Goal: Task Accomplishment & Management: Complete application form

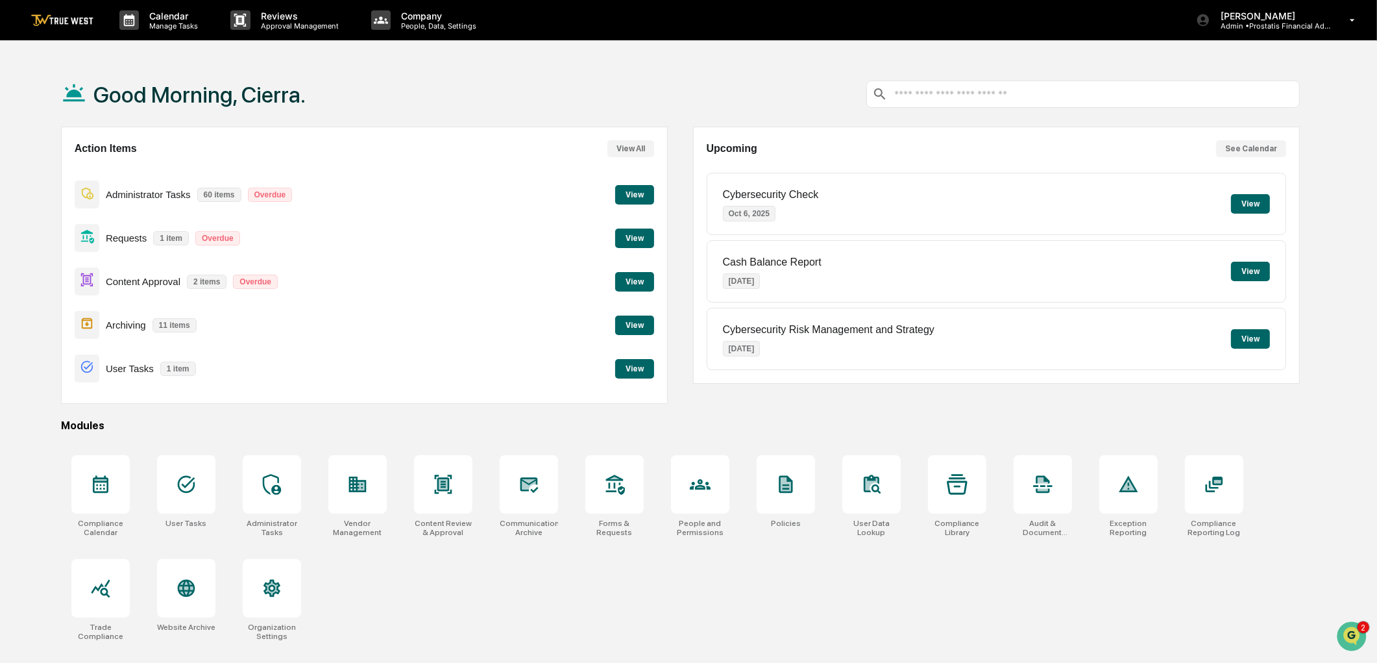
click at [635, 235] on button "View" at bounding box center [634, 237] width 39 height 19
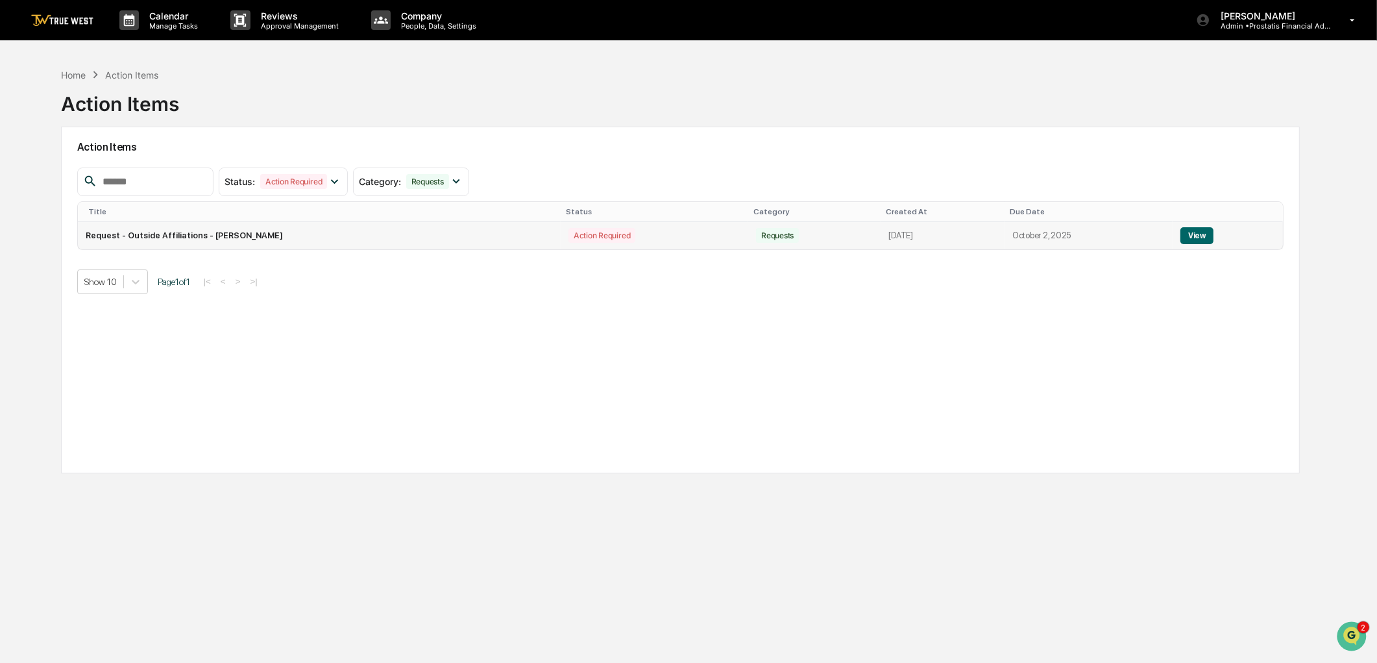
click at [1189, 237] on button "View" at bounding box center [1196, 235] width 33 height 17
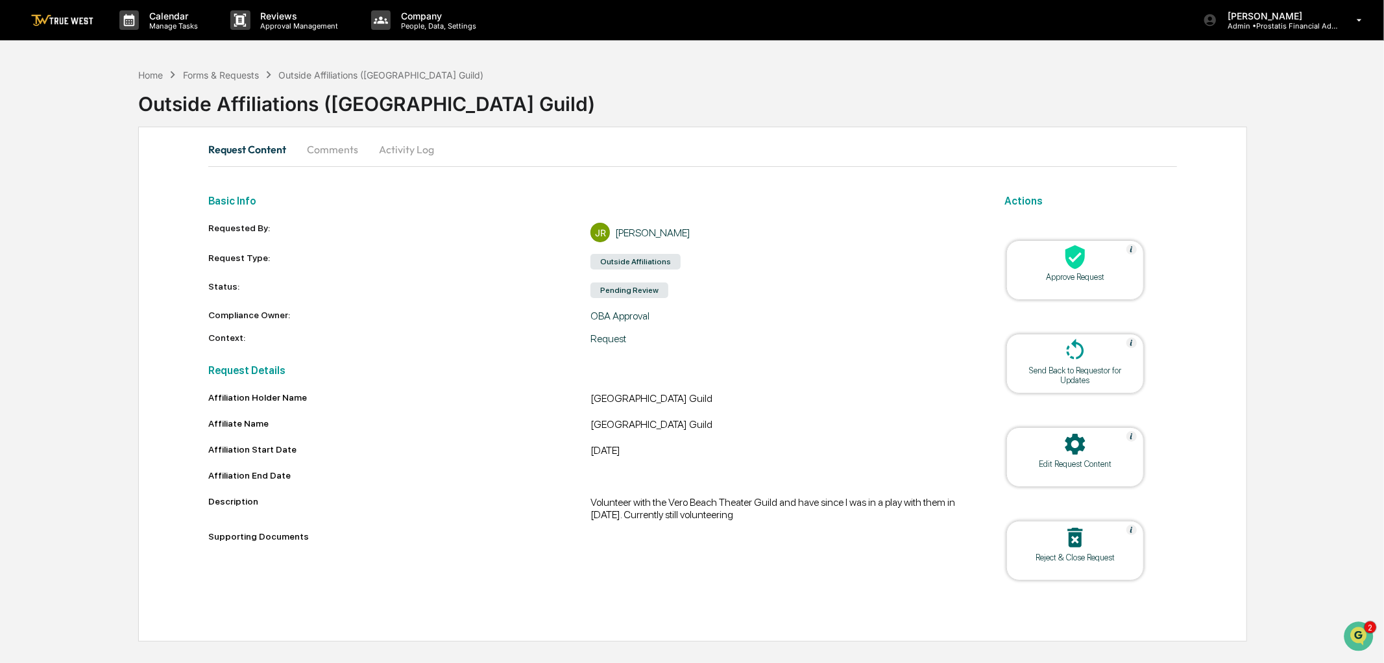
click at [628, 268] on div "Outside Affiliations" at bounding box center [636, 262] width 90 height 16
click at [626, 294] on div "Pending Review" at bounding box center [630, 290] width 78 height 16
click at [624, 321] on div "OBA Approval" at bounding box center [782, 316] width 383 height 12
click at [608, 348] on div "Basic Info Requested By: JR Jackie Rueff Request Type: Outside Affiliations Sta…" at bounding box center [590, 399] width 765 height 427
click at [1087, 266] on icon at bounding box center [1075, 257] width 26 height 26
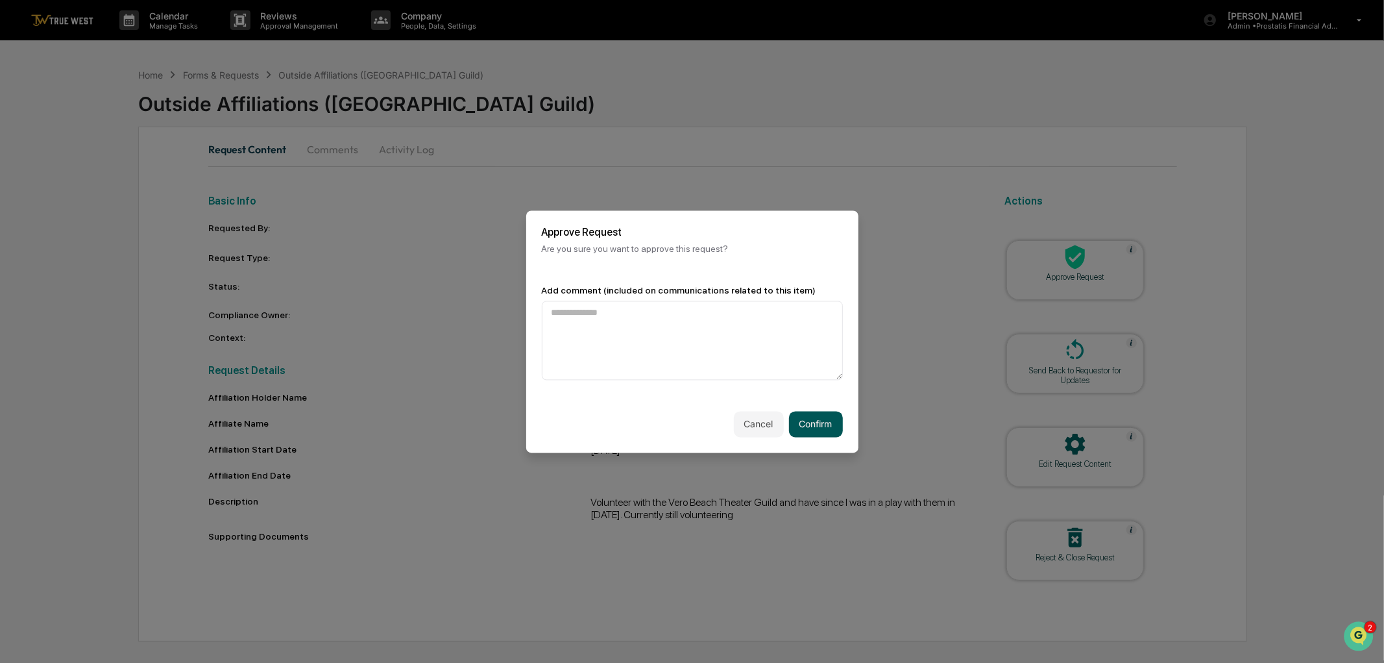
click at [803, 421] on button "Confirm" at bounding box center [816, 424] width 54 height 26
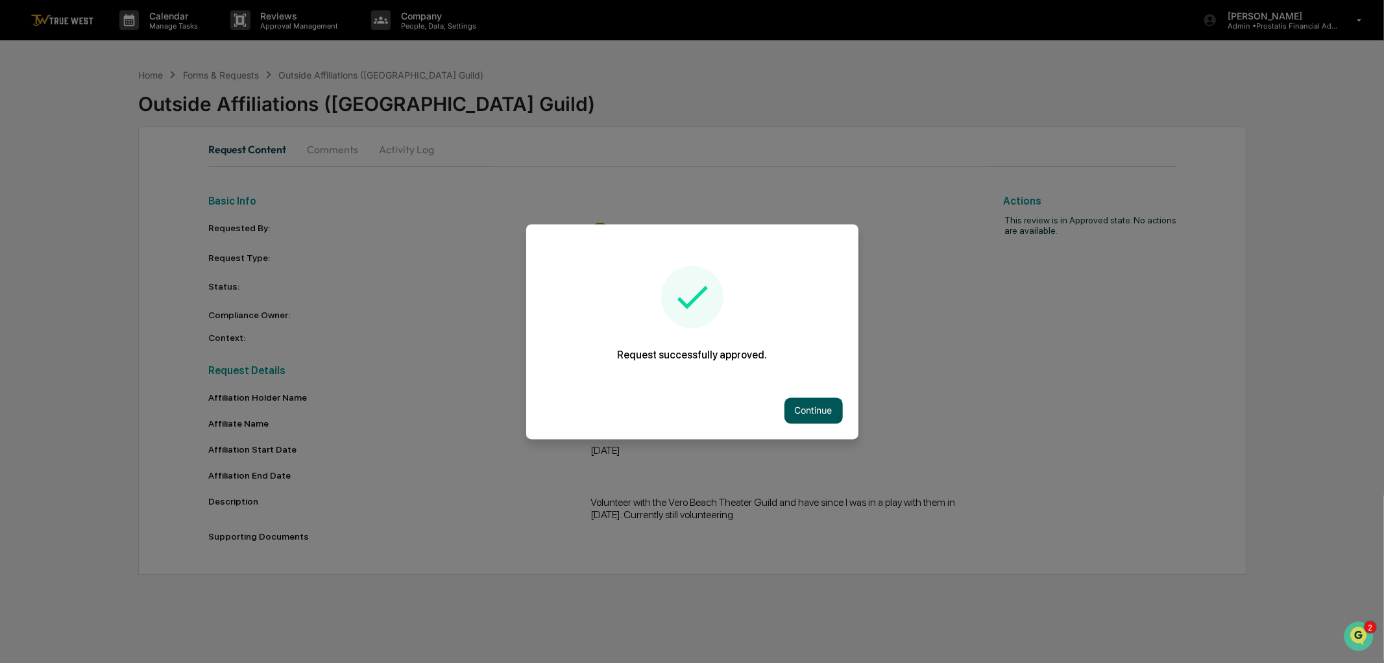
click at [797, 404] on button "Continue" at bounding box center [814, 410] width 58 height 26
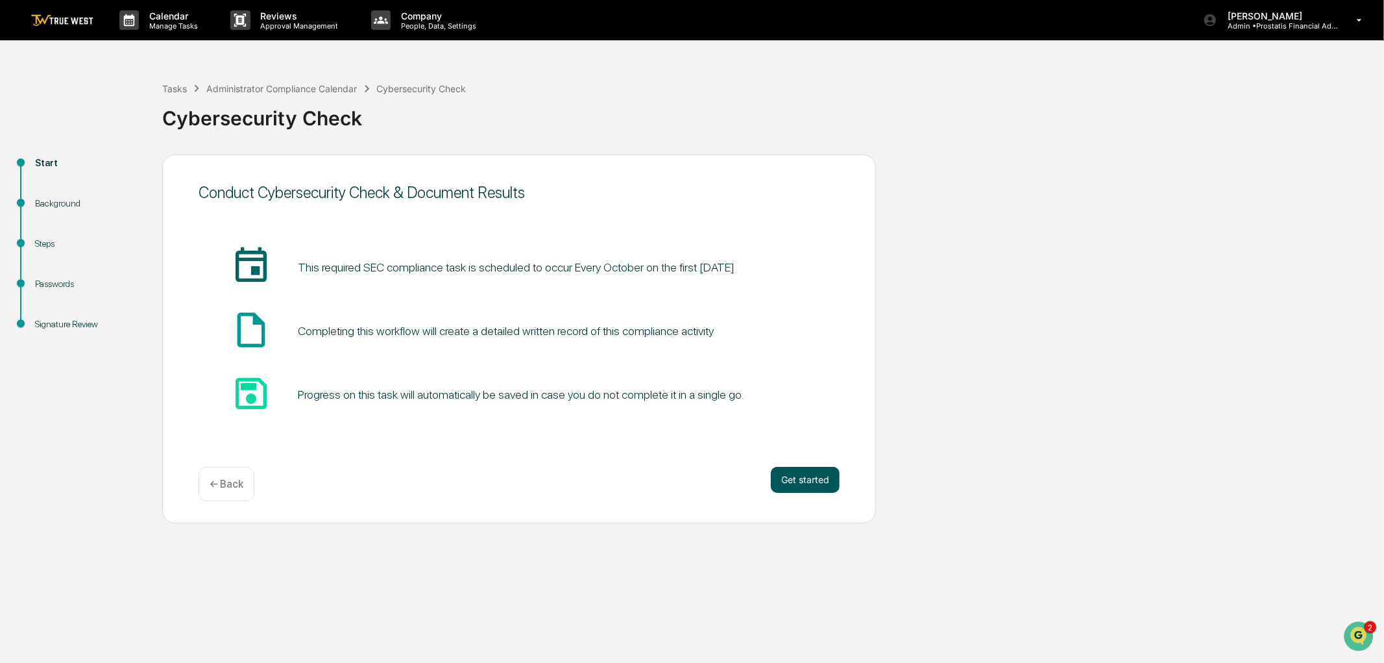
click at [813, 481] on button "Get started" at bounding box center [805, 480] width 69 height 26
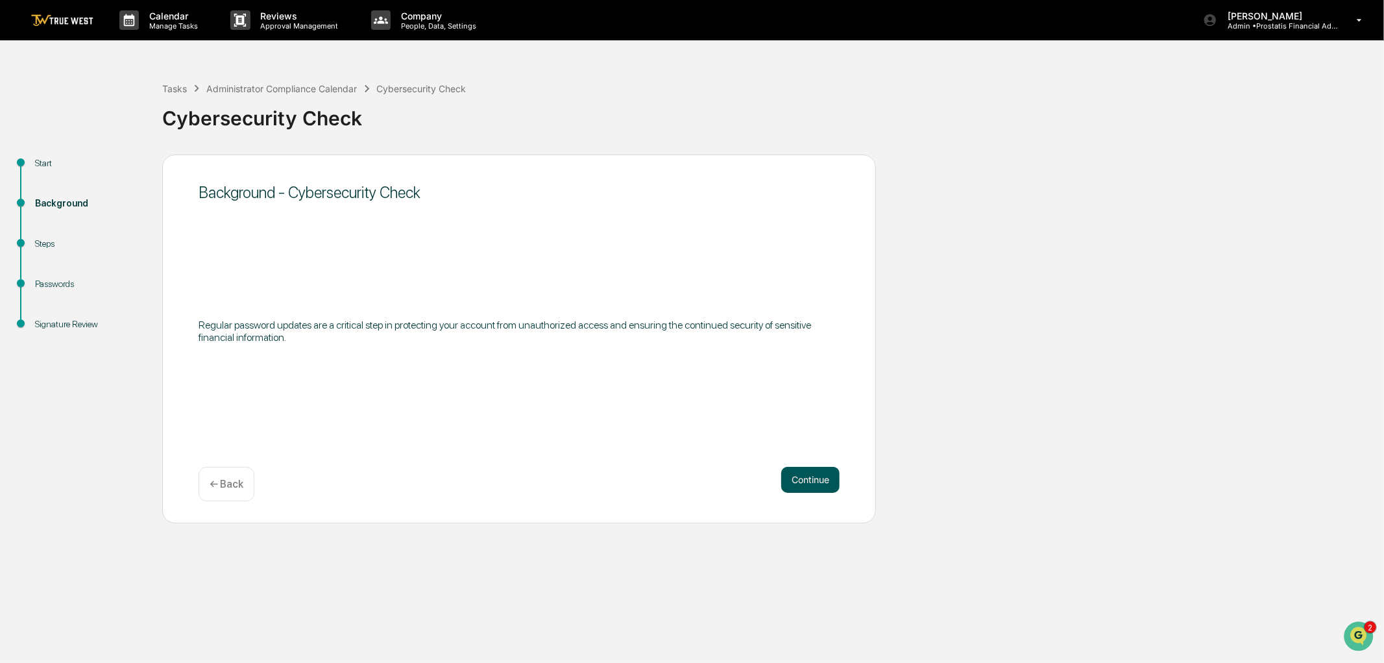
click at [803, 476] on button "Continue" at bounding box center [810, 480] width 58 height 26
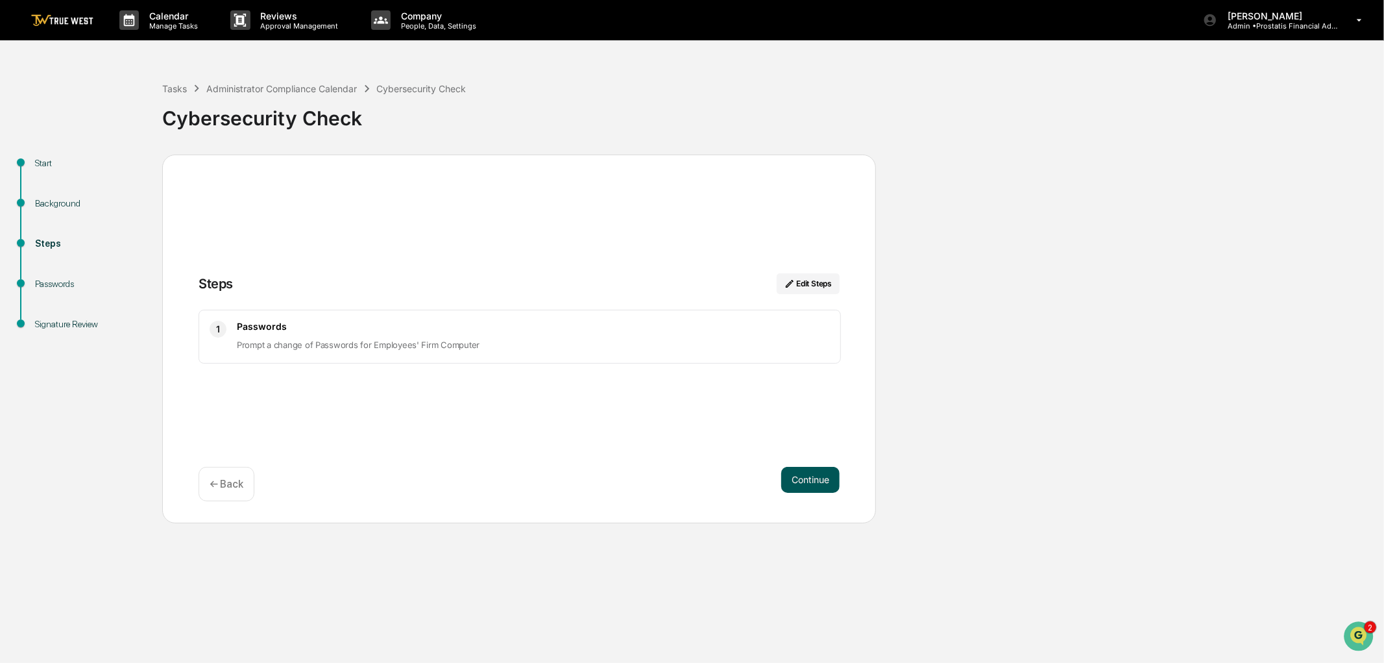
click at [816, 478] on button "Continue" at bounding box center [810, 480] width 58 height 26
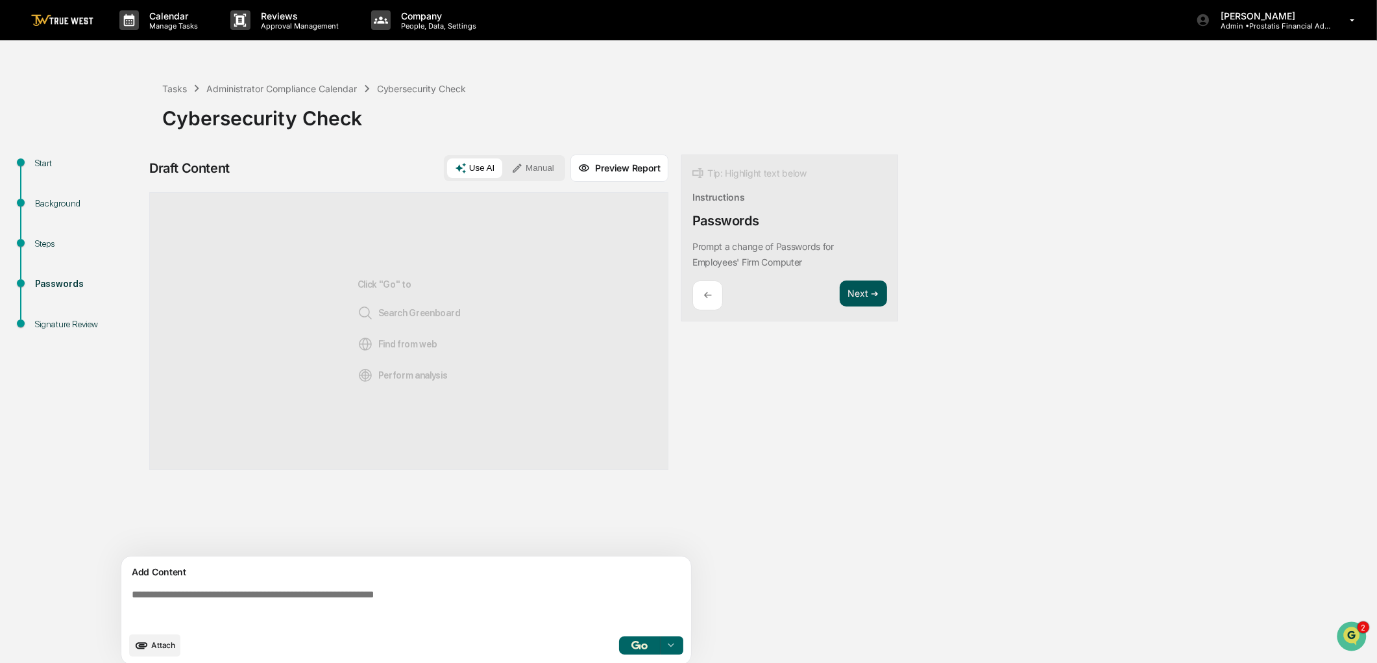
click at [854, 296] on button "Next ➔" at bounding box center [863, 293] width 47 height 27
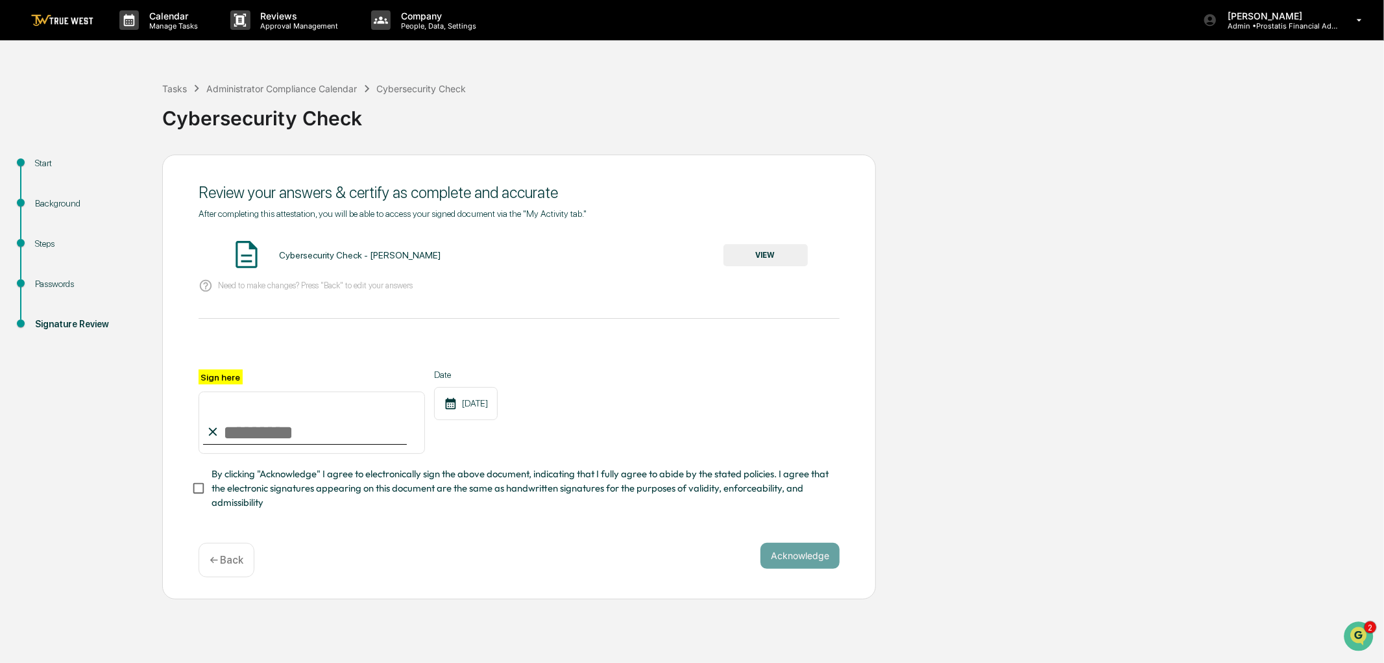
click at [232, 566] on p "← Back" at bounding box center [227, 560] width 34 height 12
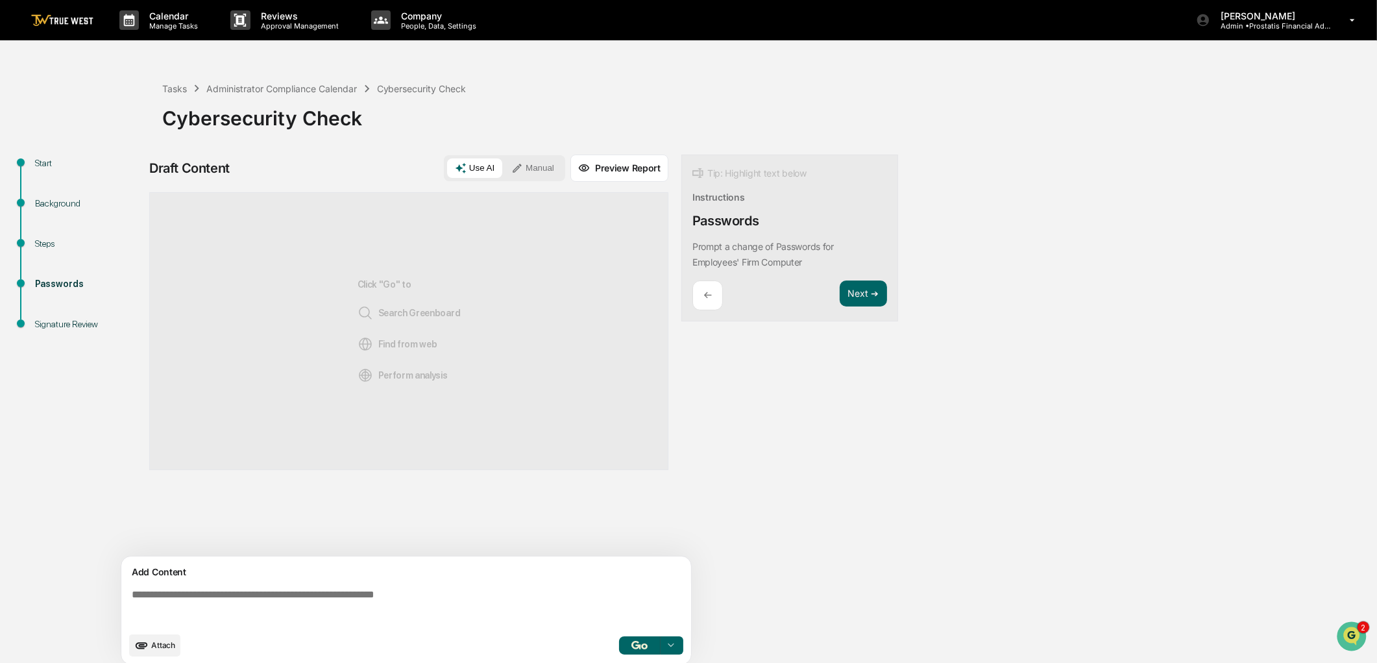
scroll to position [10, 0]
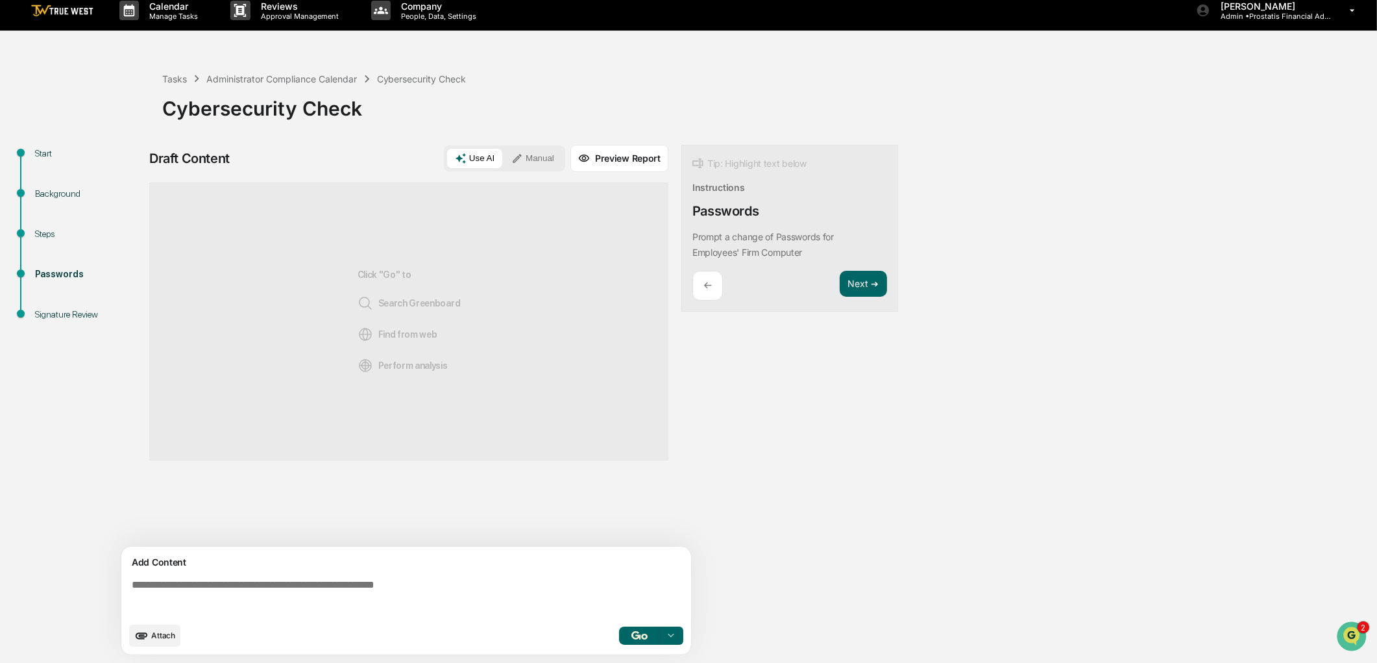
click at [466, 308] on div "Click "Go" to Search Greenboard Find from web Perform analysis" at bounding box center [408, 321] width 519 height 278
click at [191, 585] on textarea at bounding box center [409, 597] width 565 height 47
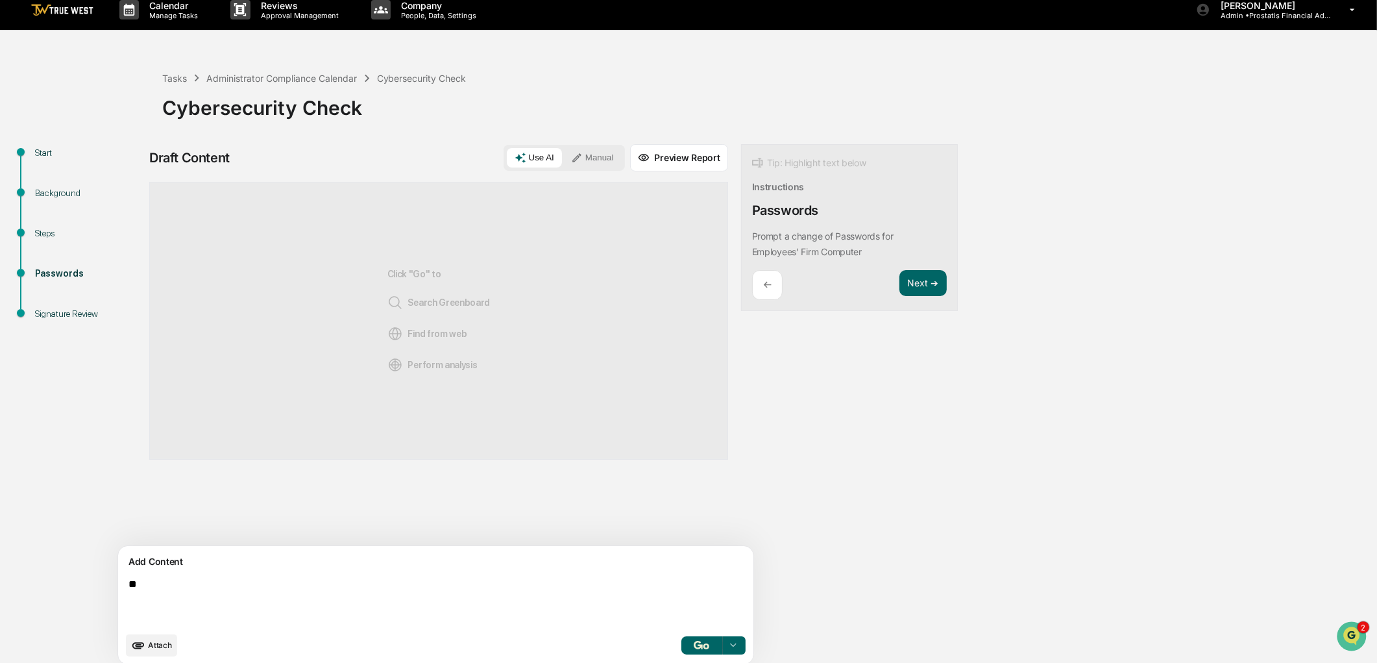
type textarea "*"
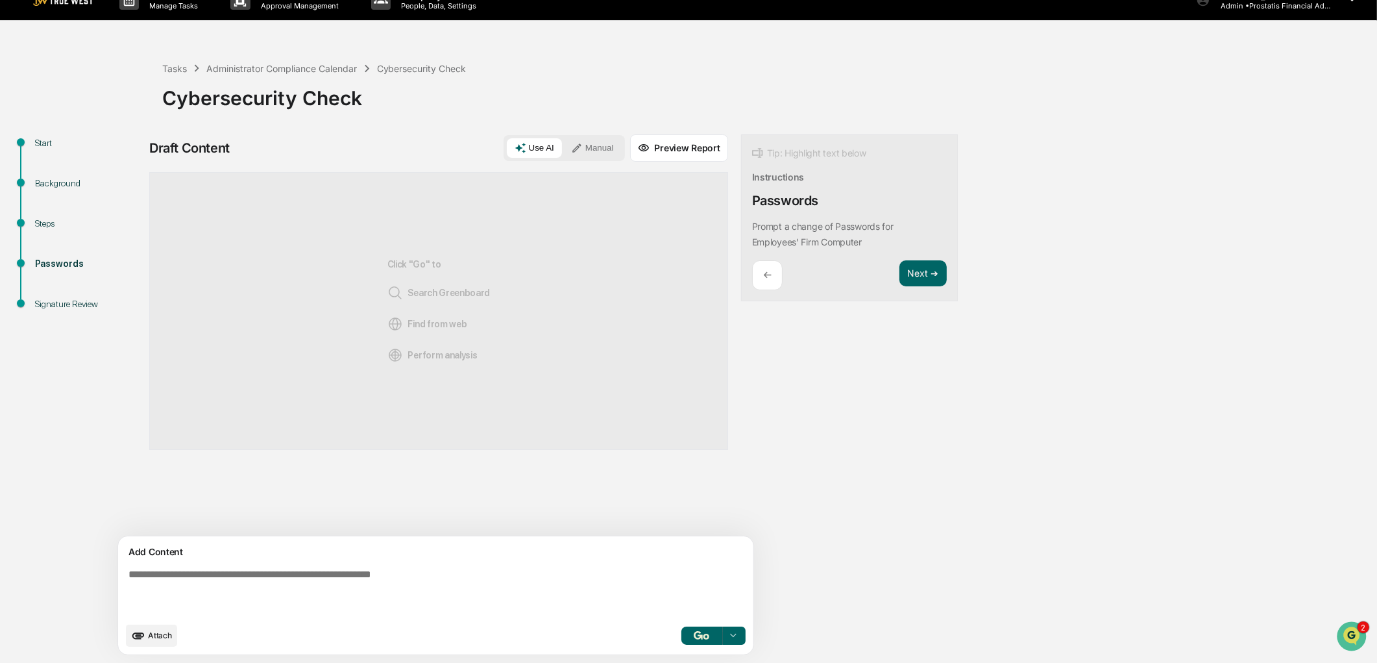
click at [763, 275] on p "←" at bounding box center [767, 275] width 8 height 12
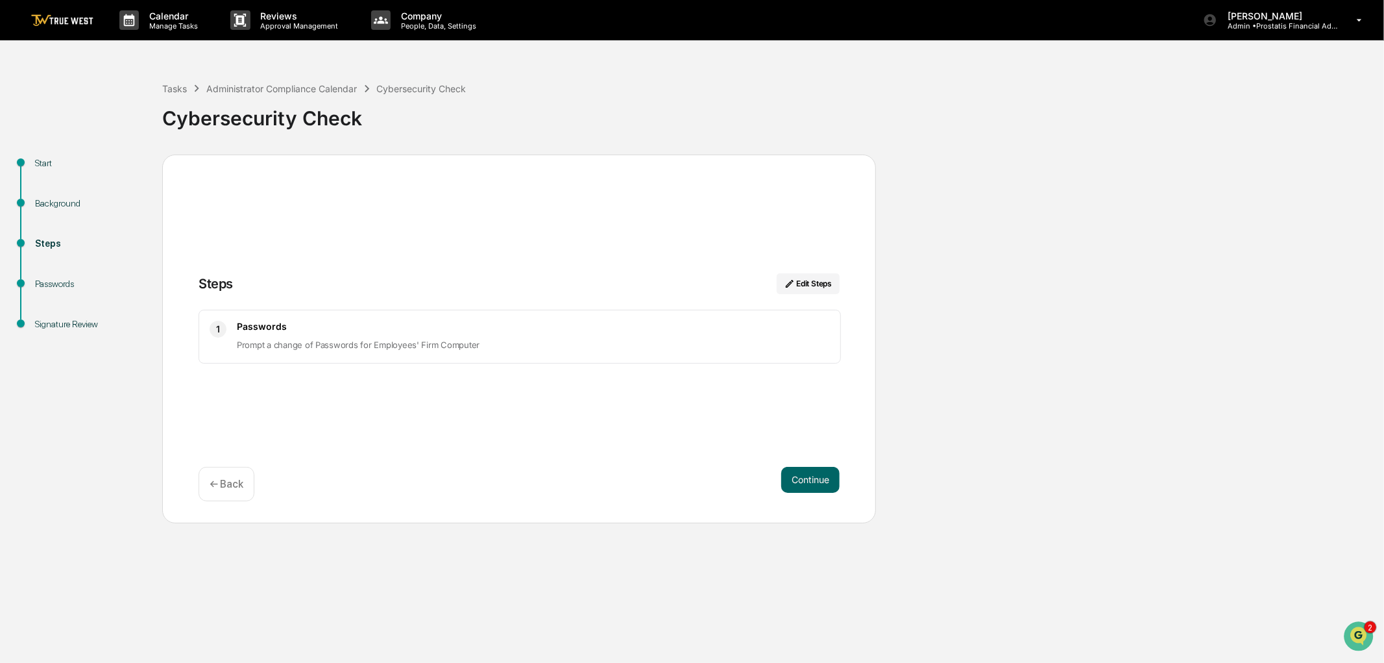
click at [328, 349] on p "Prompt a change of Passwords for Employees' Firm Computer" at bounding box center [533, 345] width 593 height 16
click at [229, 487] on p "← Back" at bounding box center [227, 484] width 34 height 12
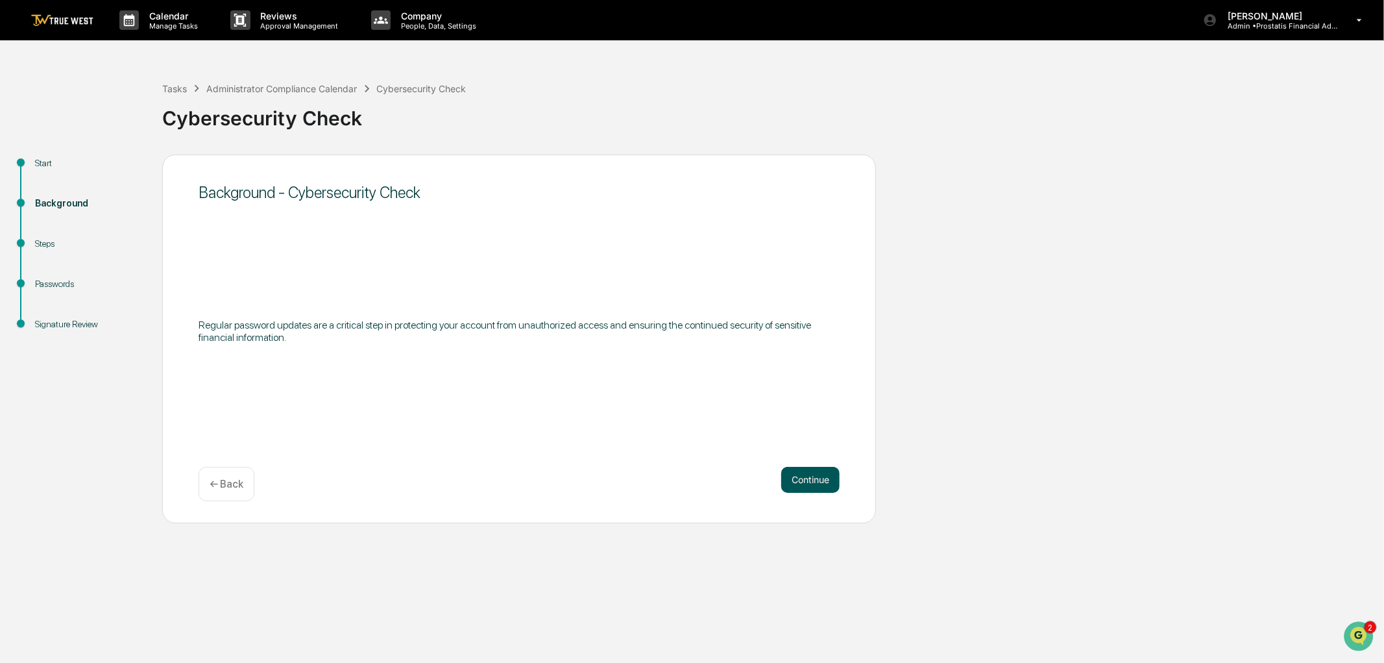
click at [809, 483] on button "Continue" at bounding box center [810, 480] width 58 height 26
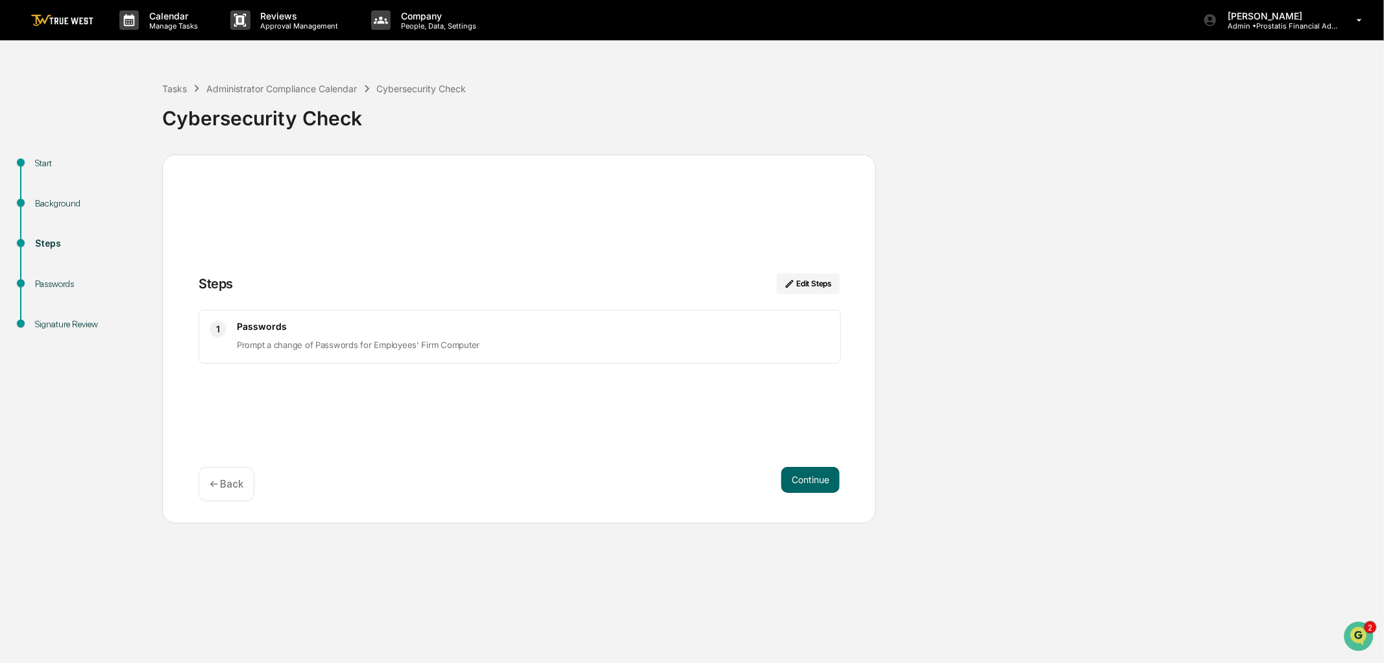
click at [809, 483] on button "Continue" at bounding box center [810, 480] width 58 height 26
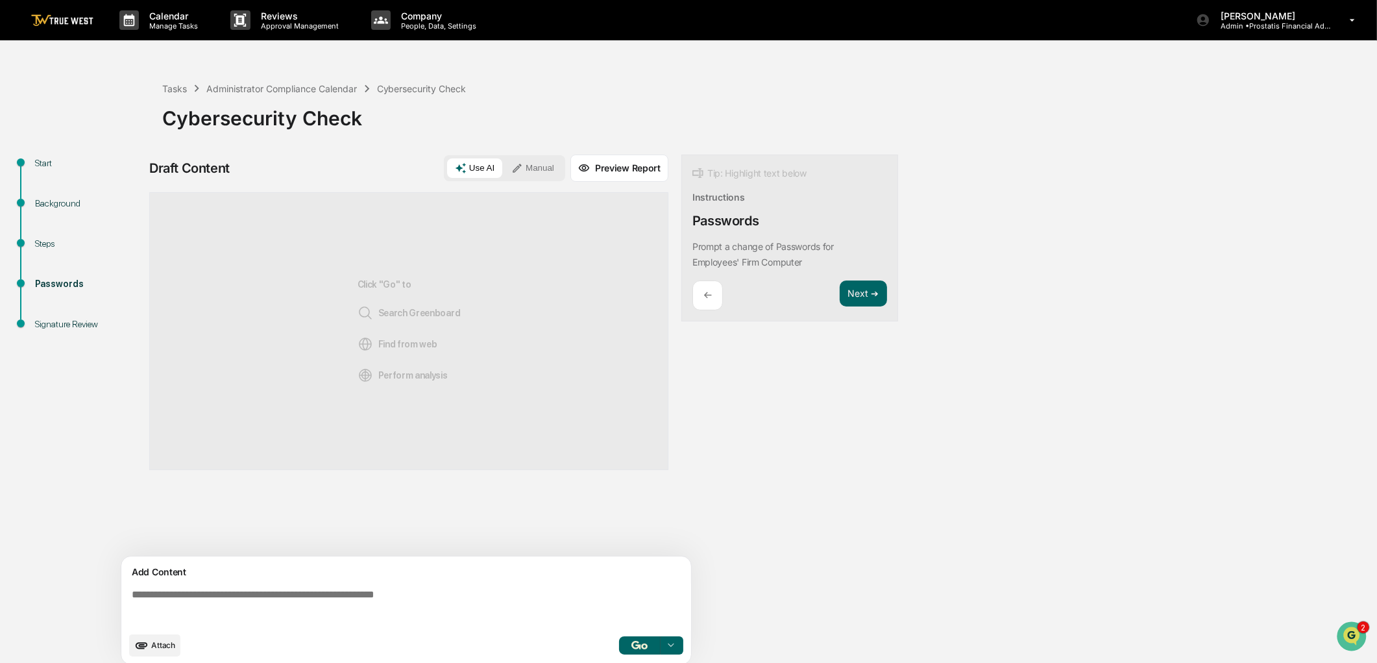
scroll to position [10, 0]
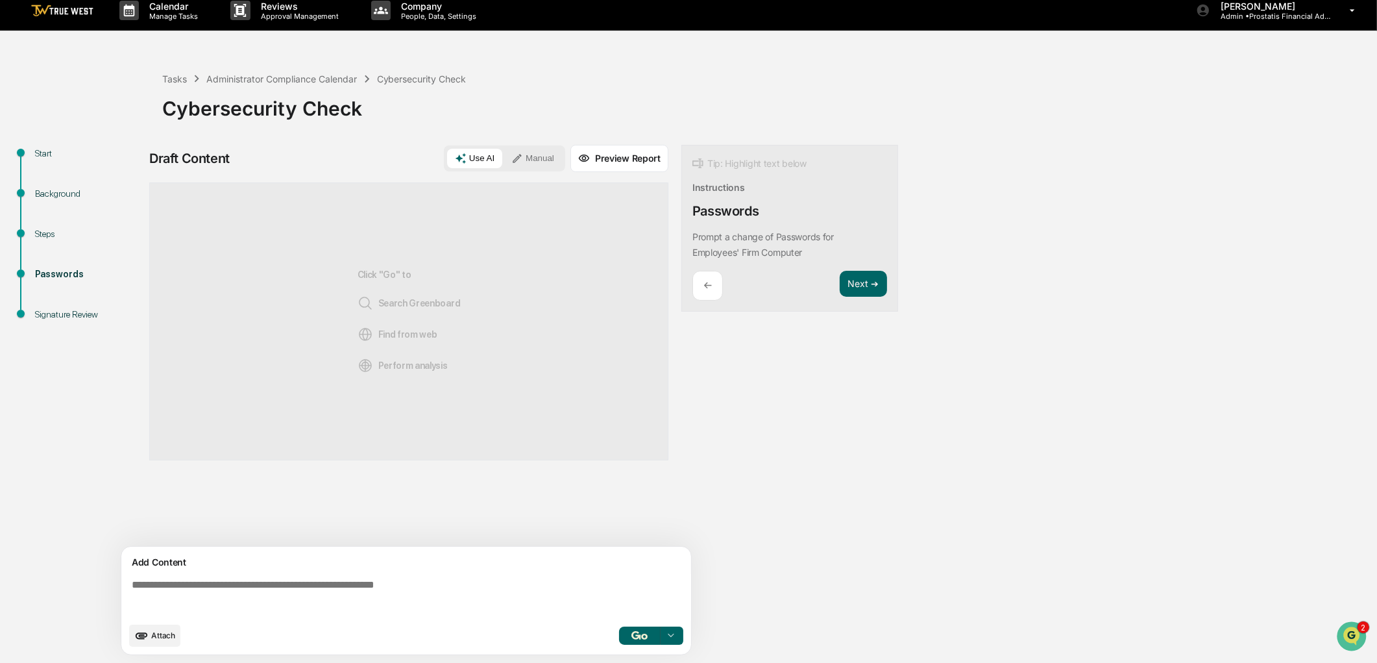
click at [196, 594] on textarea at bounding box center [409, 597] width 565 height 47
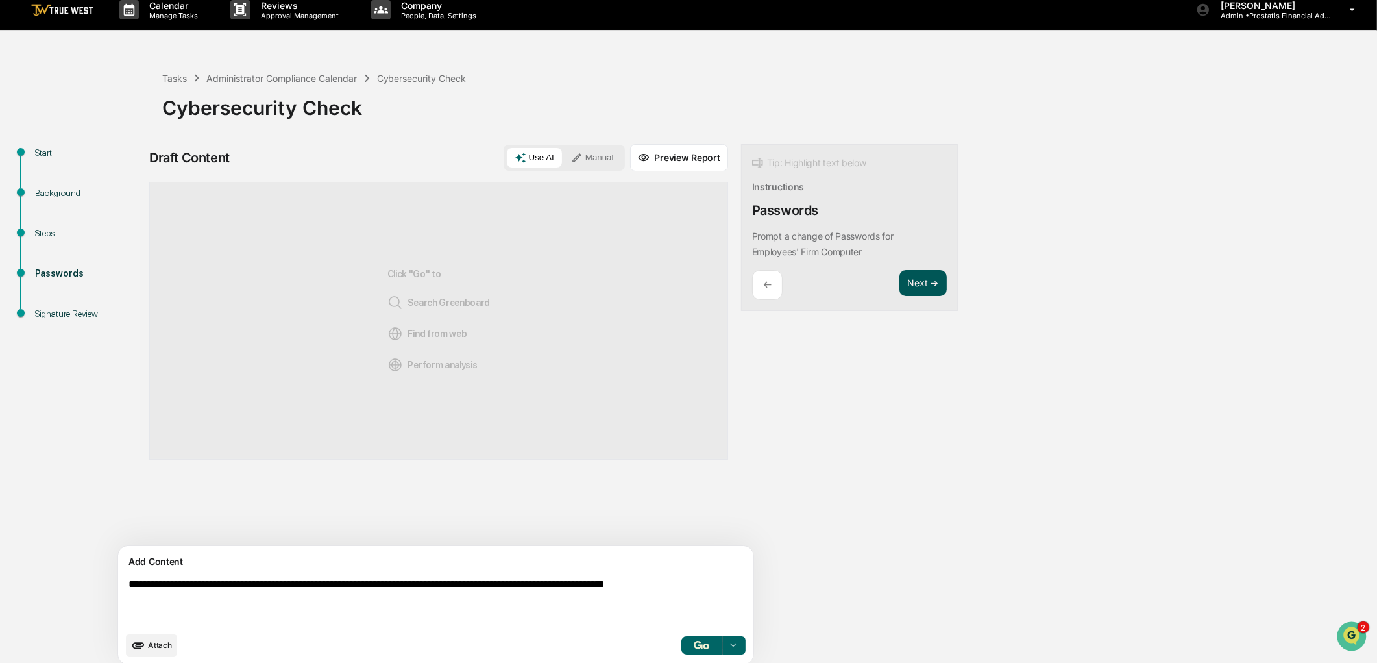
type textarea "**********"
click at [899, 280] on button "Next ➔" at bounding box center [922, 283] width 47 height 27
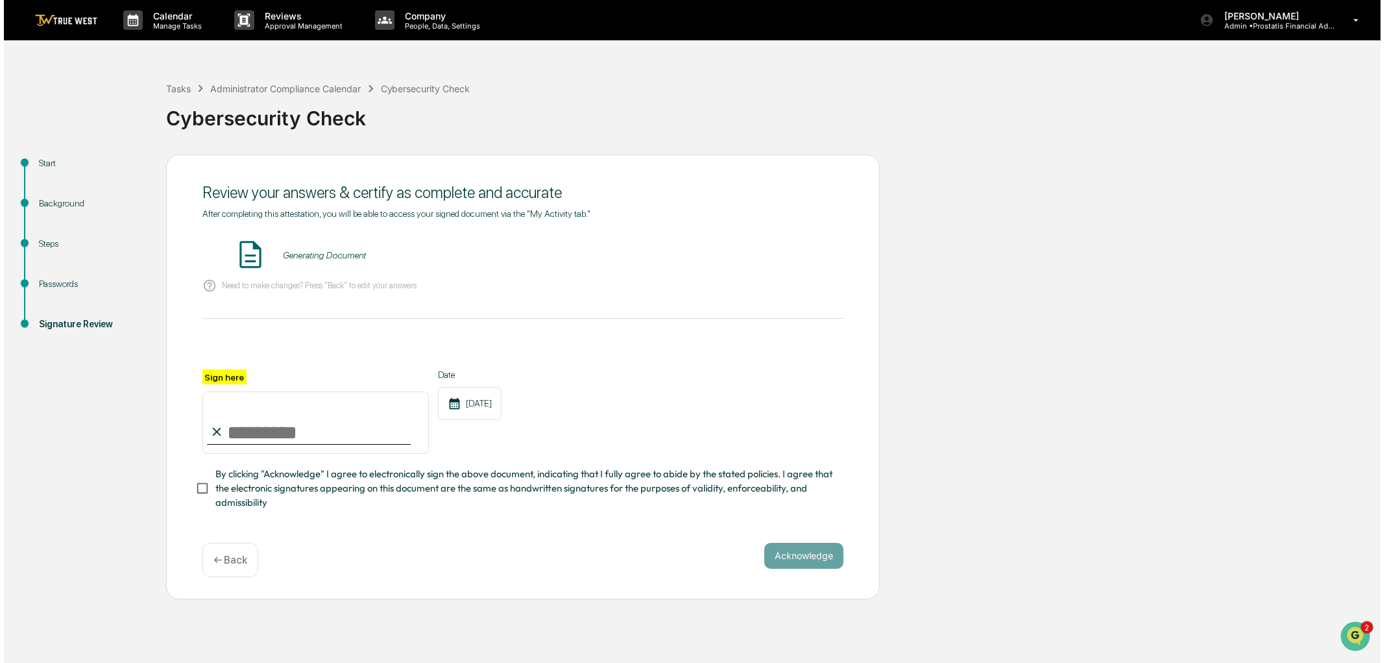
scroll to position [0, 0]
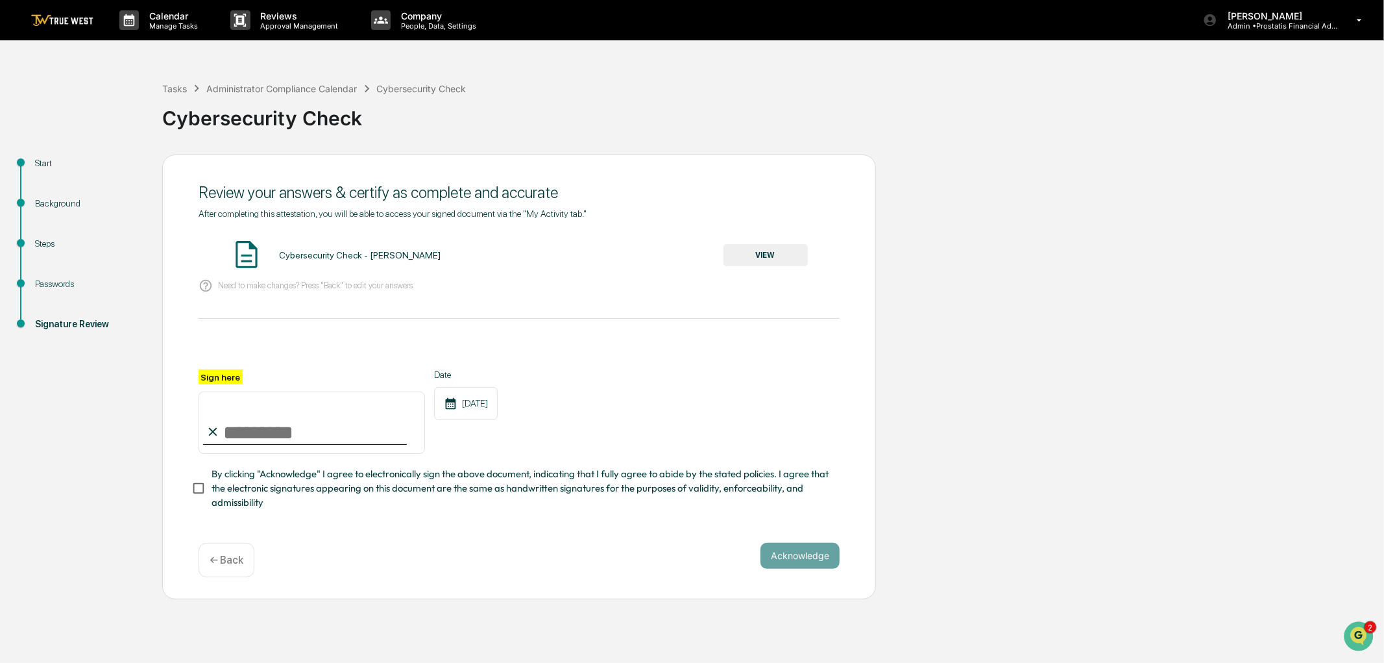
click at [776, 260] on button "VIEW" at bounding box center [766, 255] width 84 height 22
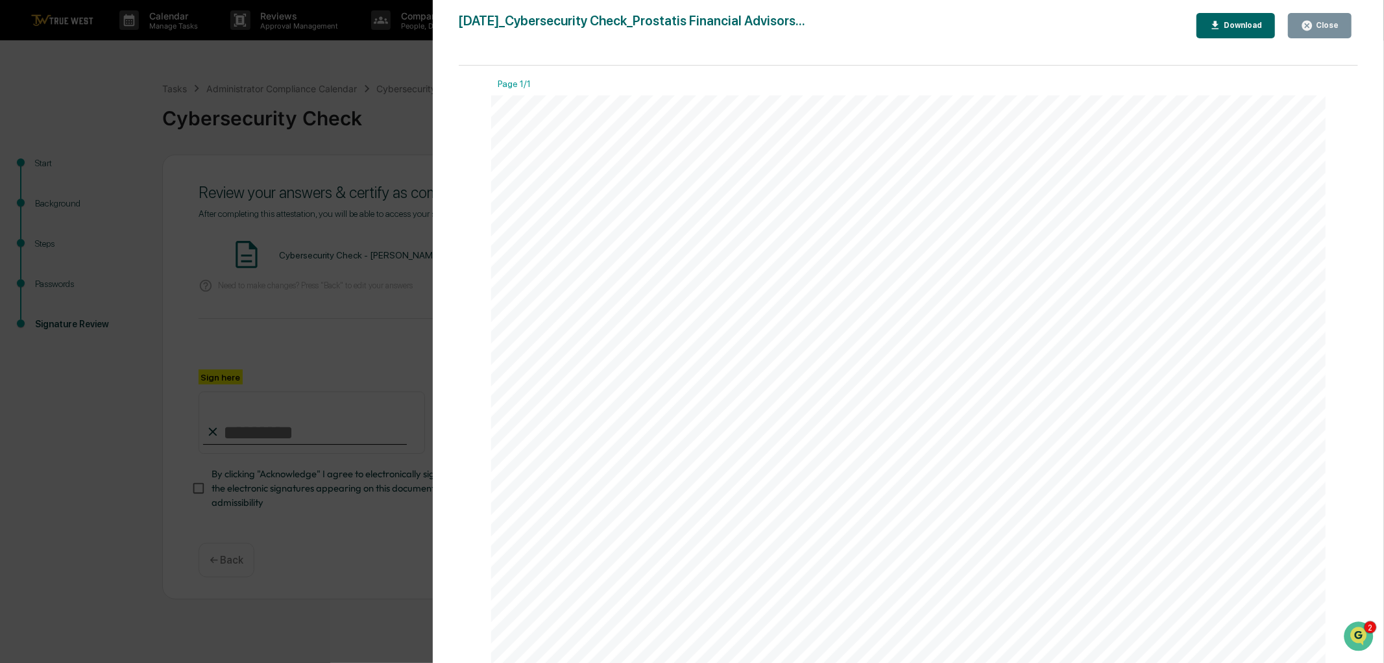
click at [1333, 17] on button "Close" at bounding box center [1320, 25] width 64 height 25
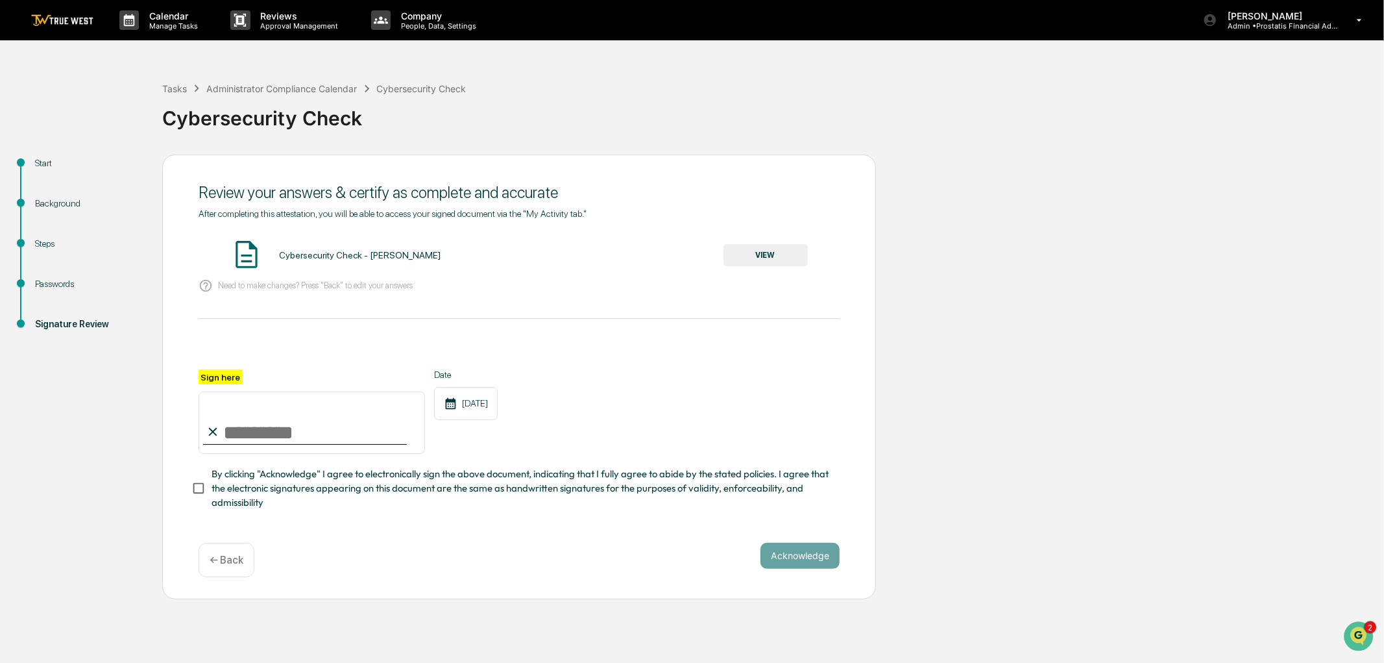
click at [269, 288] on p "Need to make changes? Press "Back" to edit your answers" at bounding box center [315, 285] width 195 height 10
click at [215, 572] on div "← Back" at bounding box center [227, 560] width 56 height 34
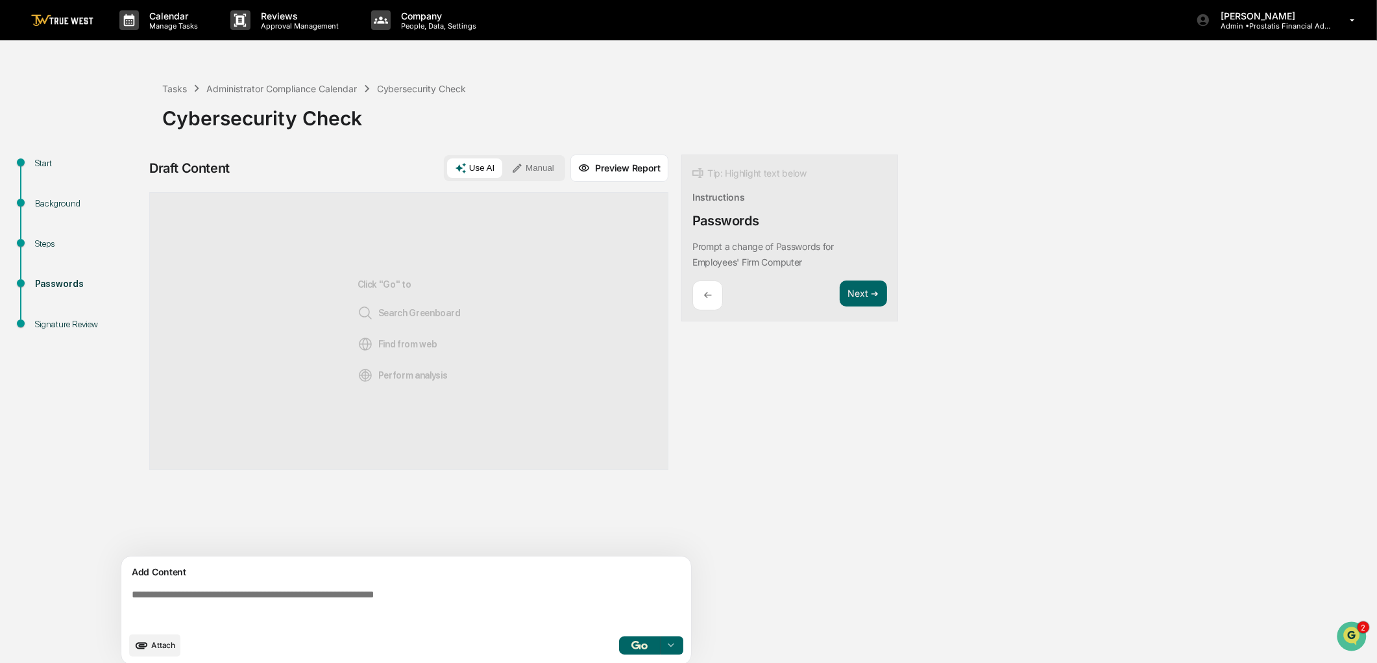
click at [440, 591] on textarea at bounding box center [409, 606] width 565 height 47
click at [631, 171] on button "Preview Report" at bounding box center [619, 167] width 98 height 27
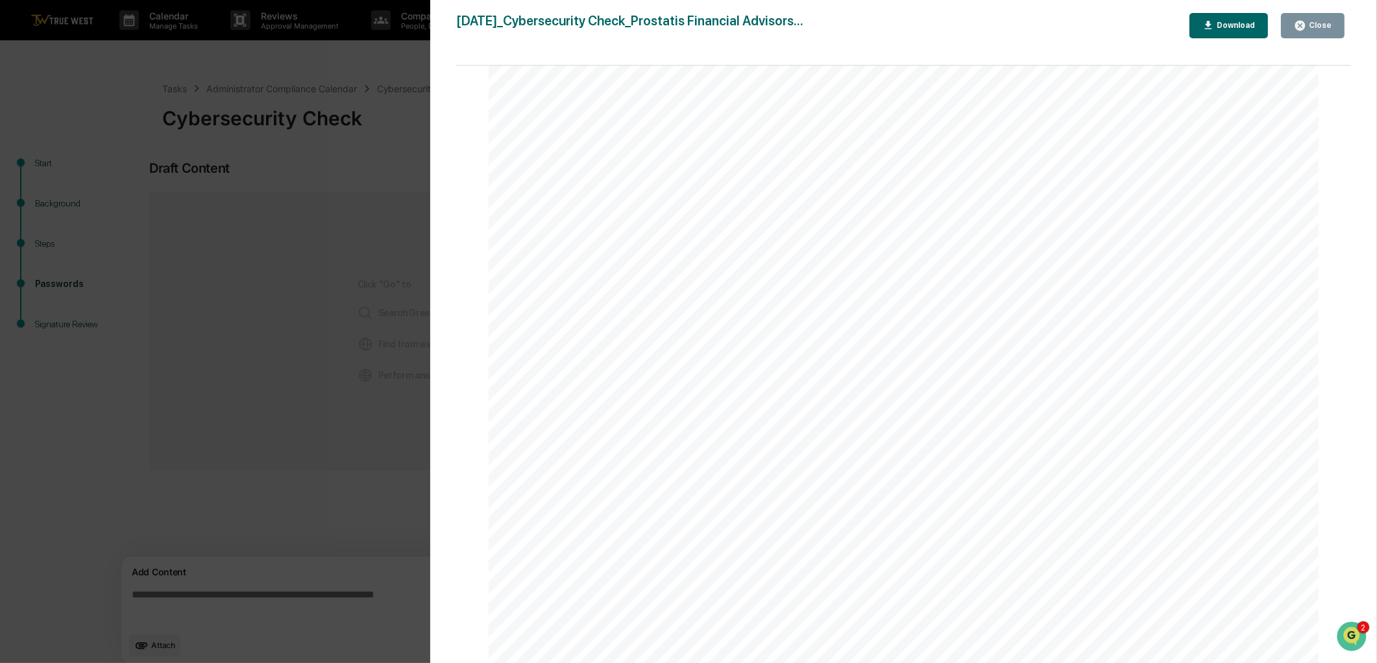
scroll to position [534, 0]
click at [1317, 21] on div "Close" at bounding box center [1318, 25] width 25 height 9
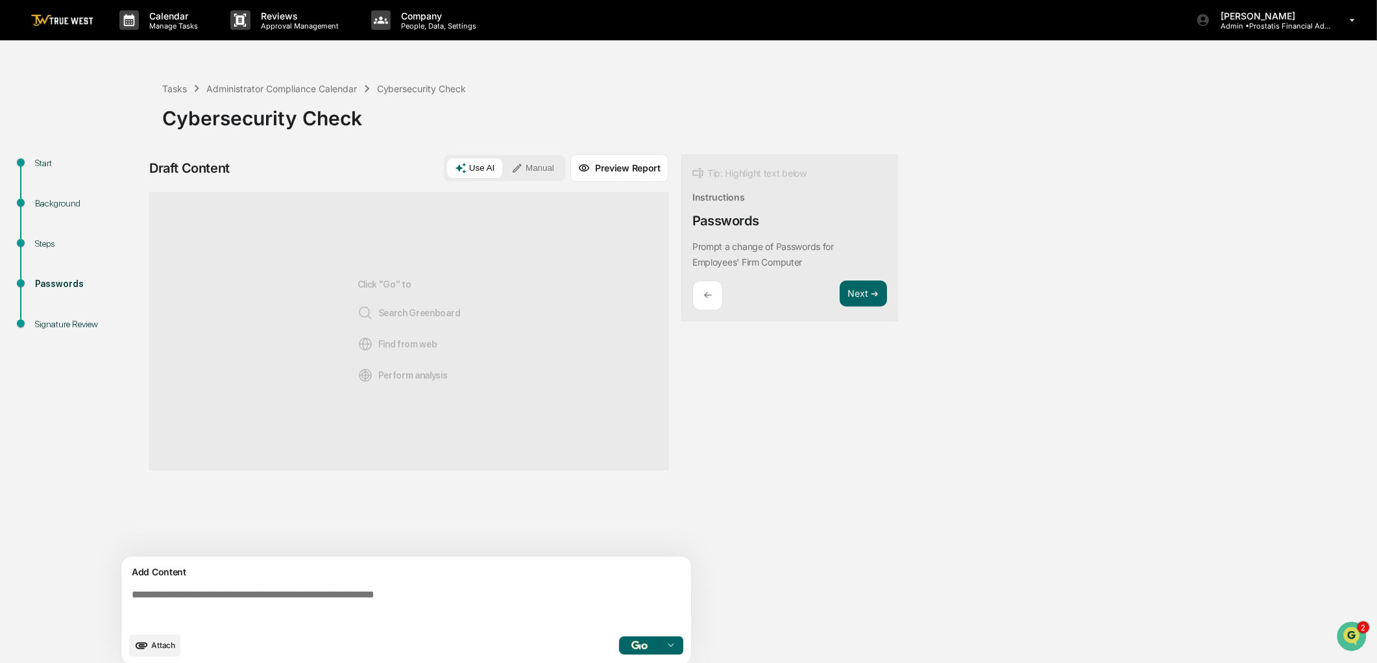
scroll to position [10, 0]
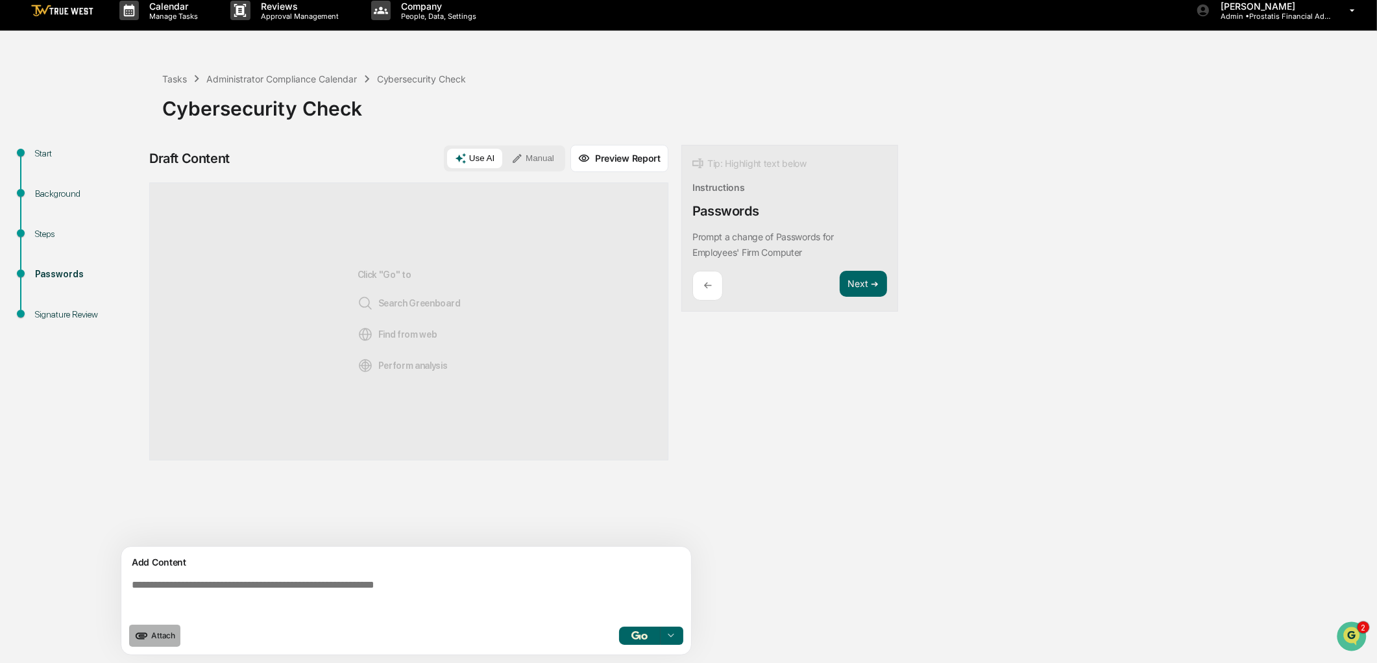
click at [152, 637] on span "Attach" at bounding box center [163, 635] width 24 height 10
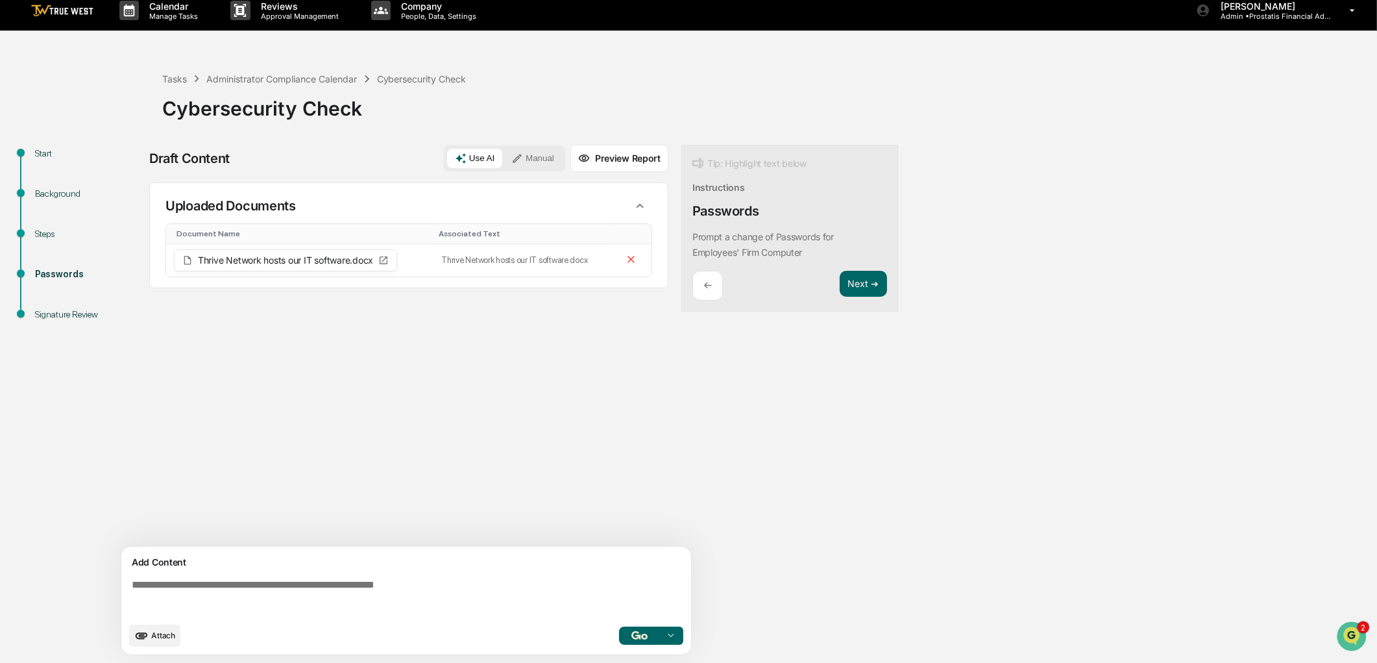
click at [620, 160] on button "Preview Report" at bounding box center [619, 158] width 98 height 27
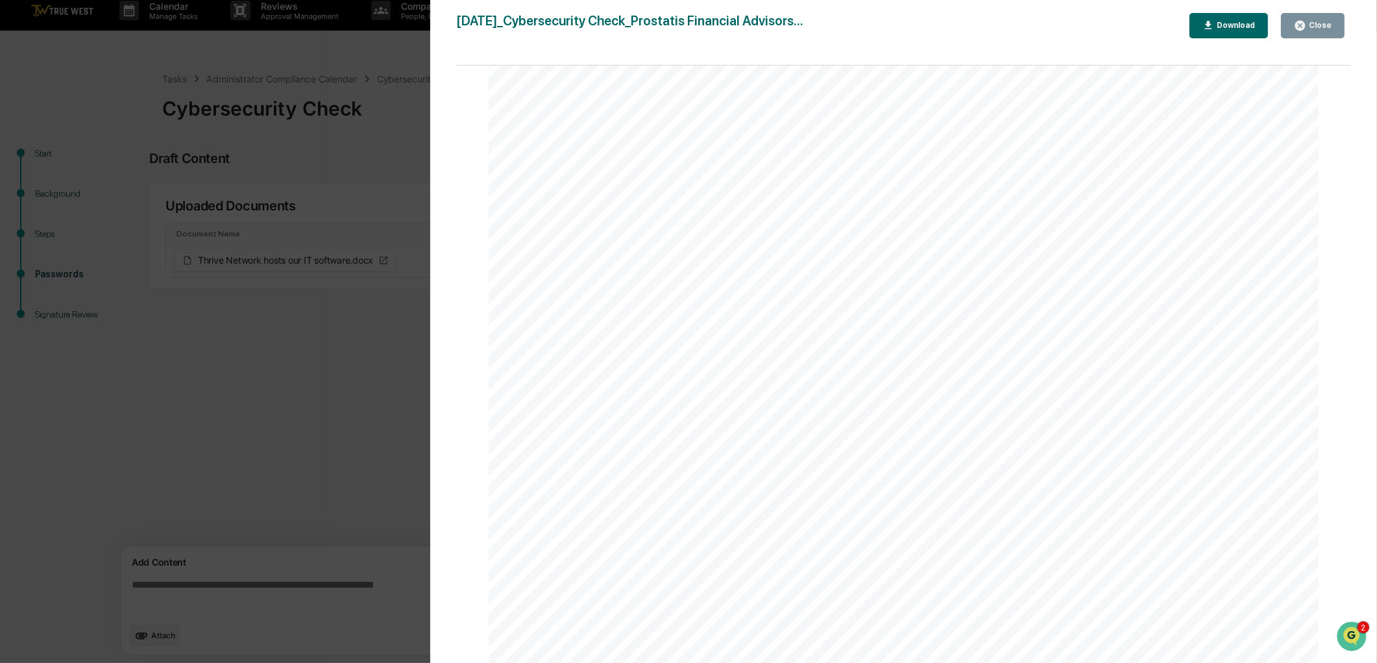
scroll to position [576, 0]
click at [1314, 31] on div "Close" at bounding box center [1313, 25] width 38 height 12
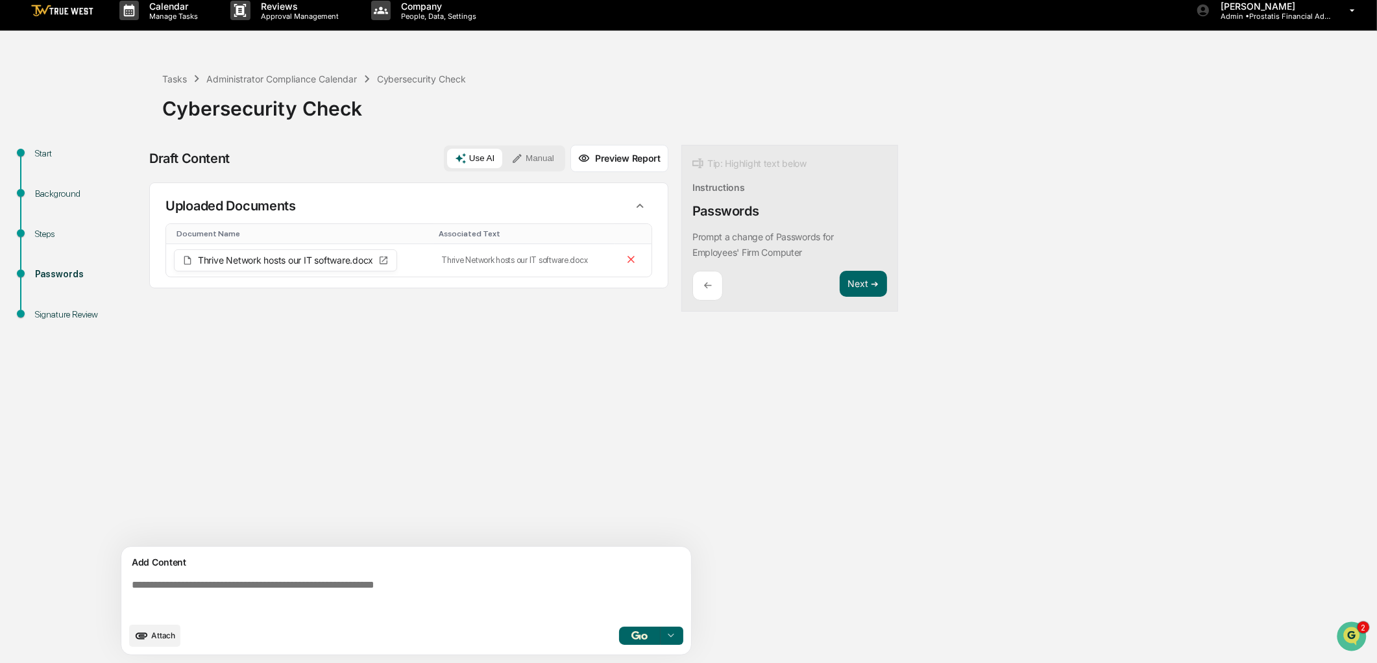
click at [879, 267] on div "Tip: Highlight text below Instructions Passwords Prompt a change of Passwords f…" at bounding box center [789, 228] width 217 height 167
click at [866, 282] on button "Next ➔" at bounding box center [863, 284] width 47 height 27
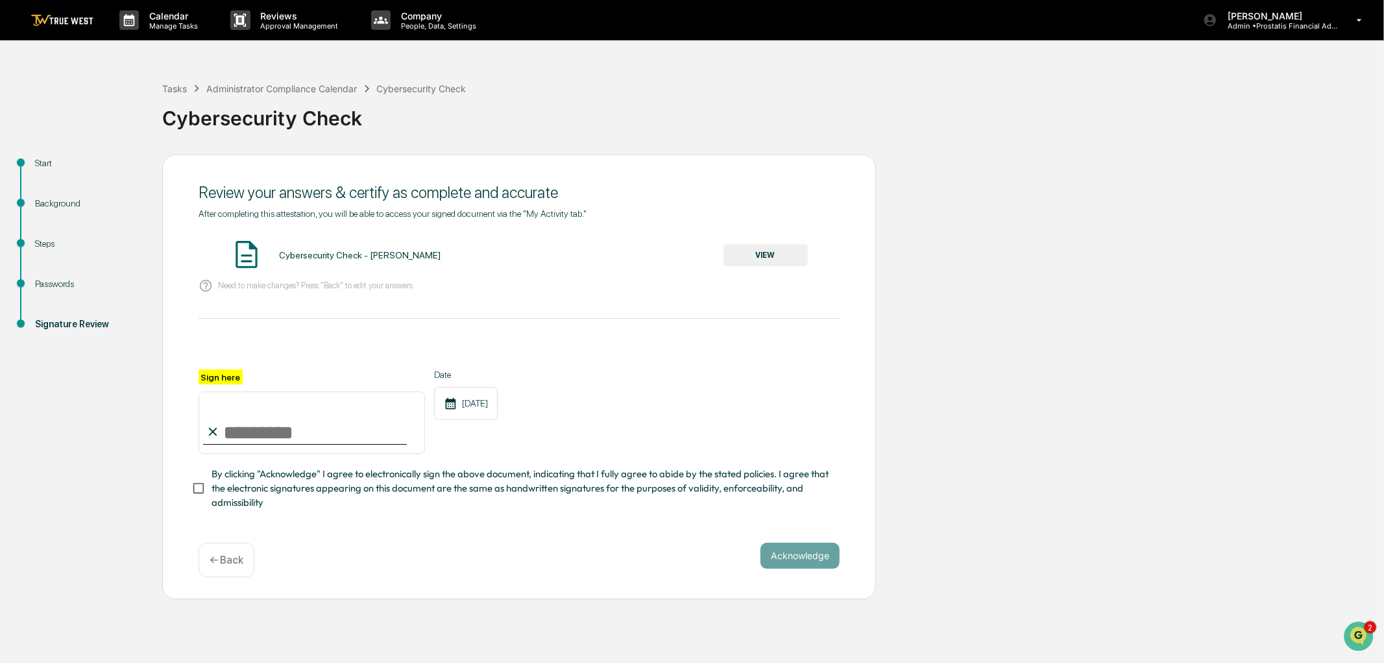
click at [258, 434] on input "Sign here" at bounding box center [312, 422] width 226 height 62
type input "**********"
drag, startPoint x: 221, startPoint y: 496, endPoint x: 423, endPoint y: 391, distance: 227.6
click at [223, 496] on span "By clicking "Acknowledge" I agree to electronically sign the above document, in…" at bounding box center [521, 488] width 618 height 43
click at [766, 256] on button "VIEW" at bounding box center [766, 255] width 84 height 22
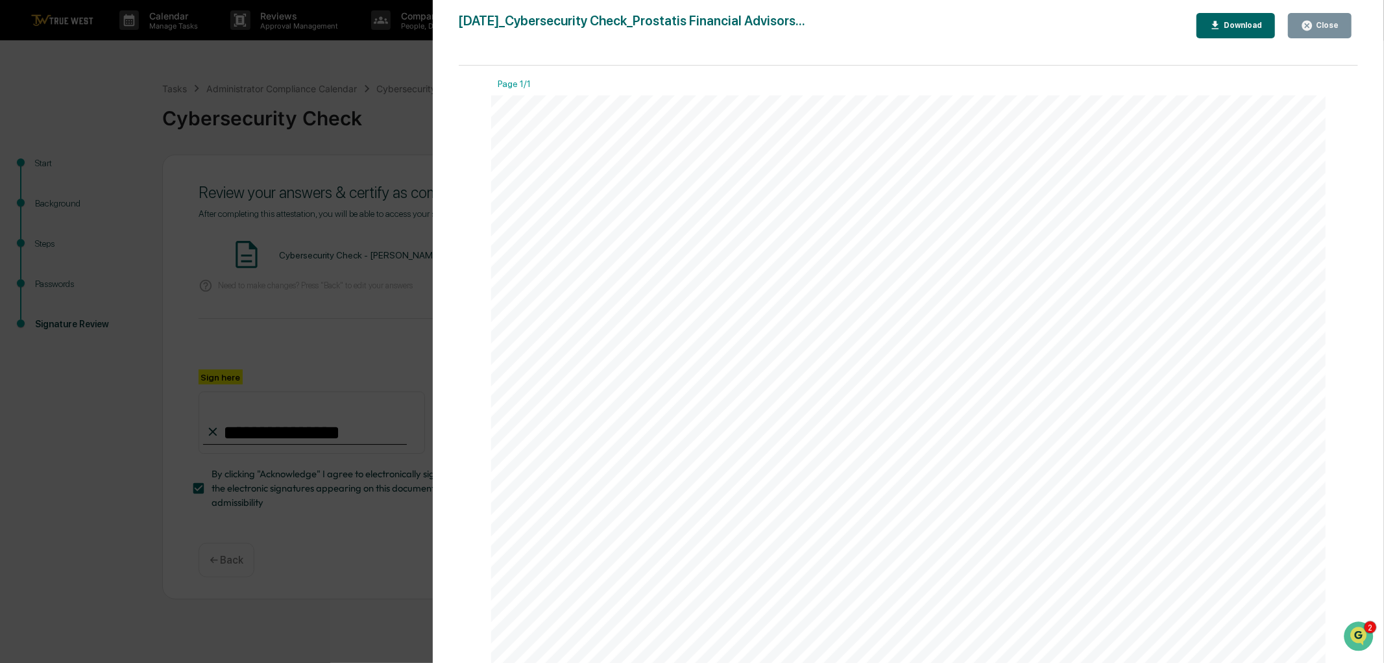
click at [1319, 23] on div "Close" at bounding box center [1325, 25] width 25 height 9
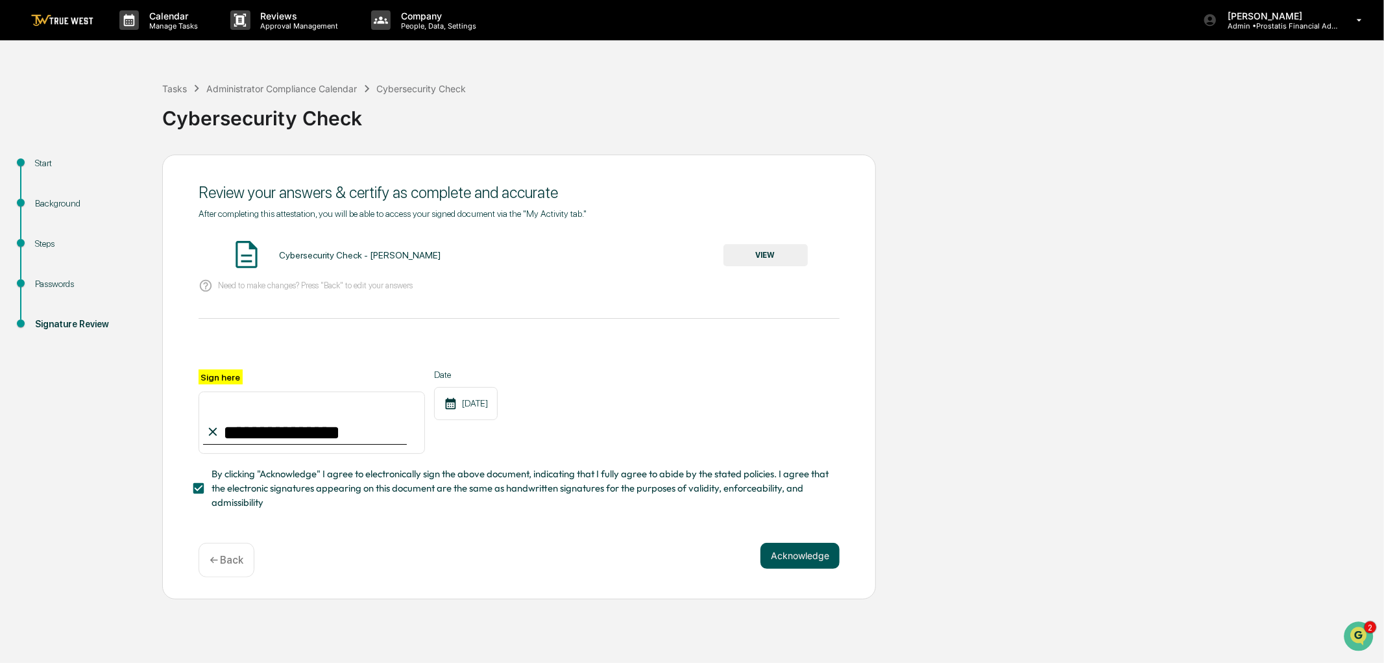
click at [800, 563] on button "Acknowledge" at bounding box center [800, 556] width 79 height 26
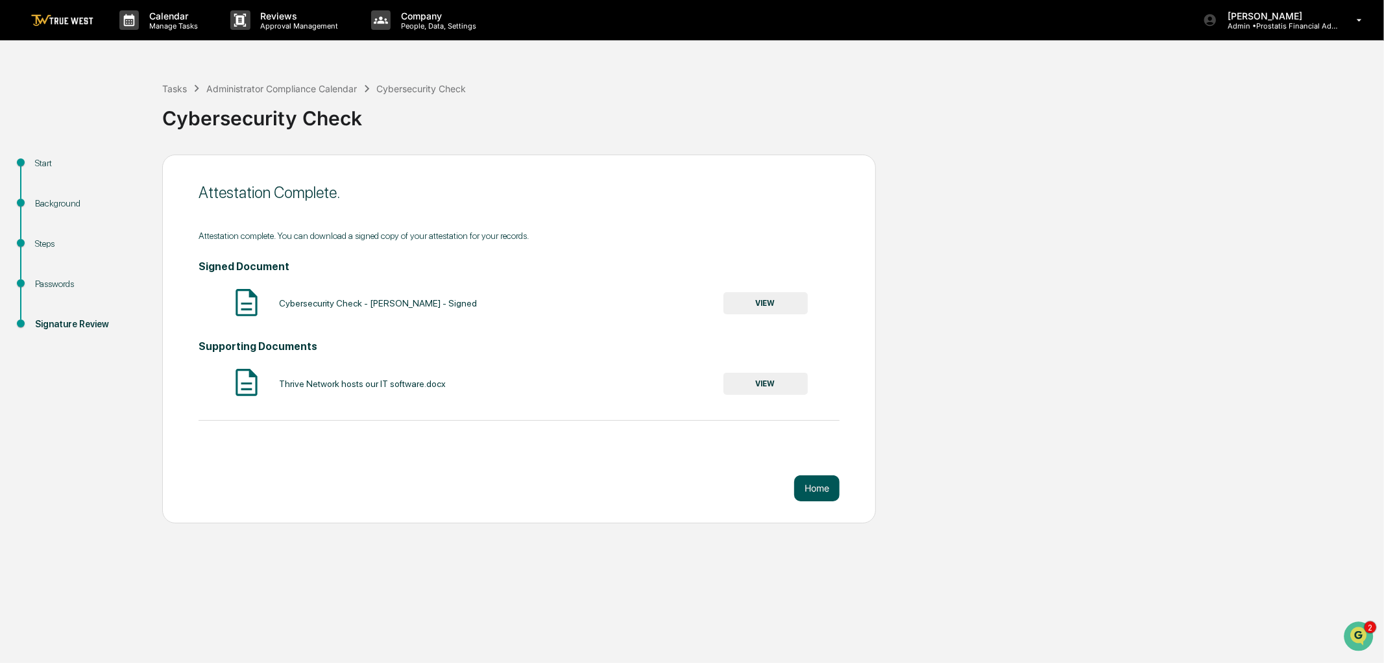
click at [808, 488] on button "Home" at bounding box center [816, 488] width 45 height 26
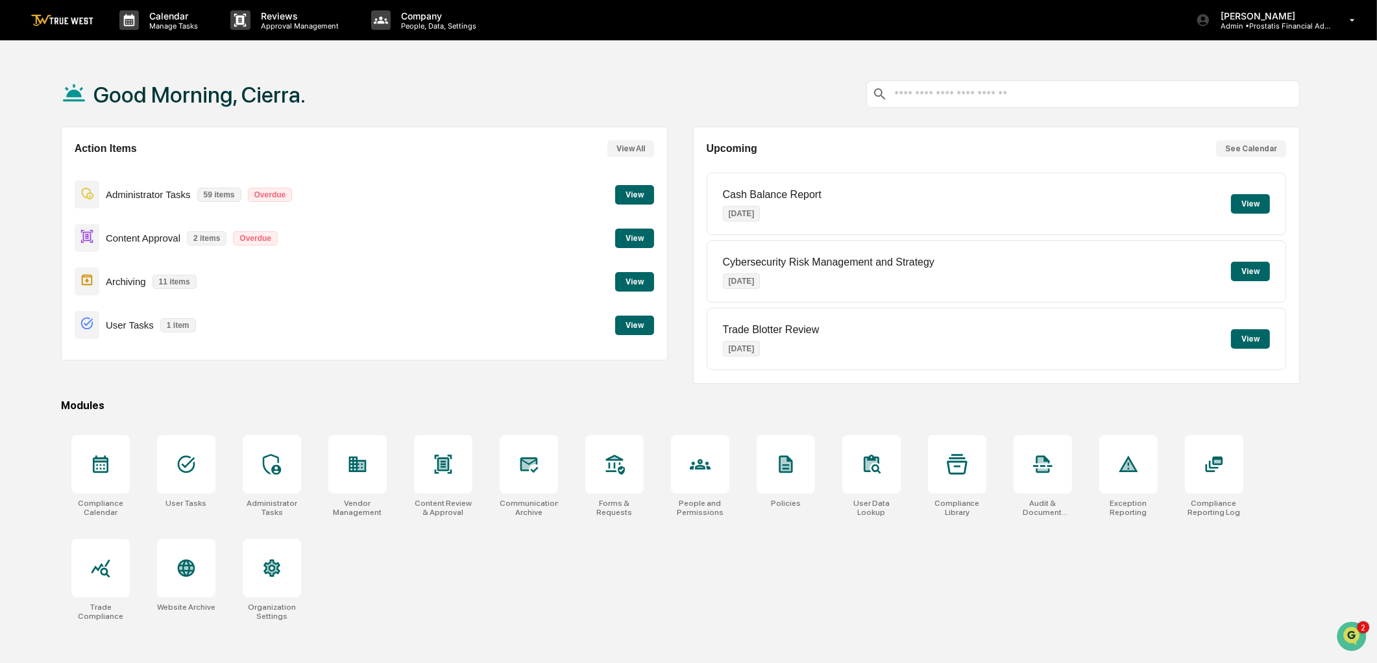
click at [636, 236] on button "View" at bounding box center [634, 237] width 39 height 19
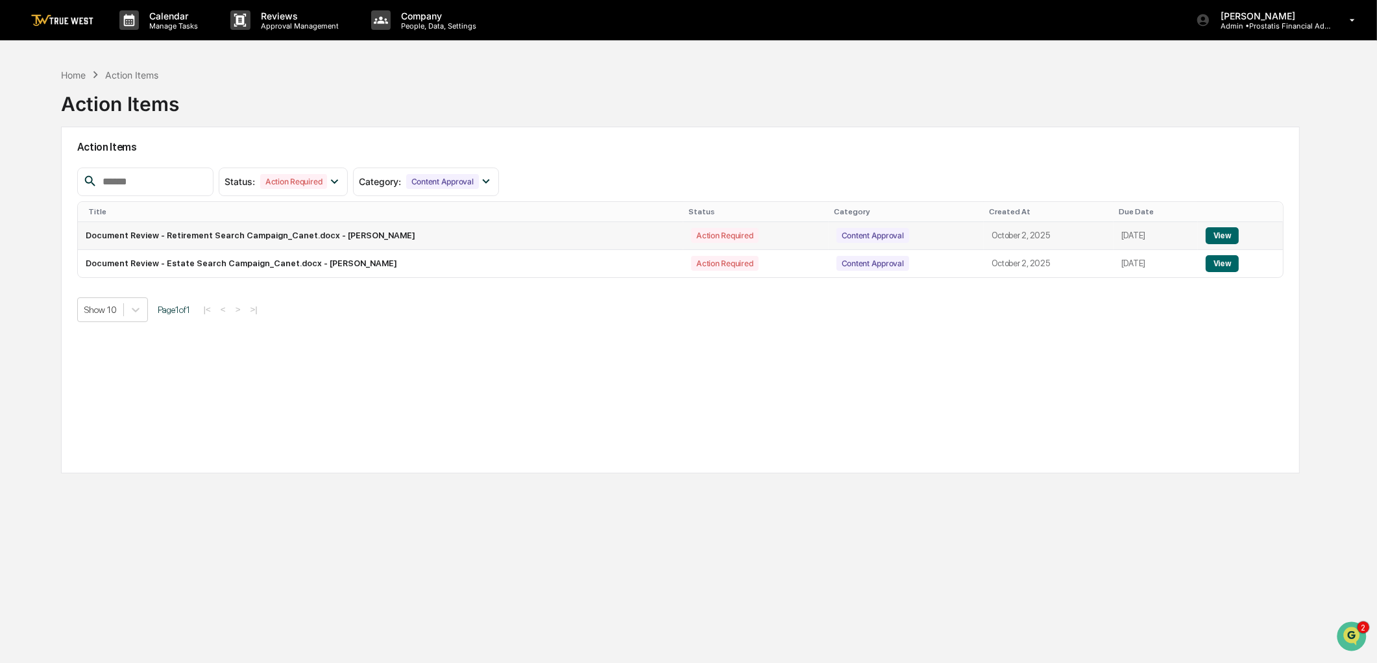
click at [1221, 234] on button "View" at bounding box center [1222, 235] width 33 height 17
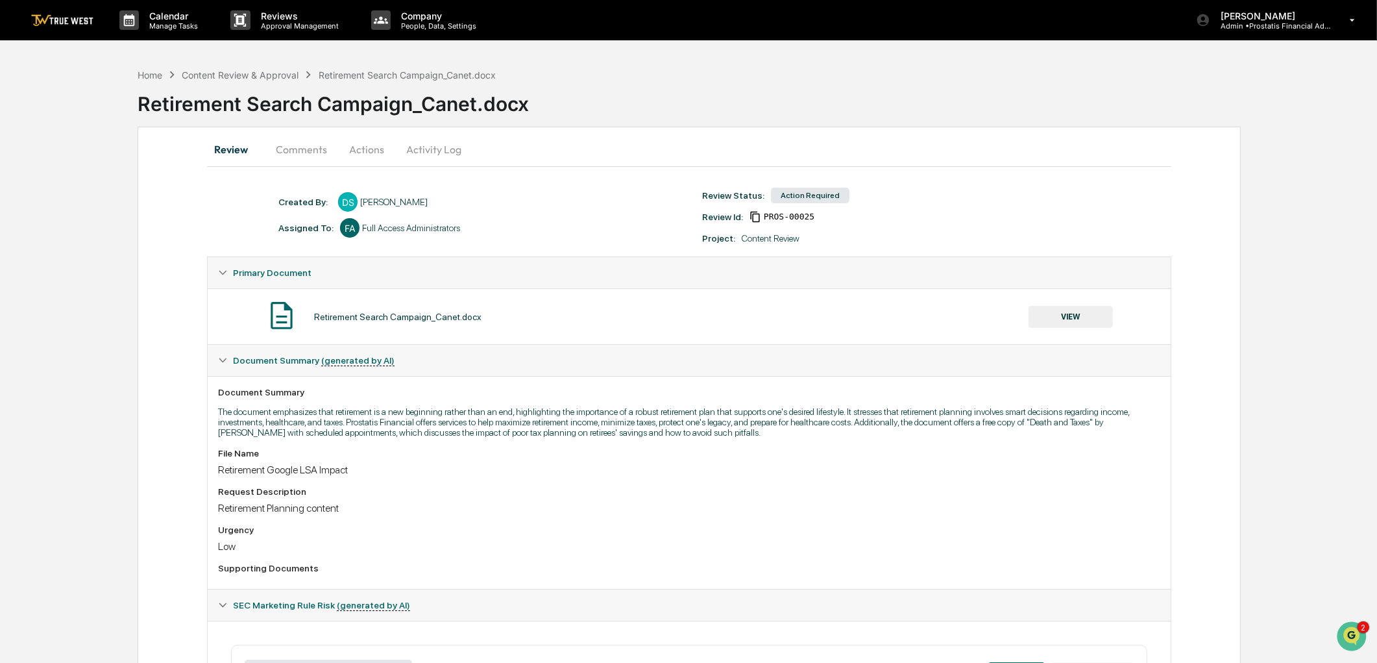
click at [1071, 321] on button "VIEW" at bounding box center [1071, 317] width 84 height 22
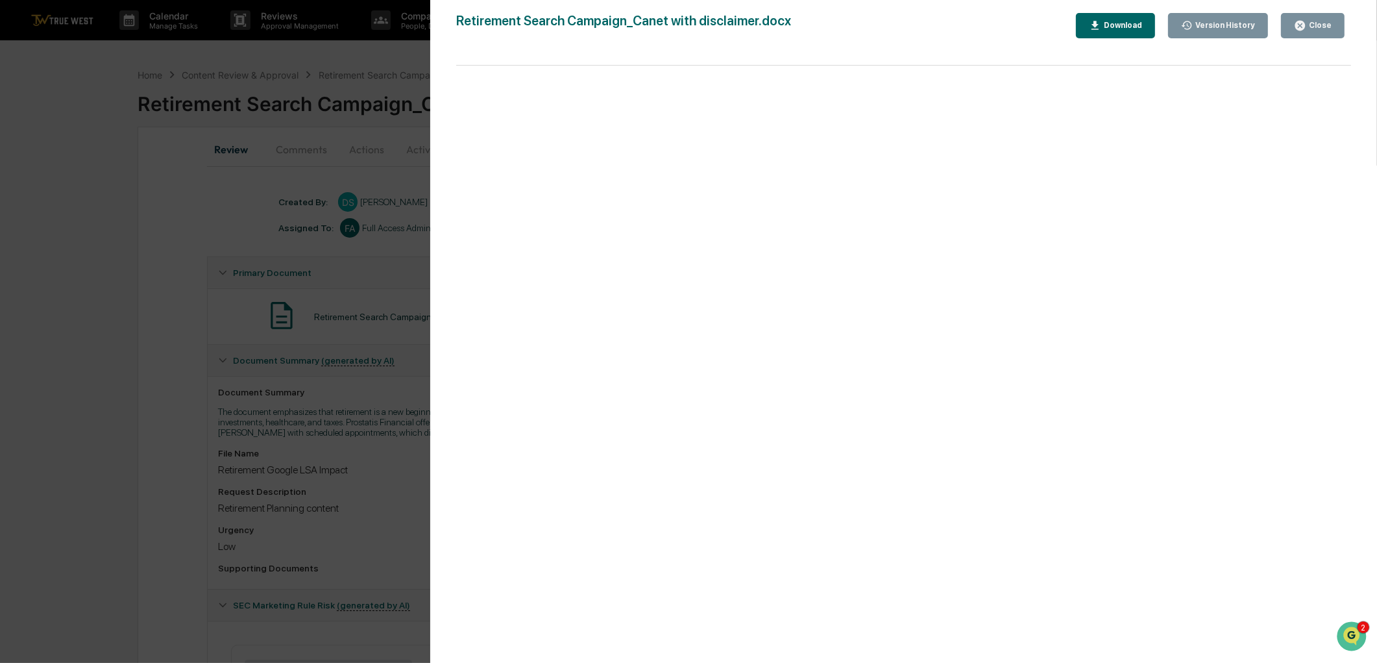
click at [1215, 21] on div "Version History" at bounding box center [1224, 25] width 62 height 9
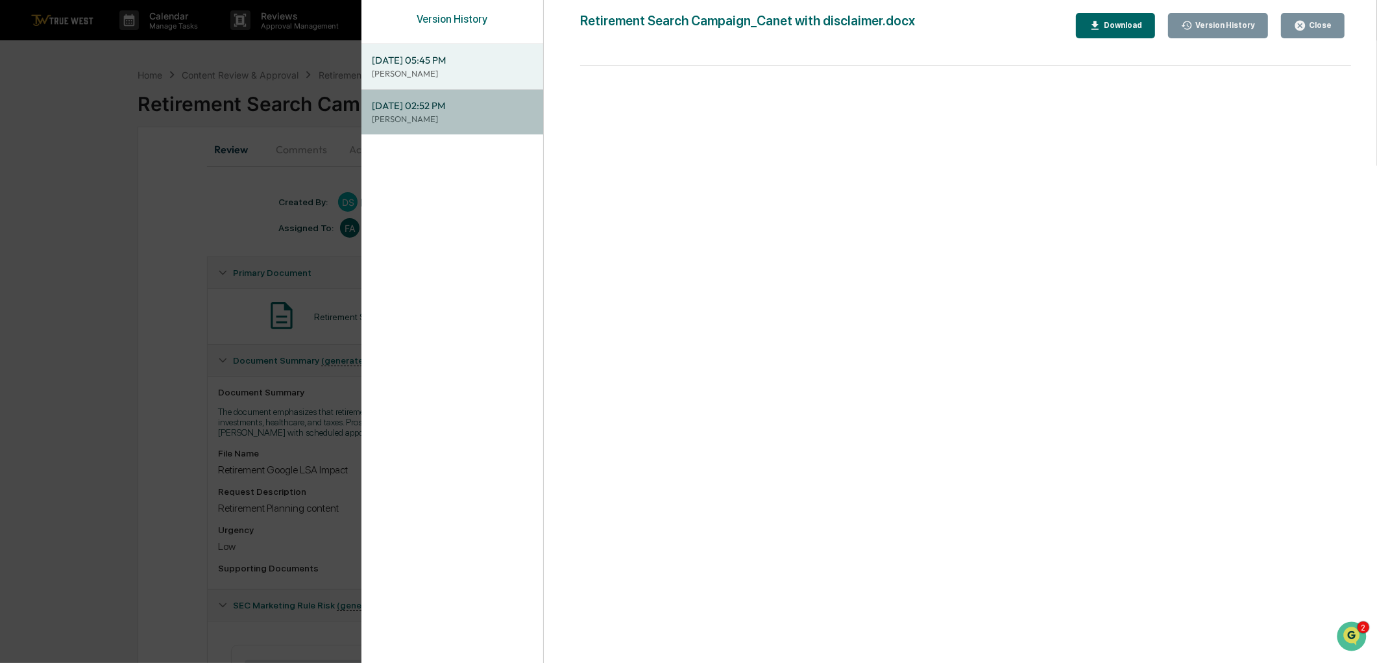
click at [445, 103] on span "[DATE] 02:52 PM" at bounding box center [453, 106] width 162 height 14
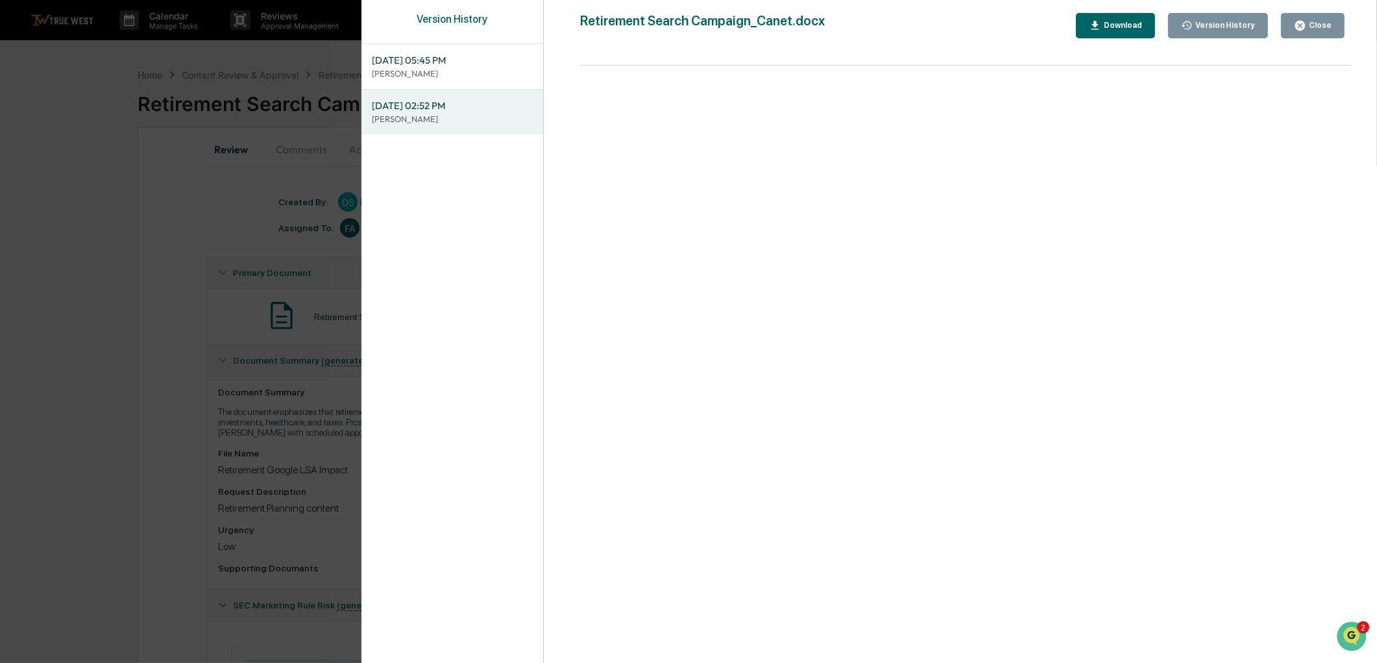
scroll to position [216, 0]
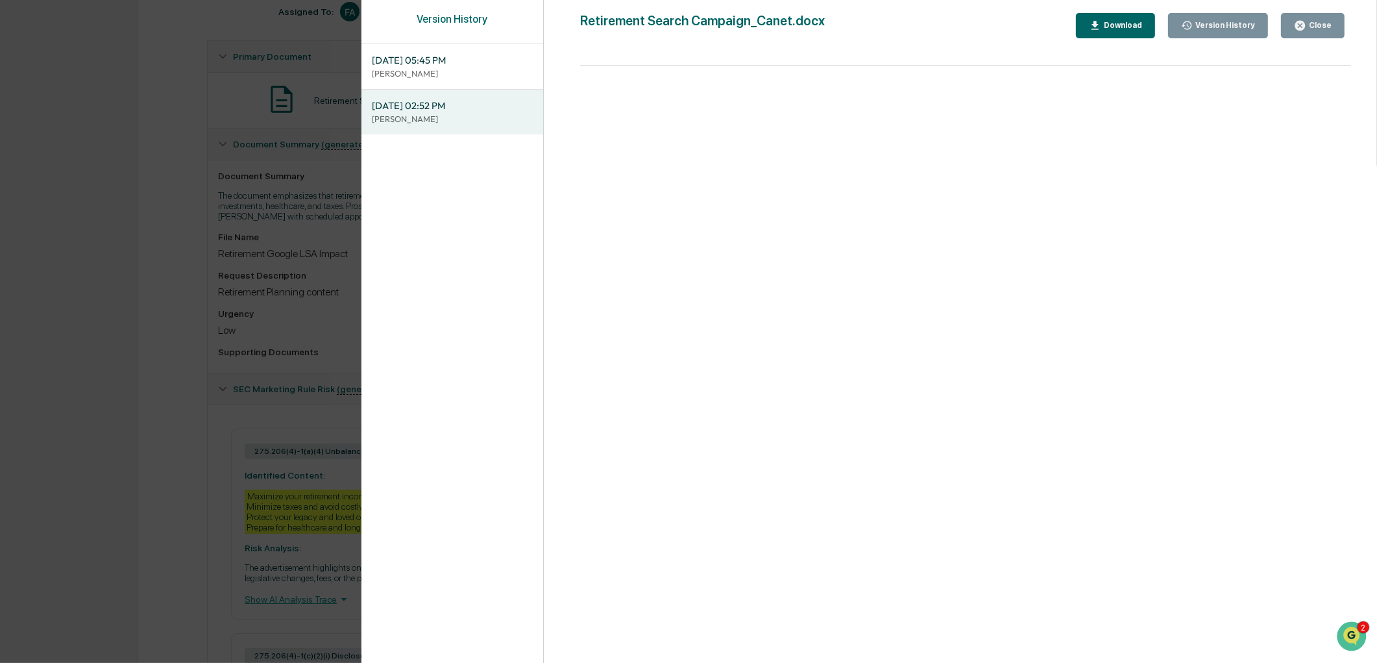
click at [448, 77] on p "[PERSON_NAME]" at bounding box center [453, 73] width 162 height 12
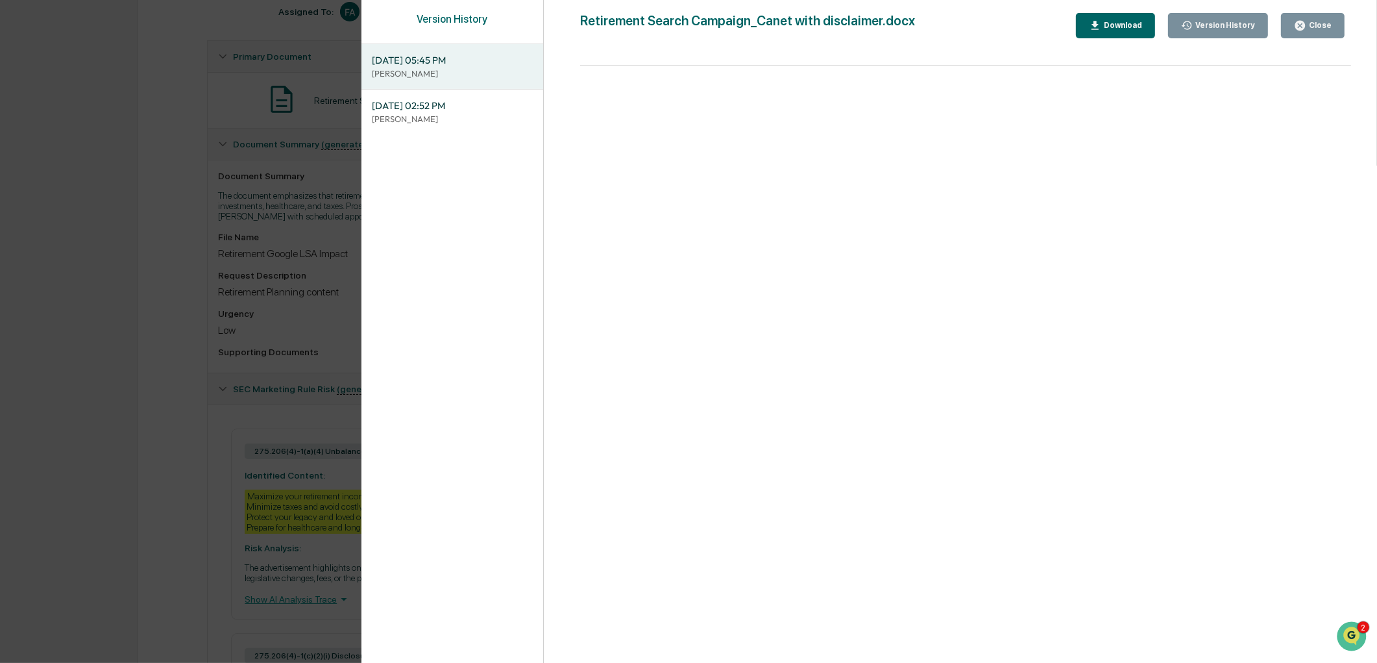
click at [1328, 27] on div "Close" at bounding box center [1318, 25] width 25 height 9
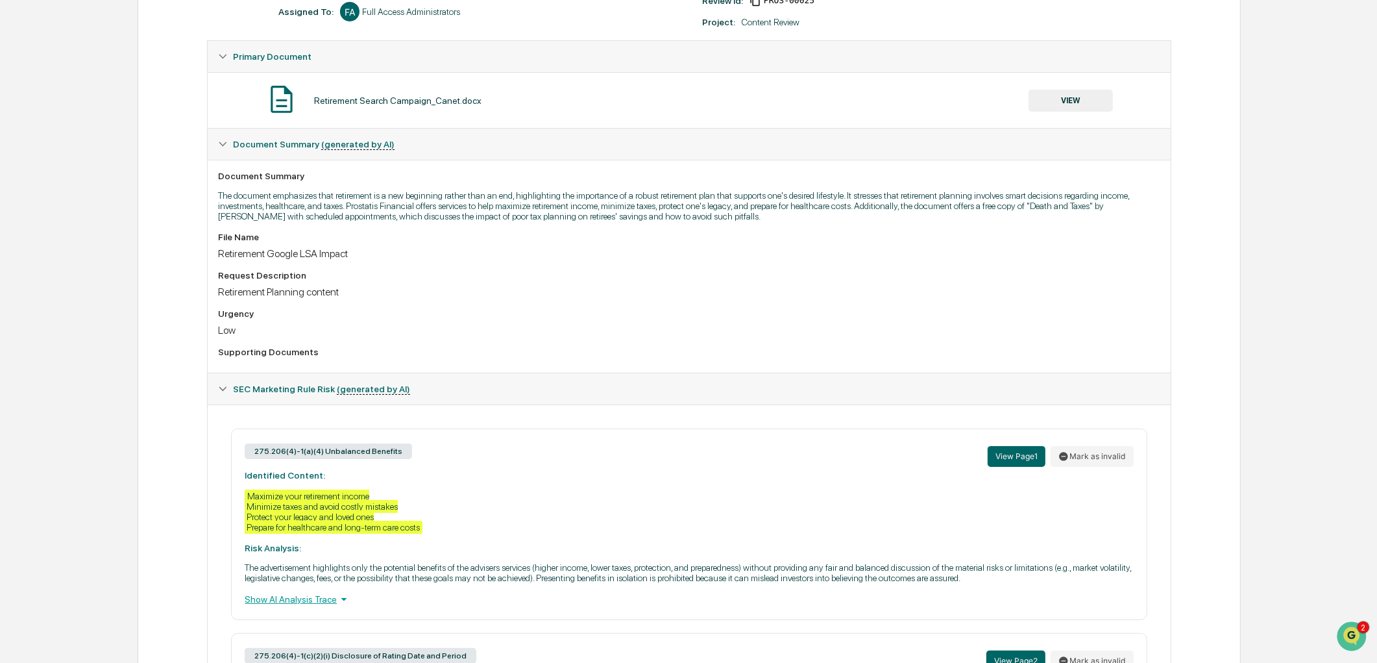
scroll to position [0, 0]
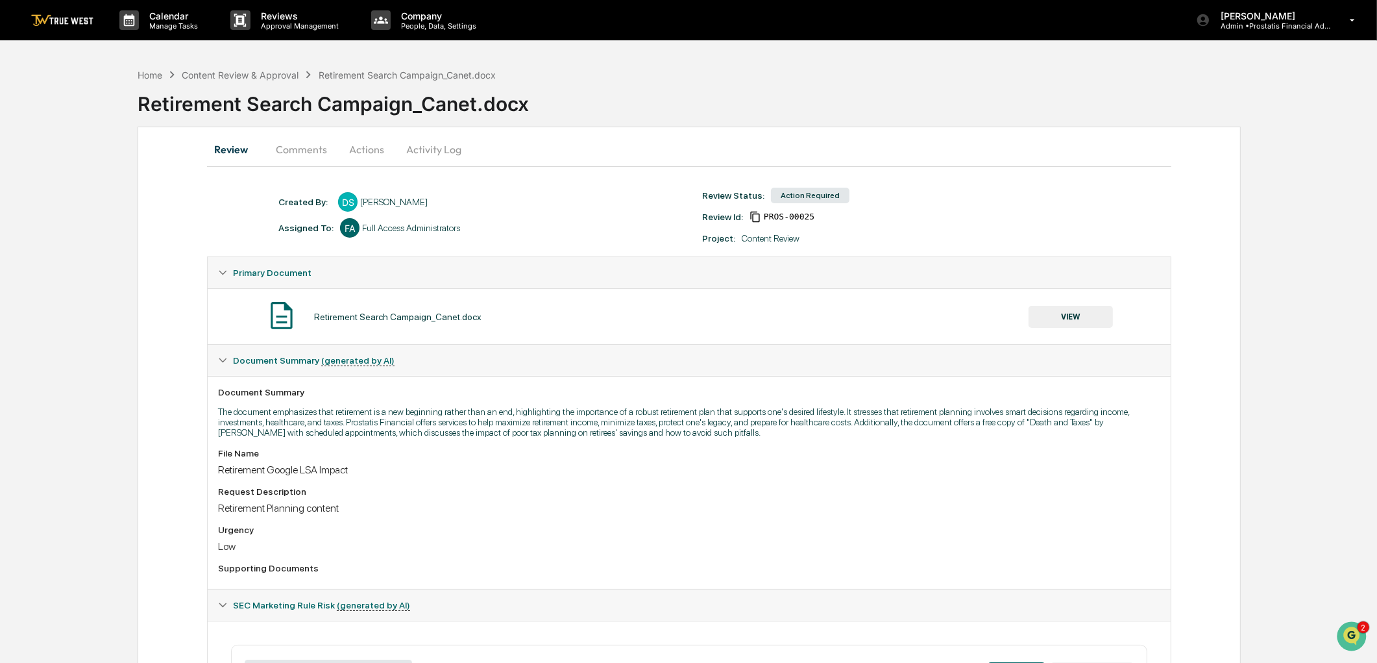
click at [369, 153] on button "Actions" at bounding box center [366, 149] width 58 height 31
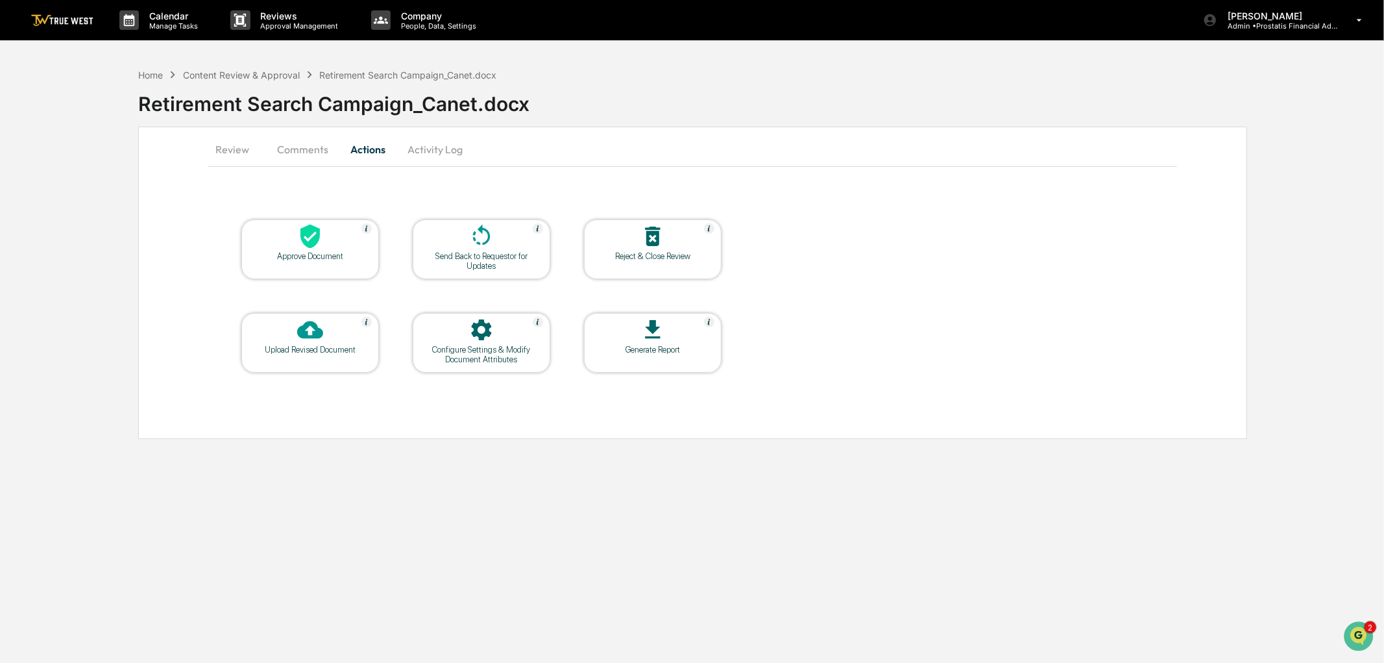
click at [498, 244] on div at bounding box center [482, 237] width 130 height 28
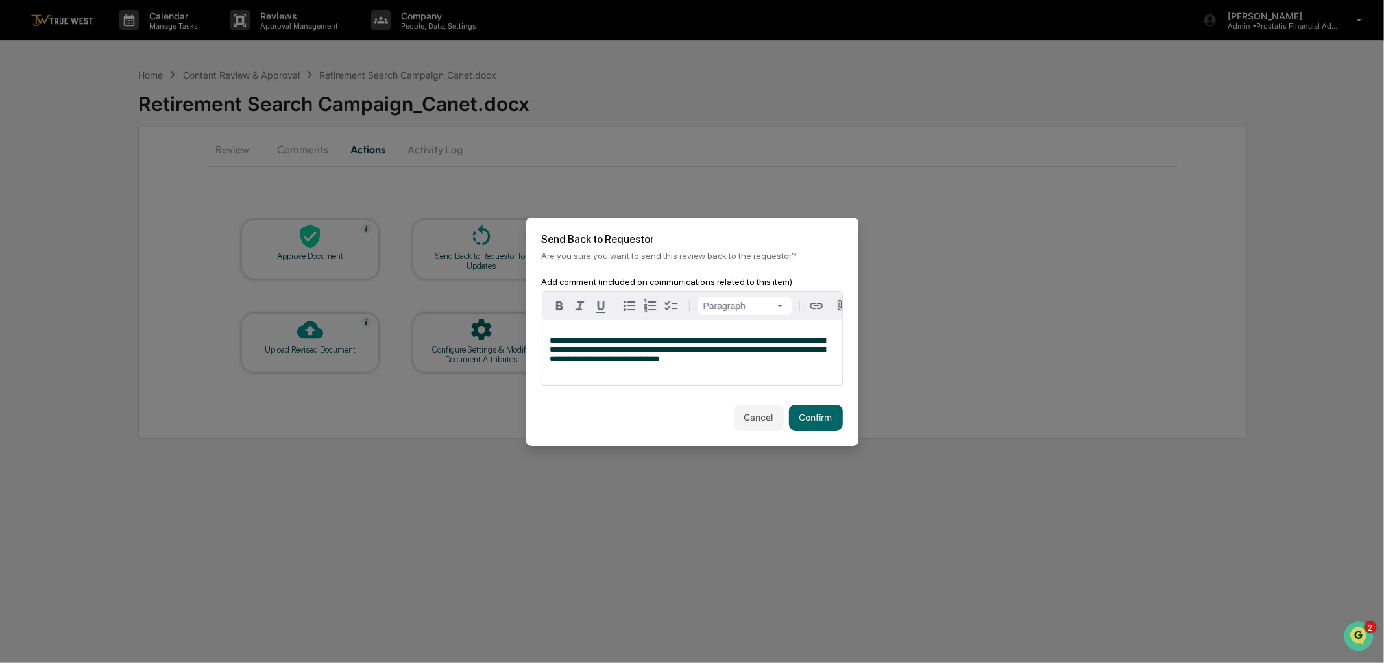
click at [552, 339] on span "**********" at bounding box center [688, 349] width 276 height 27
copy span "**********"
click at [789, 416] on button "Confirm" at bounding box center [816, 417] width 54 height 26
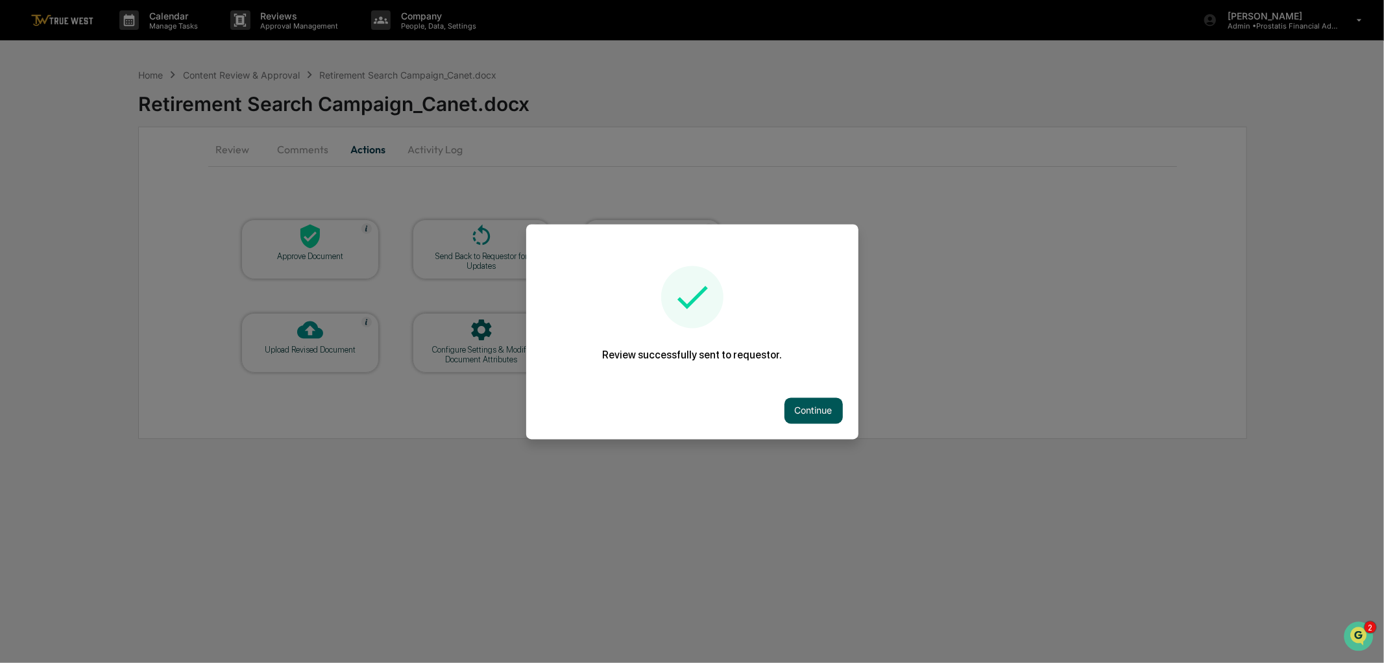
click at [801, 404] on button "Continue" at bounding box center [814, 410] width 58 height 26
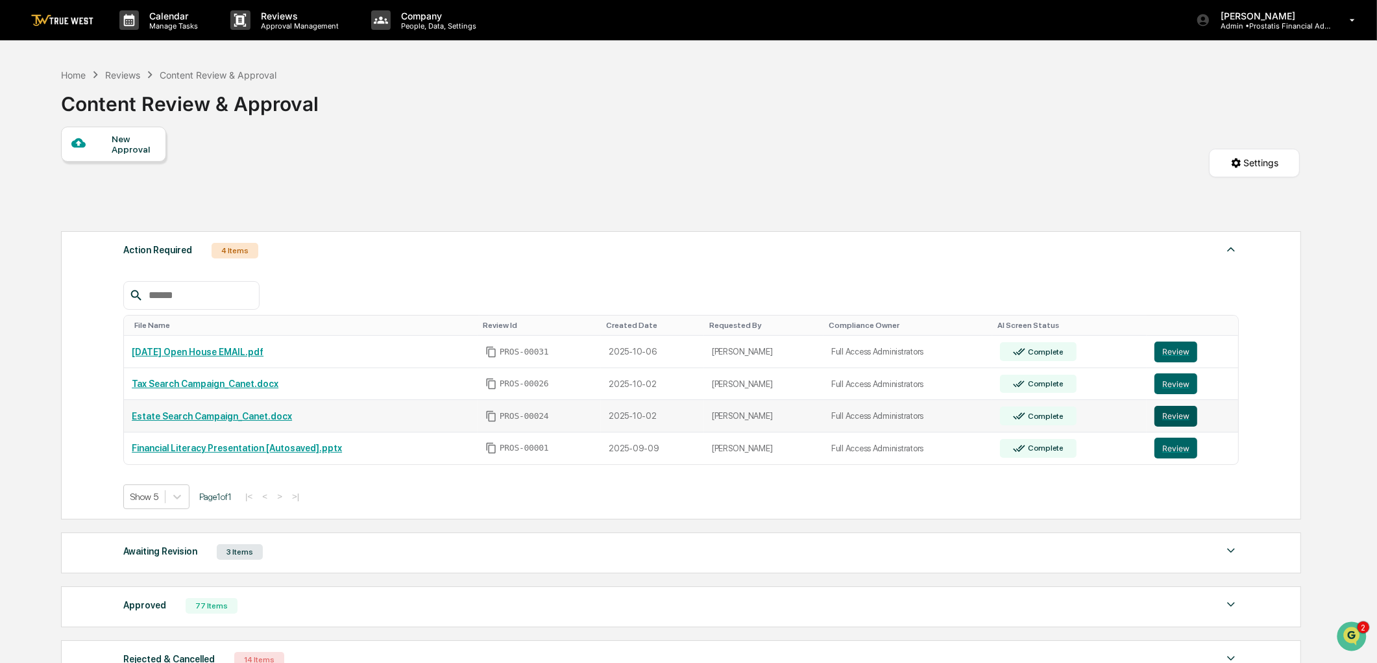
click at [1171, 416] on button "Review" at bounding box center [1175, 416] width 43 height 21
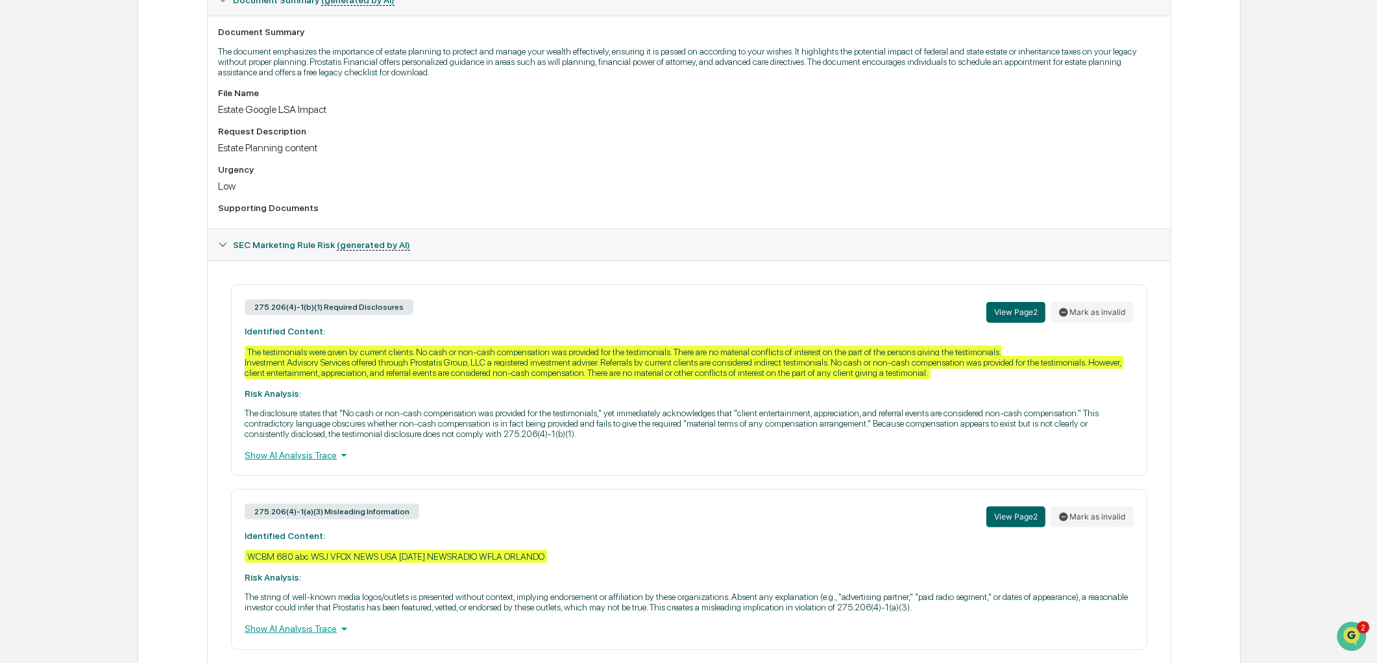
scroll to position [417, 0]
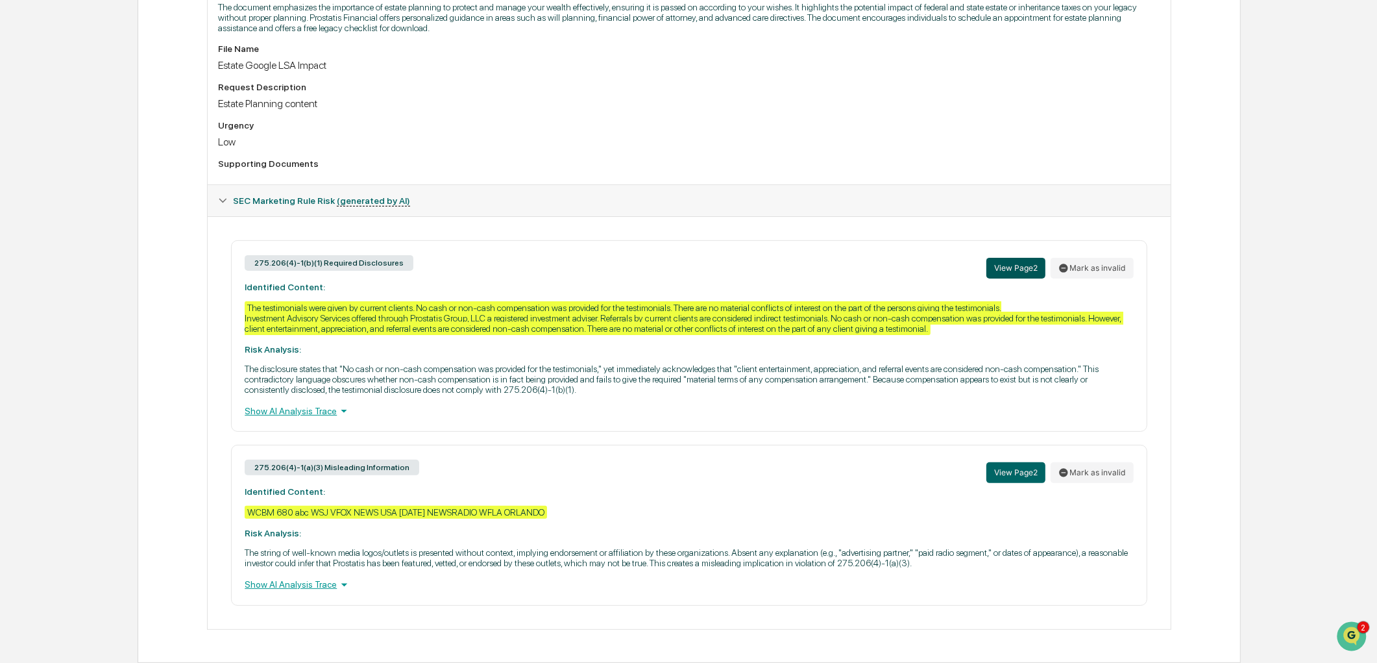
click at [1010, 261] on button "View Page 2" at bounding box center [1015, 268] width 59 height 21
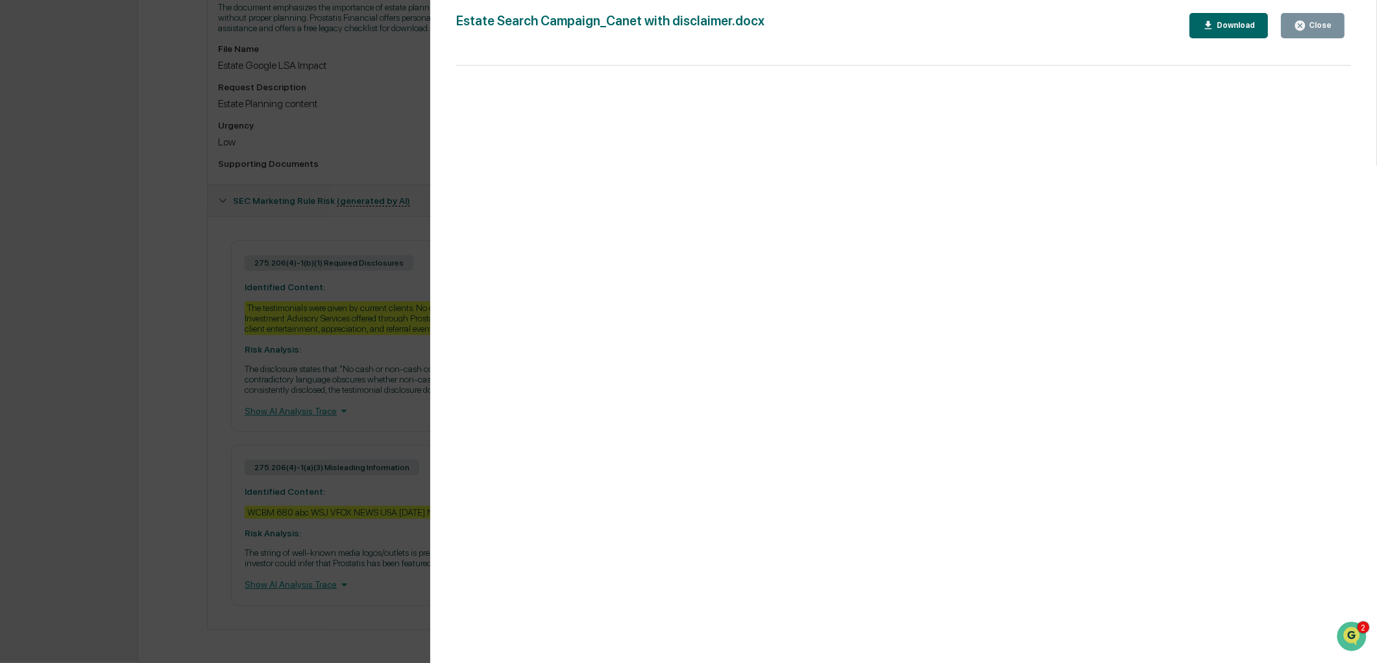
click at [1319, 27] on div "Close" at bounding box center [1318, 25] width 25 height 9
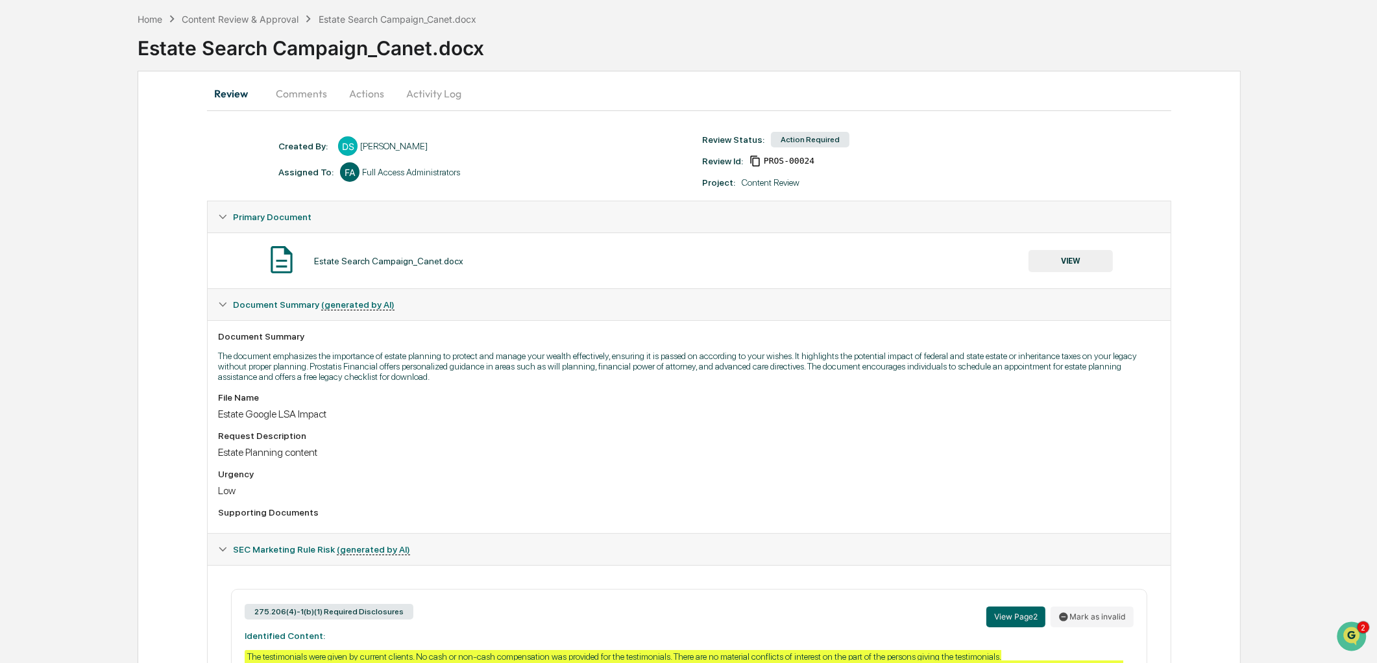
scroll to position [0, 0]
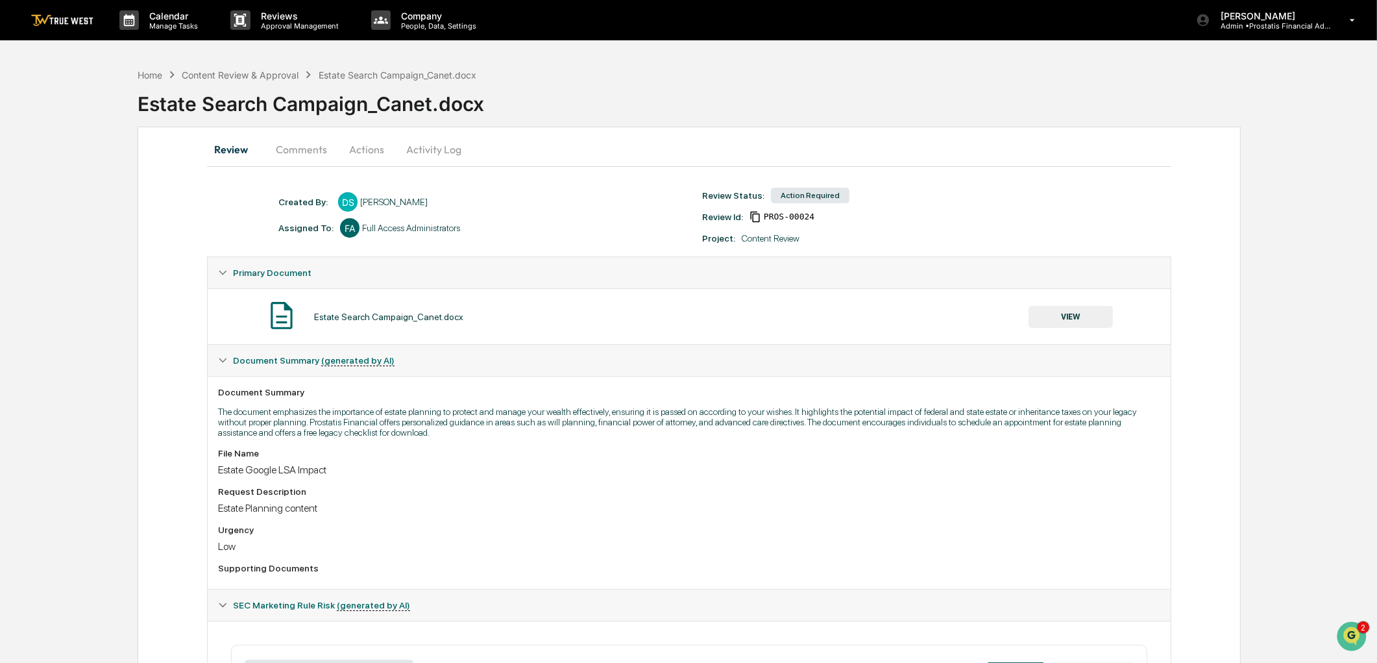
click at [378, 139] on button "Actions" at bounding box center [366, 149] width 58 height 31
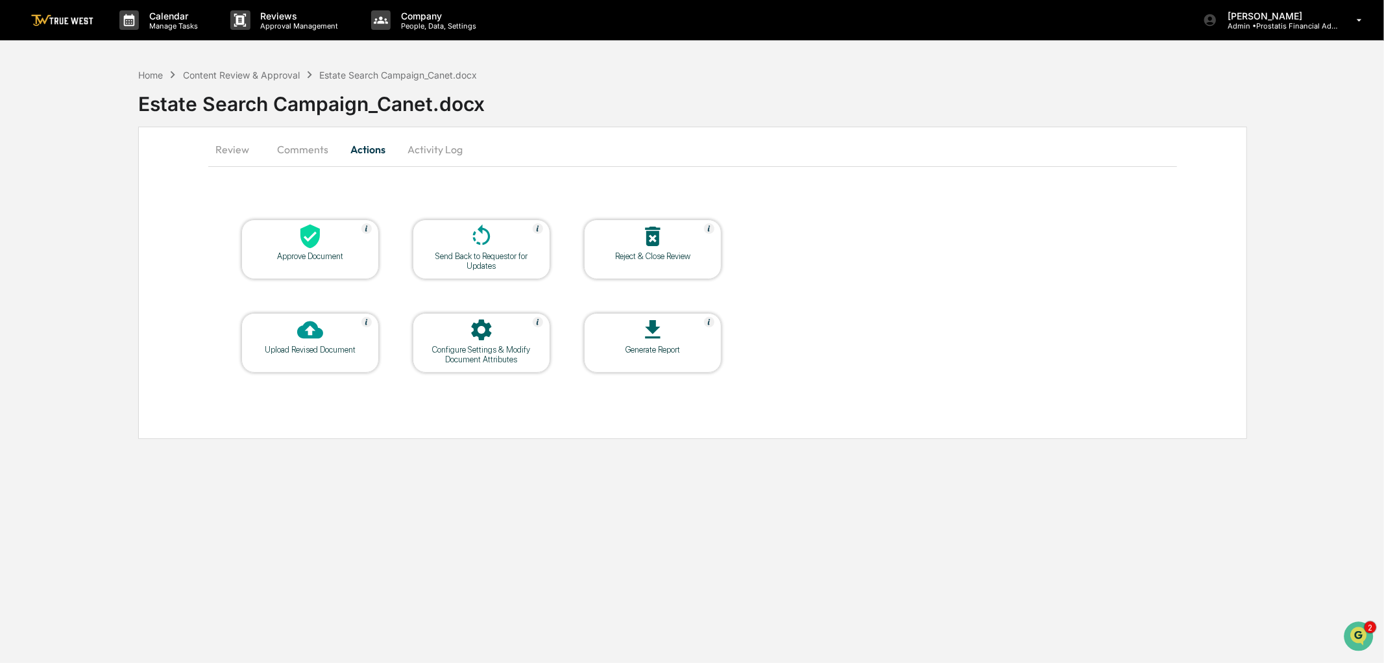
click at [500, 254] on div "Send Back to Requestor for Updates" at bounding box center [481, 260] width 117 height 19
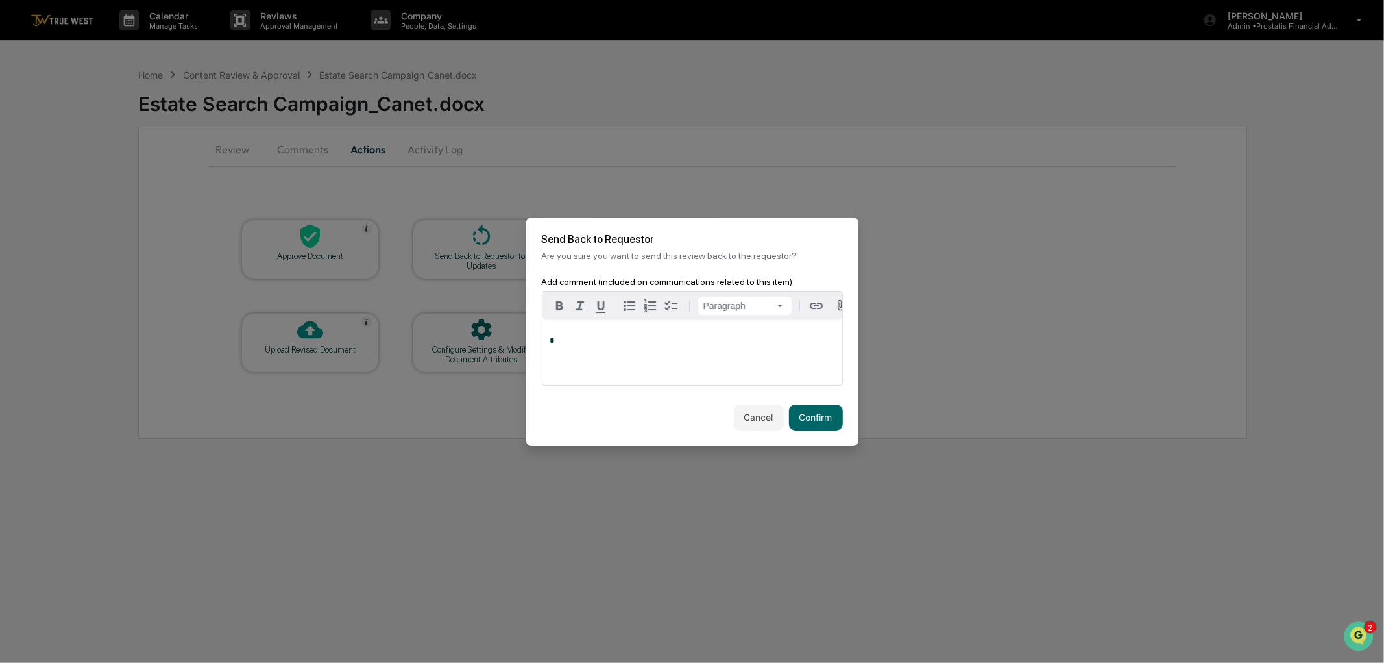
click at [560, 347] on div "*" at bounding box center [693, 352] width 300 height 65
click at [807, 418] on button "Confirm" at bounding box center [816, 417] width 54 height 26
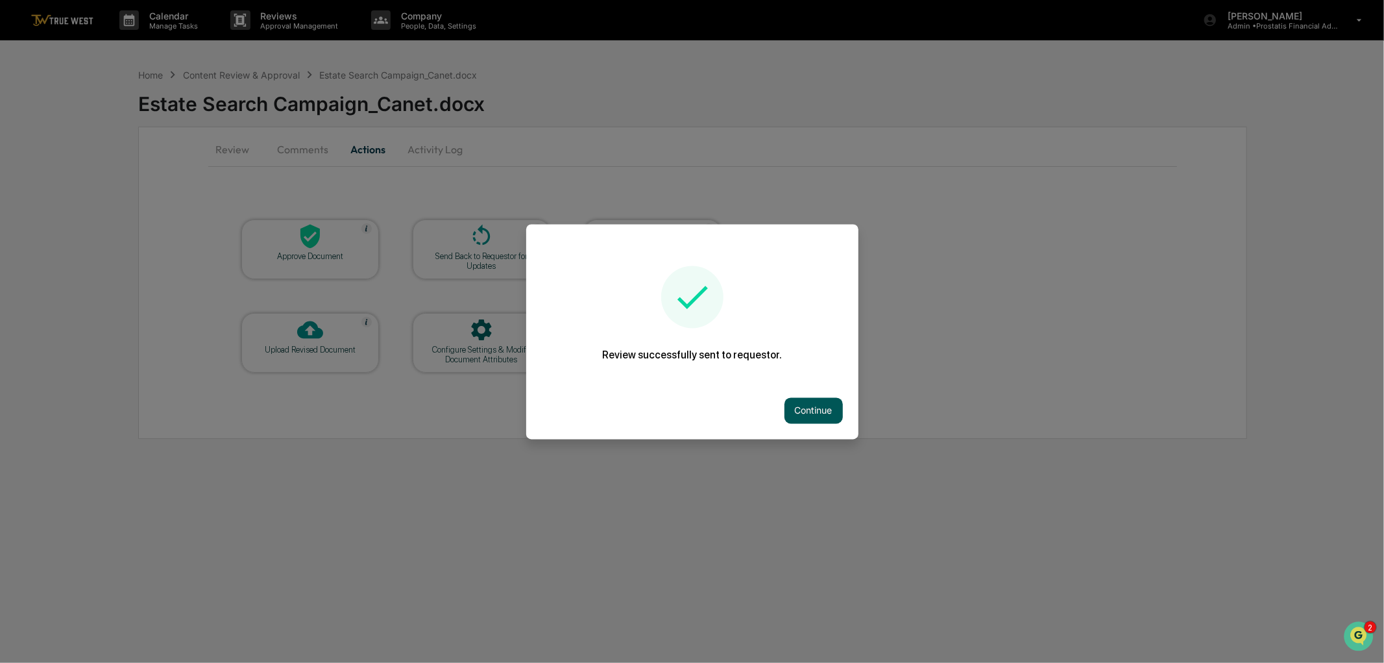
click at [794, 404] on button "Continue" at bounding box center [814, 410] width 58 height 26
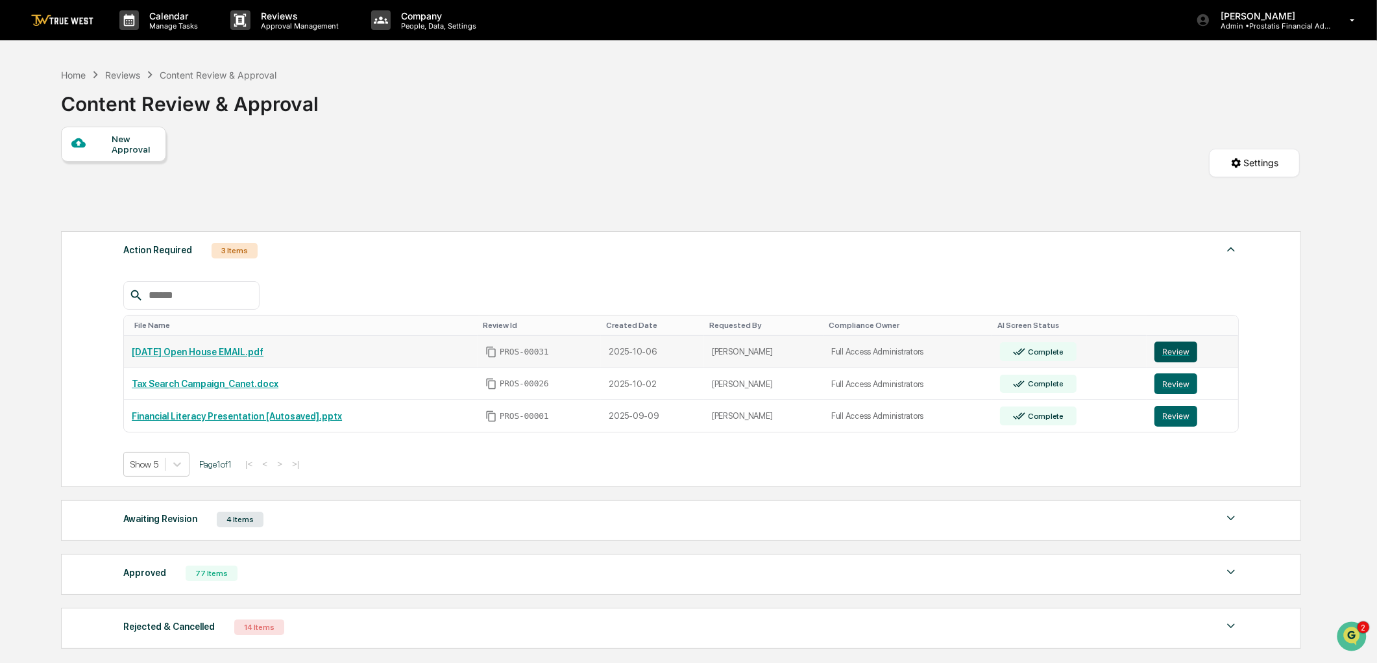
click at [1186, 354] on button "Review" at bounding box center [1175, 351] width 43 height 21
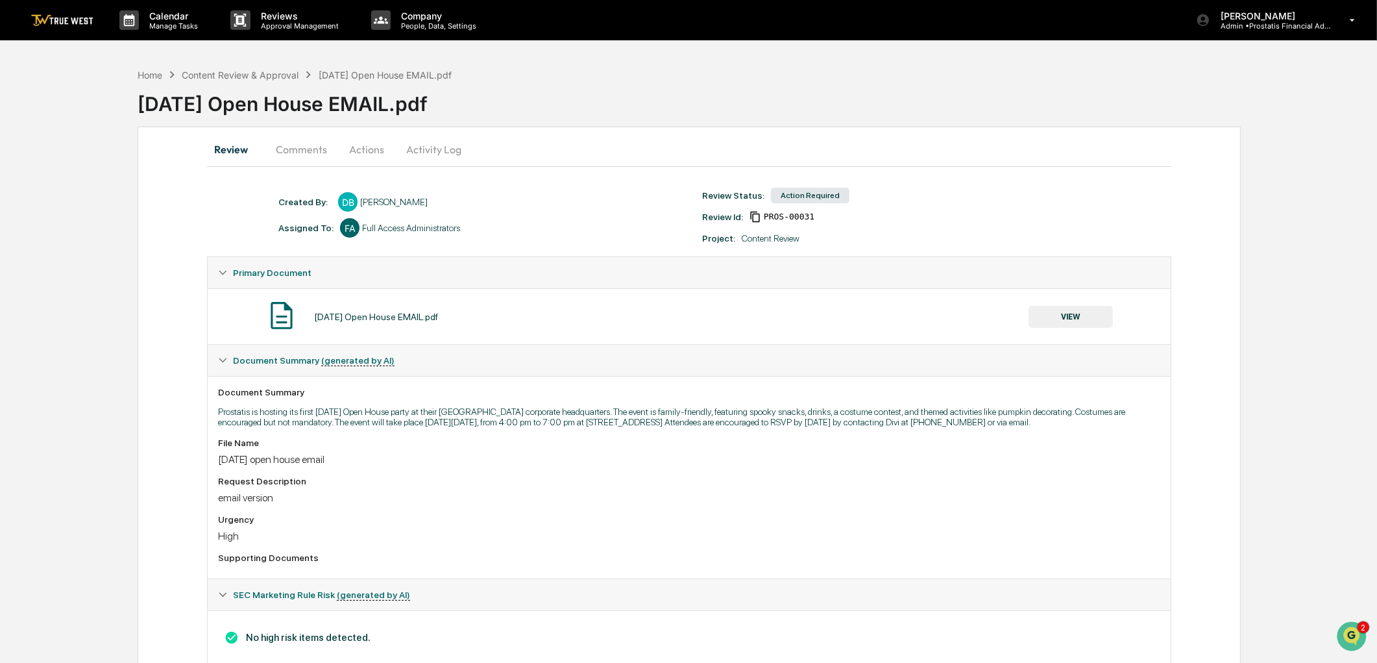
scroll to position [40, 0]
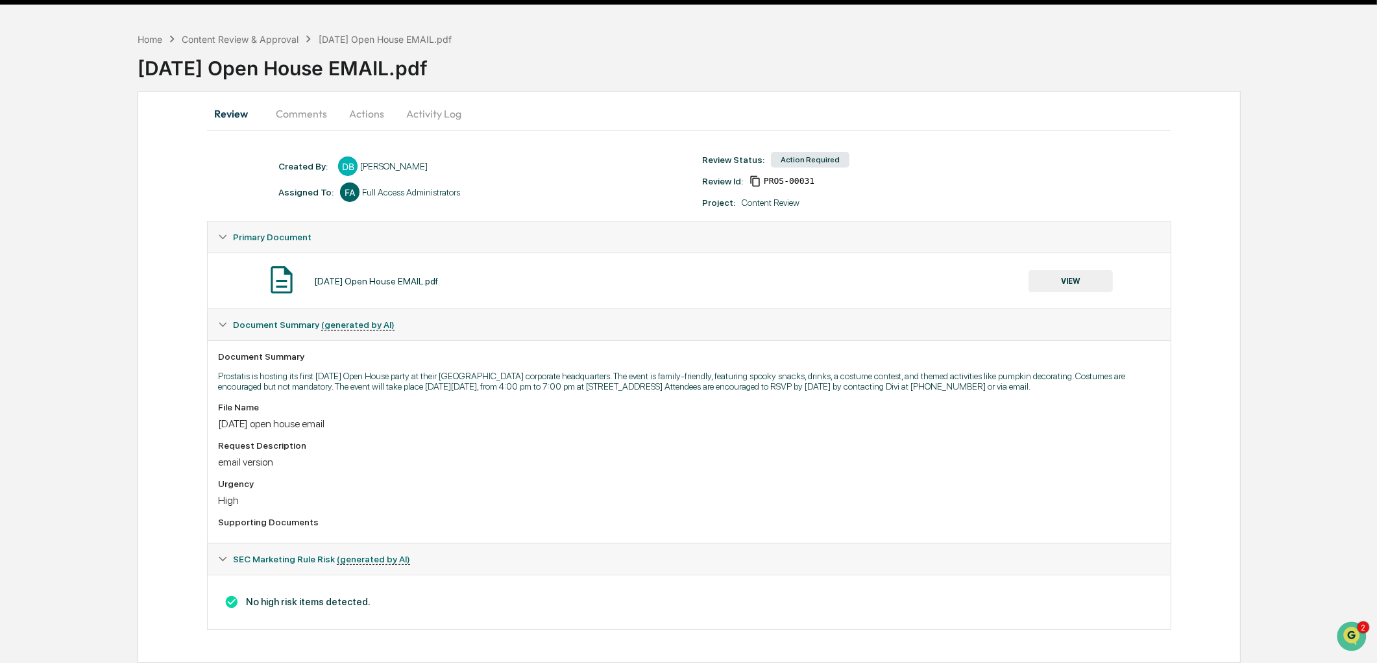
click at [1082, 275] on button "VIEW" at bounding box center [1071, 281] width 84 height 22
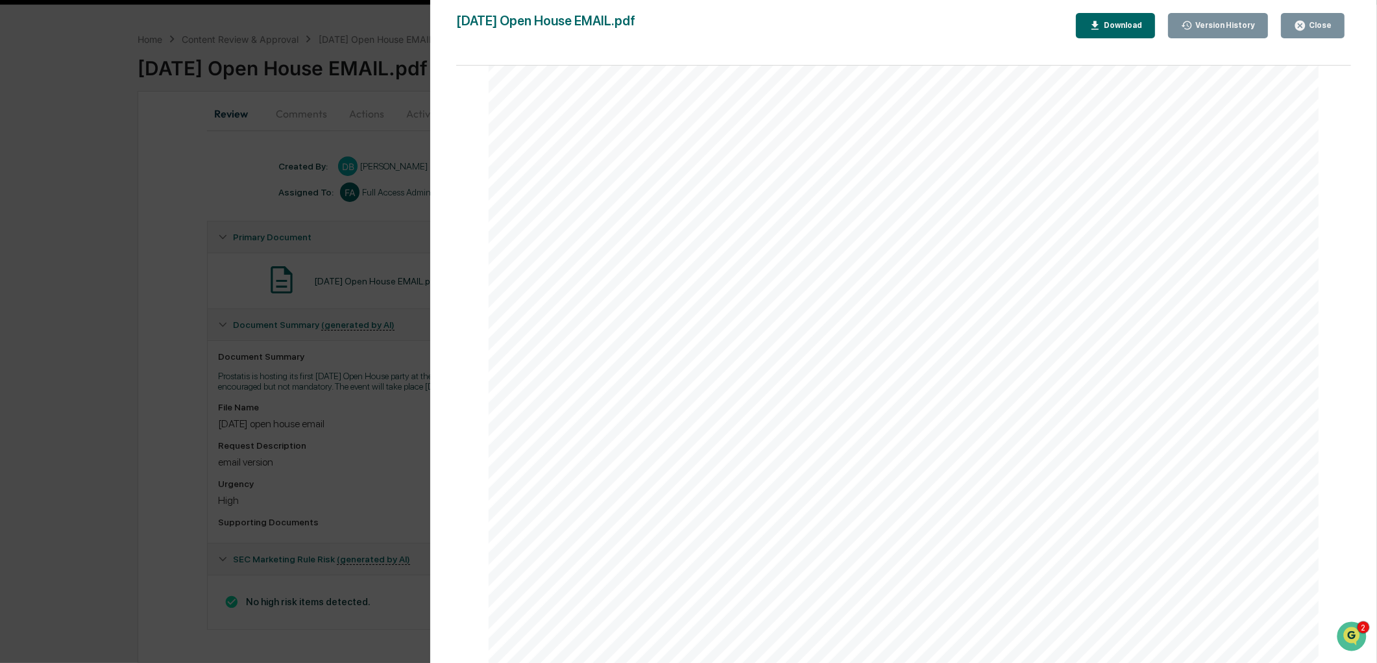
scroll to position [362, 0]
click at [1324, 23] on div "Close" at bounding box center [1318, 25] width 25 height 9
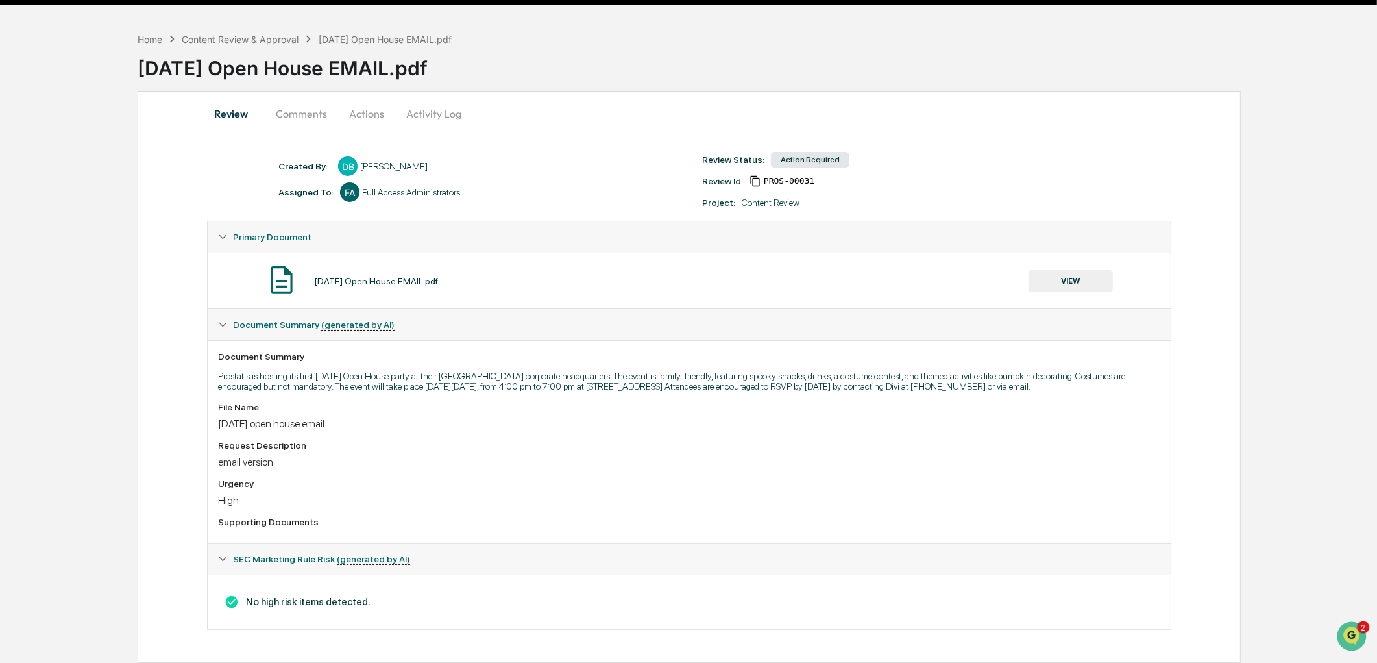
click at [365, 107] on button "Actions" at bounding box center [366, 113] width 58 height 31
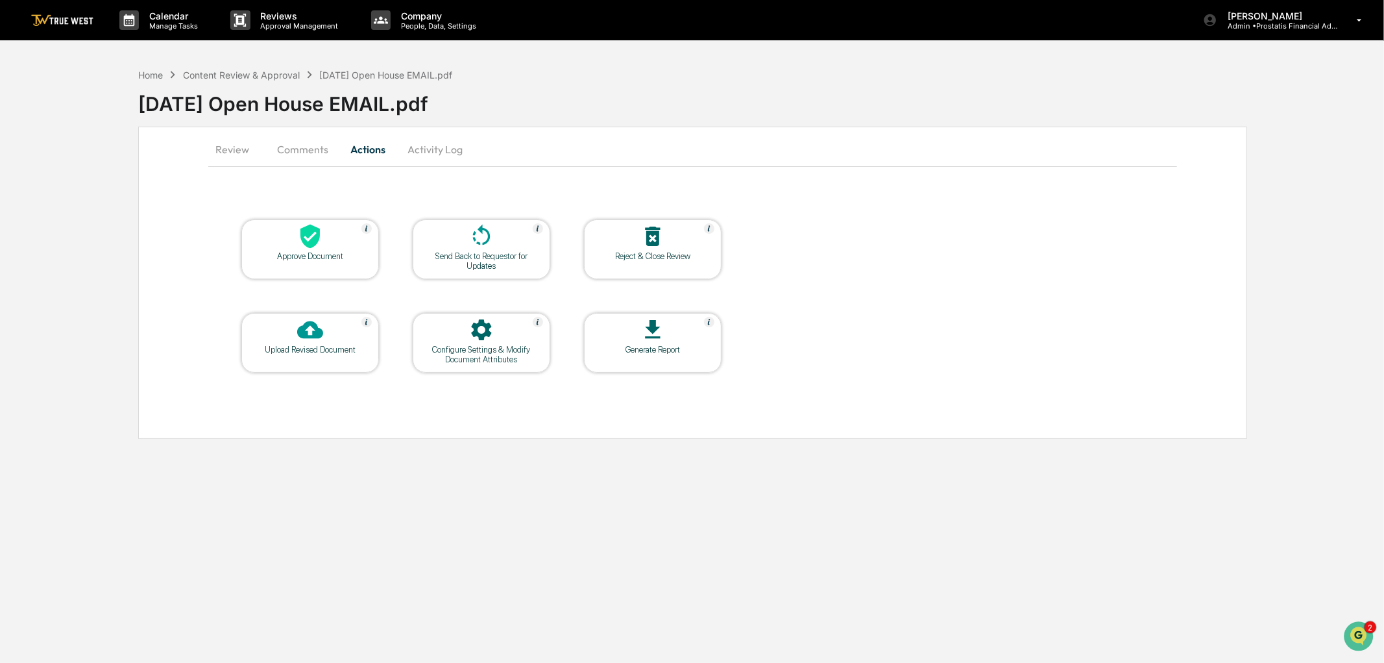
drag, startPoint x: 291, startPoint y: 138, endPoint x: 295, endPoint y: 152, distance: 15.0
click at [291, 138] on button "Comments" at bounding box center [303, 149] width 72 height 31
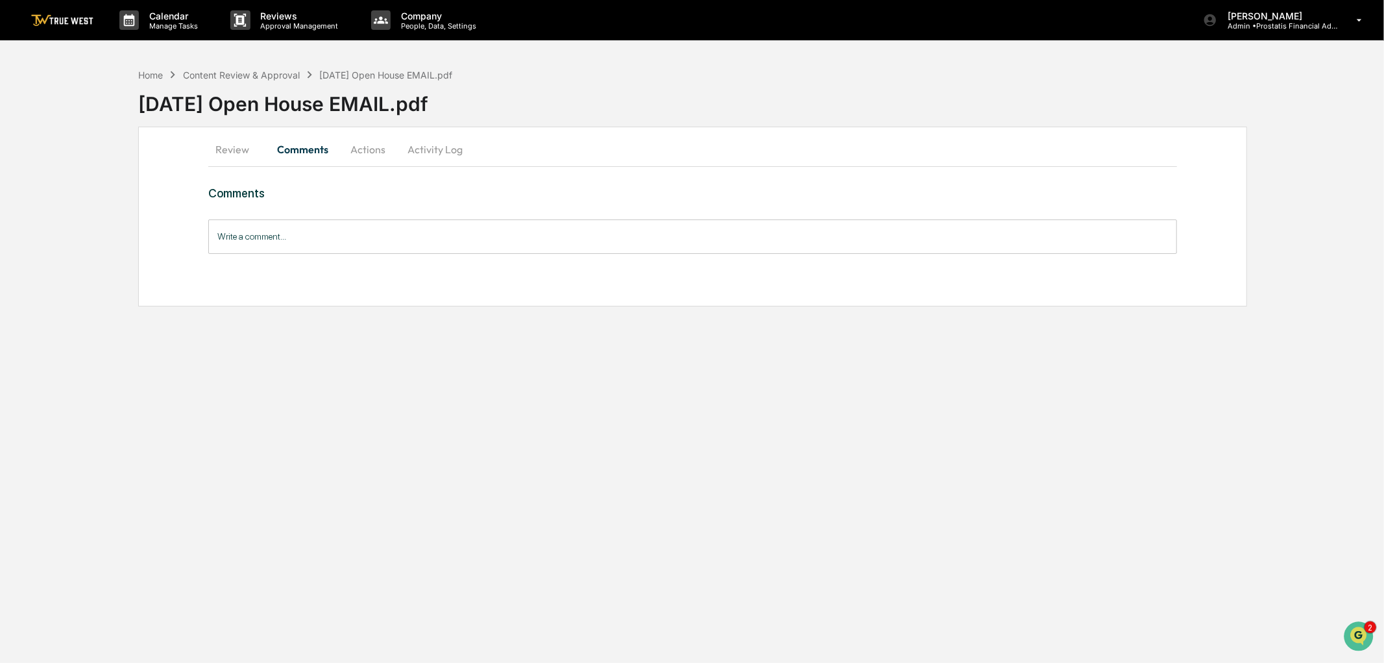
click at [369, 141] on button "Actions" at bounding box center [368, 149] width 58 height 31
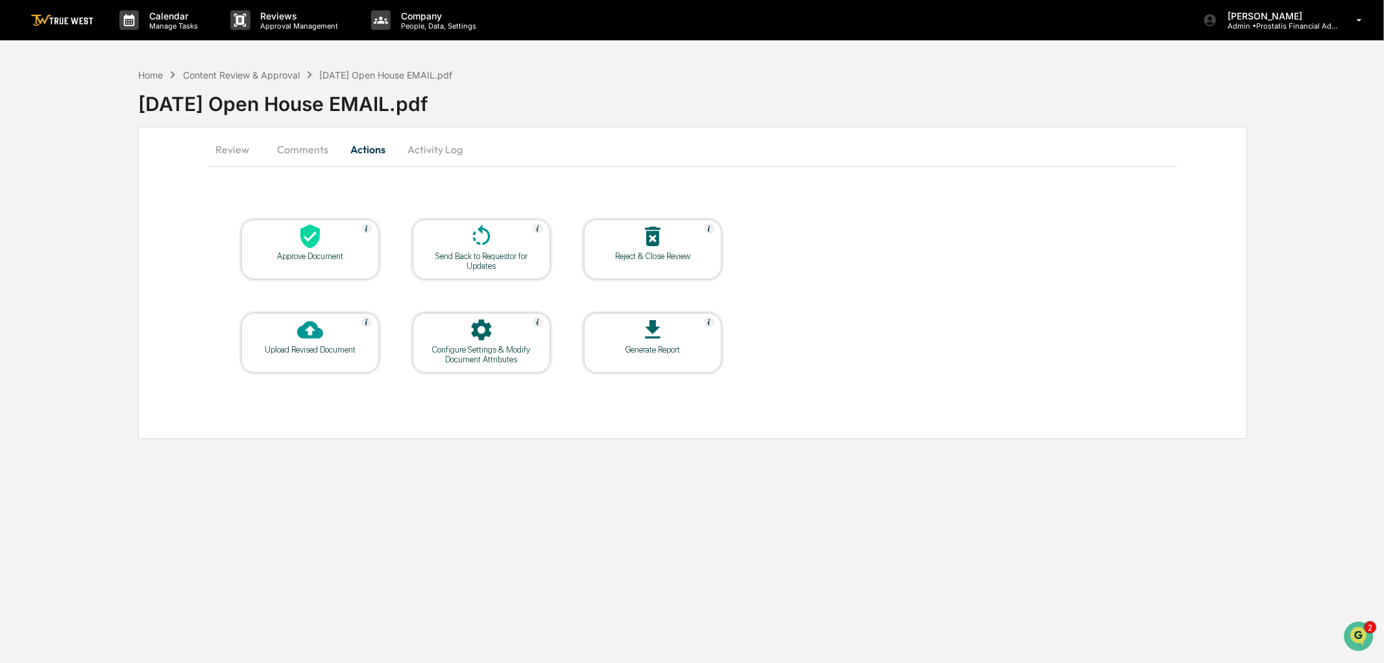
click at [469, 249] on div at bounding box center [482, 237] width 130 height 28
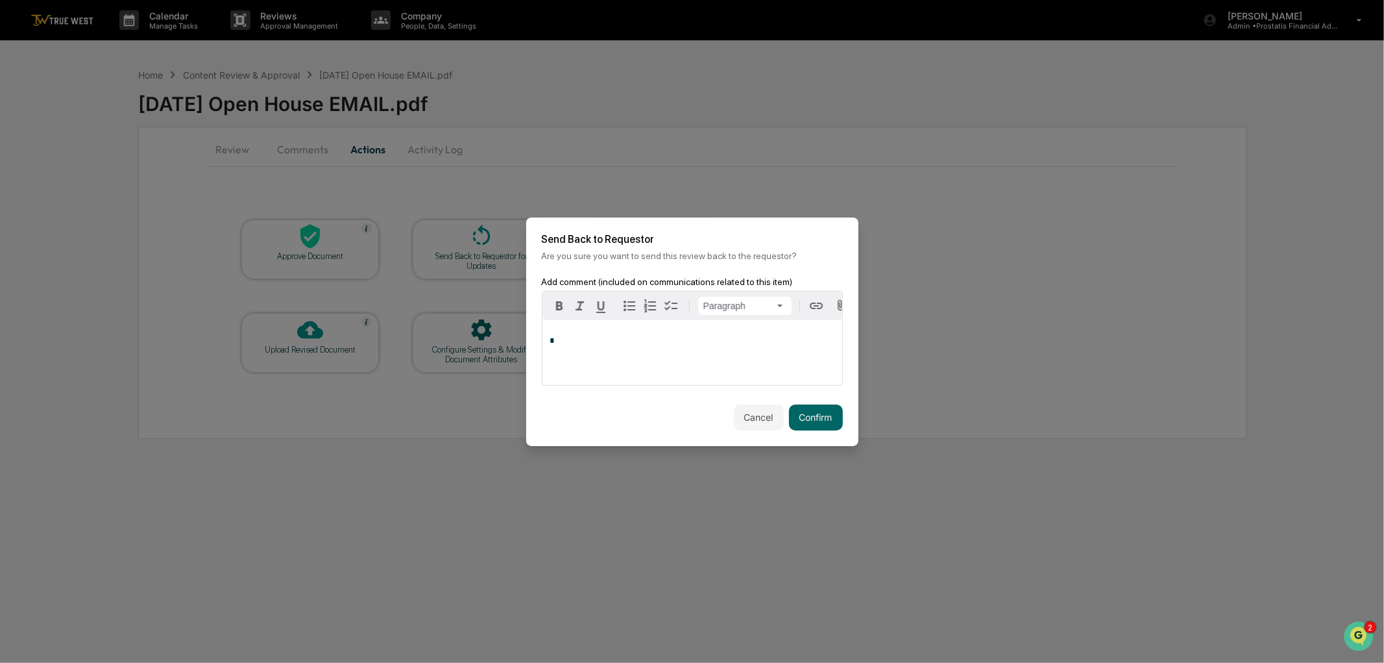
click at [623, 336] on p "*" at bounding box center [692, 340] width 284 height 9
drag, startPoint x: 802, startPoint y: 358, endPoint x: 818, endPoint y: 360, distance: 15.6
click at [803, 359] on p "**********" at bounding box center [692, 358] width 284 height 9
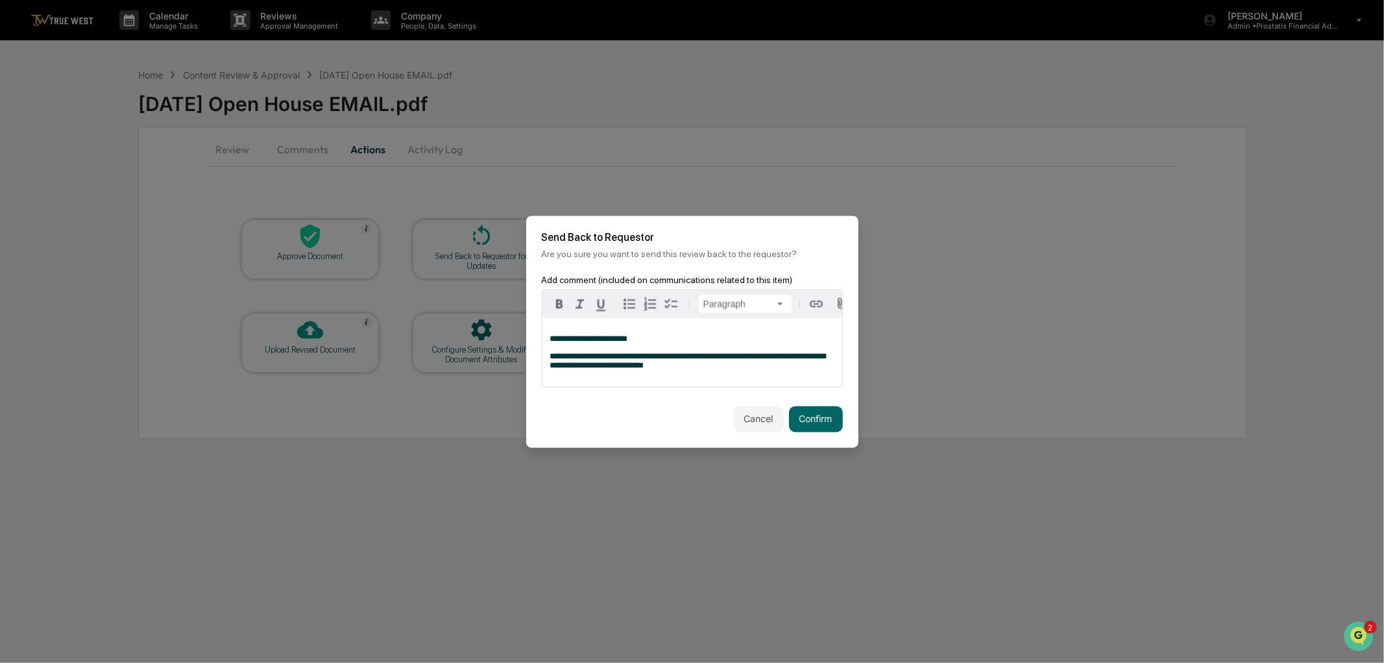
click at [608, 360] on span "**********" at bounding box center [688, 361] width 276 height 18
click at [816, 417] on button "Confirm" at bounding box center [816, 419] width 54 height 26
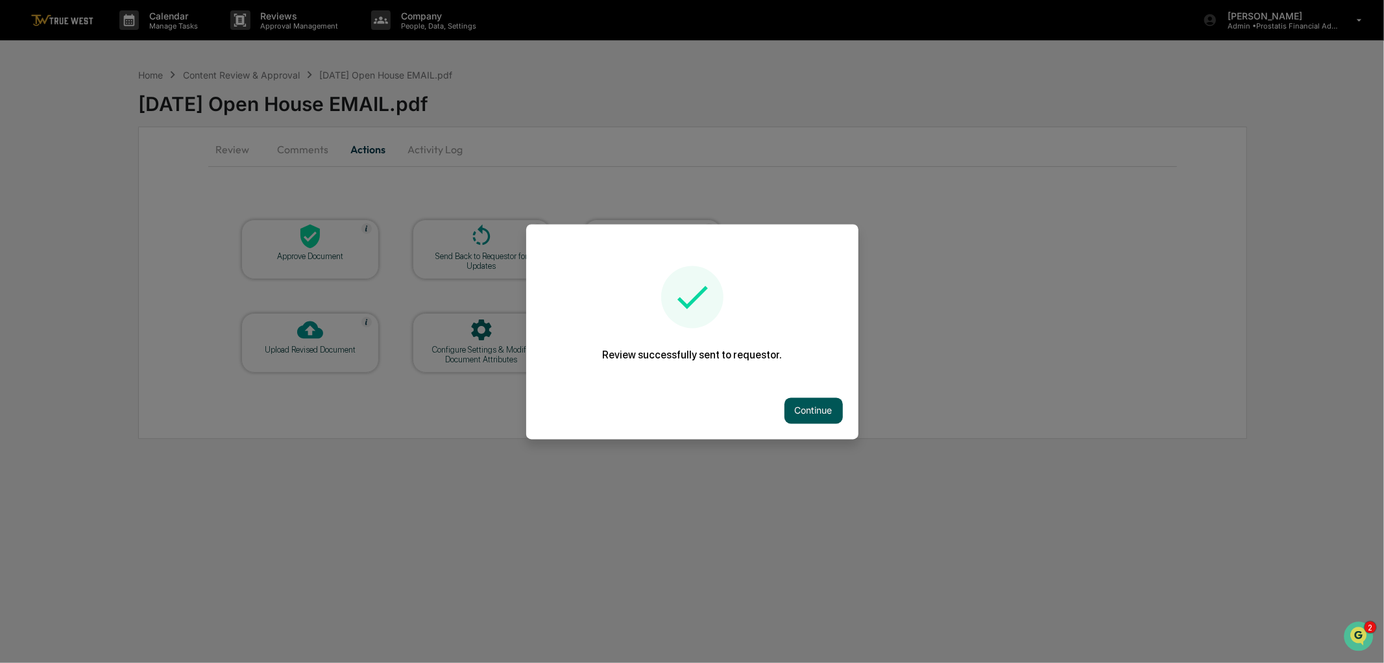
click at [808, 401] on button "Continue" at bounding box center [814, 410] width 58 height 26
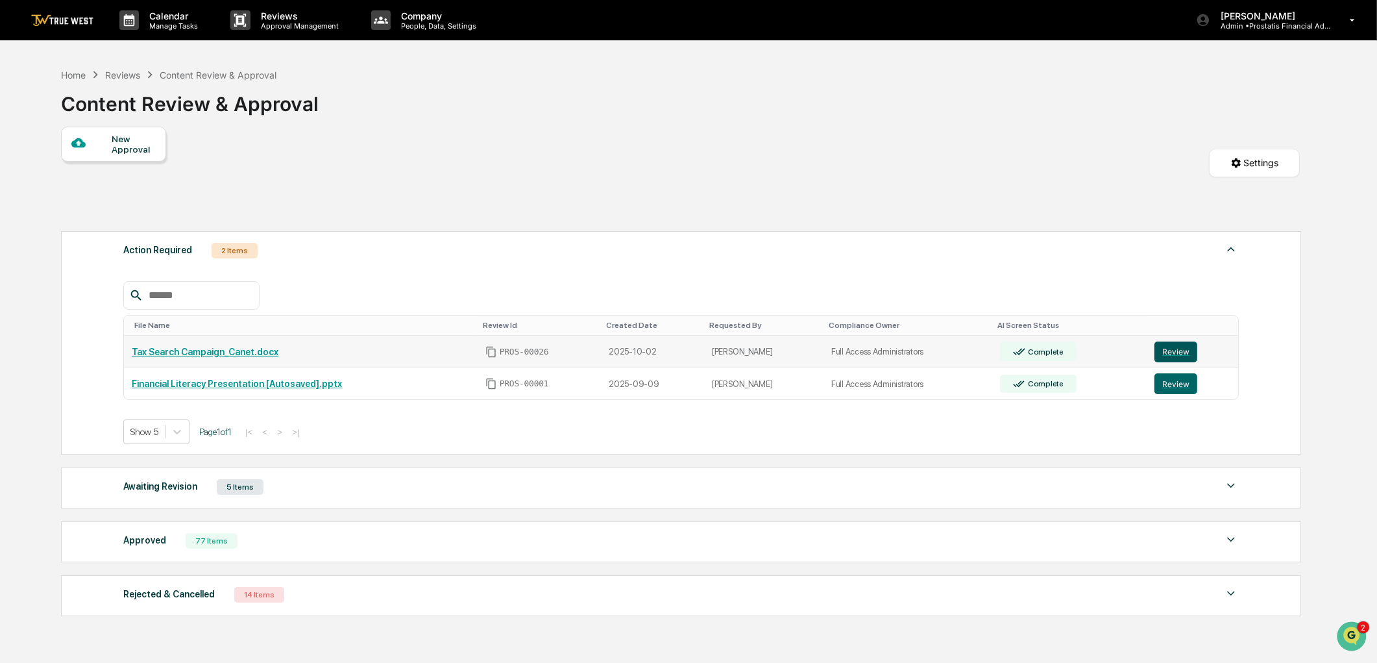
click at [1170, 349] on button "Review" at bounding box center [1175, 351] width 43 height 21
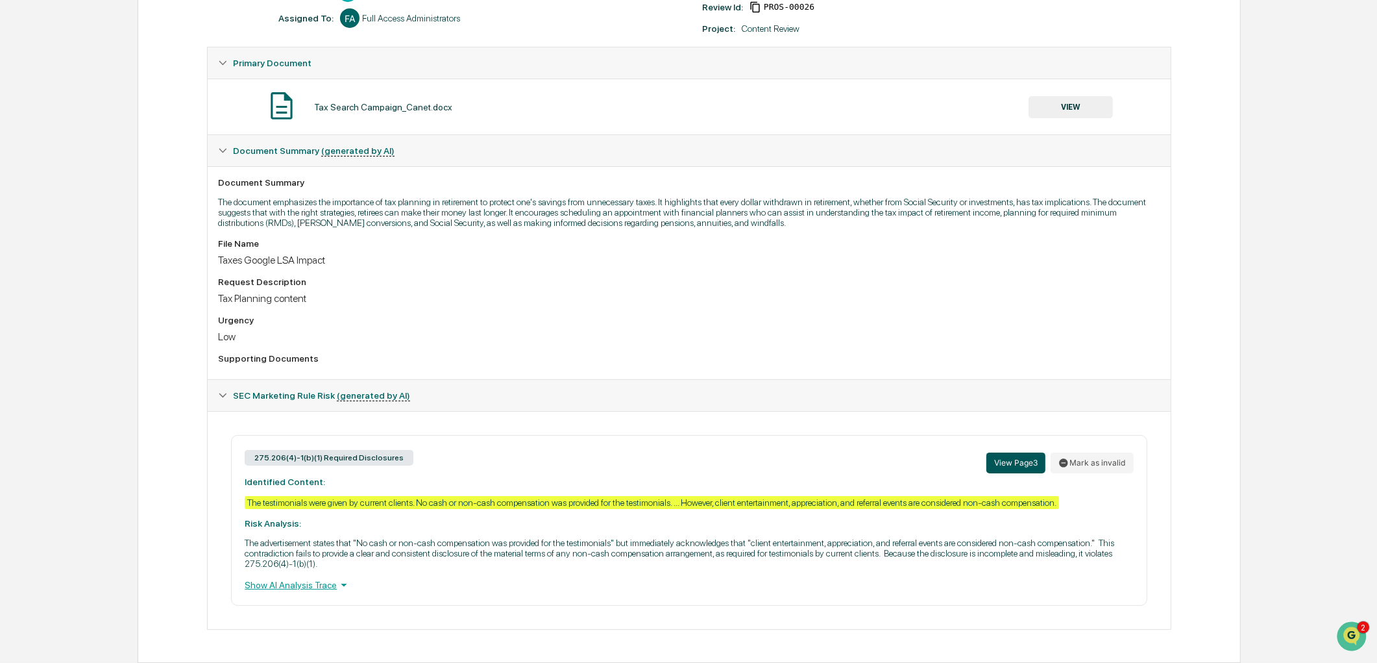
click at [996, 456] on button "View Page 3" at bounding box center [1015, 462] width 59 height 21
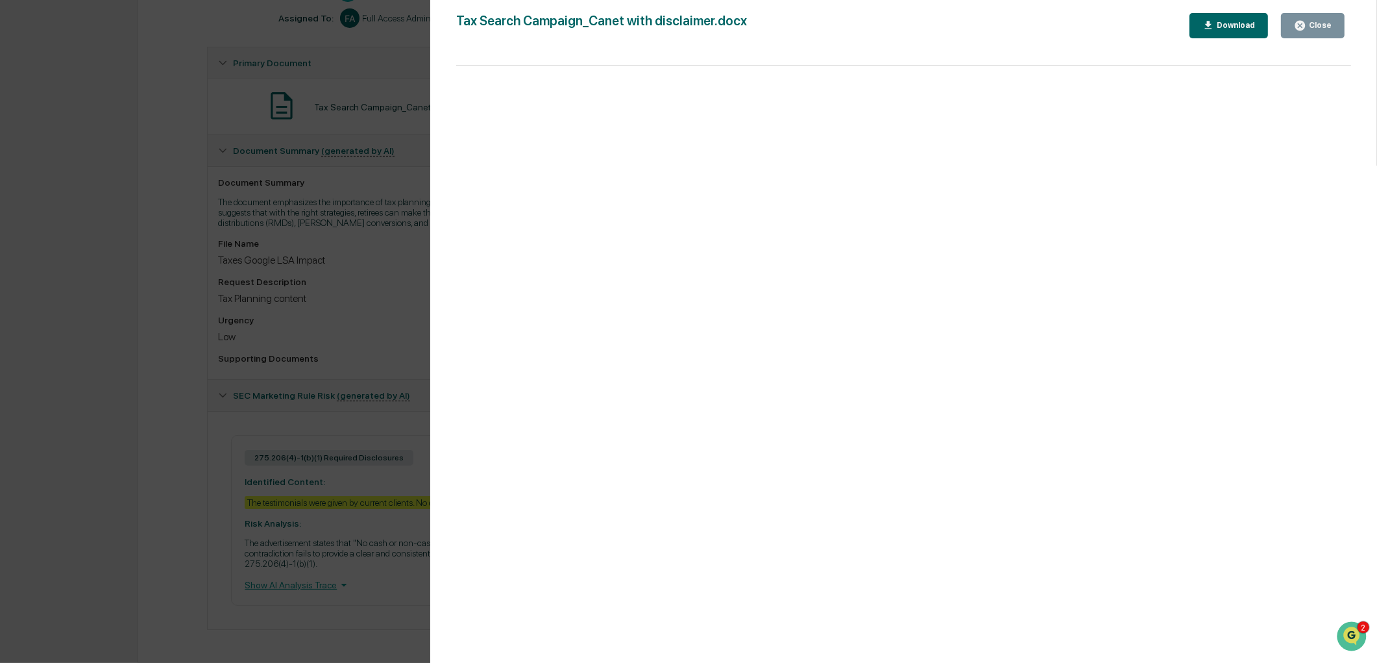
click at [1305, 27] on icon "button" at bounding box center [1300, 26] width 10 height 10
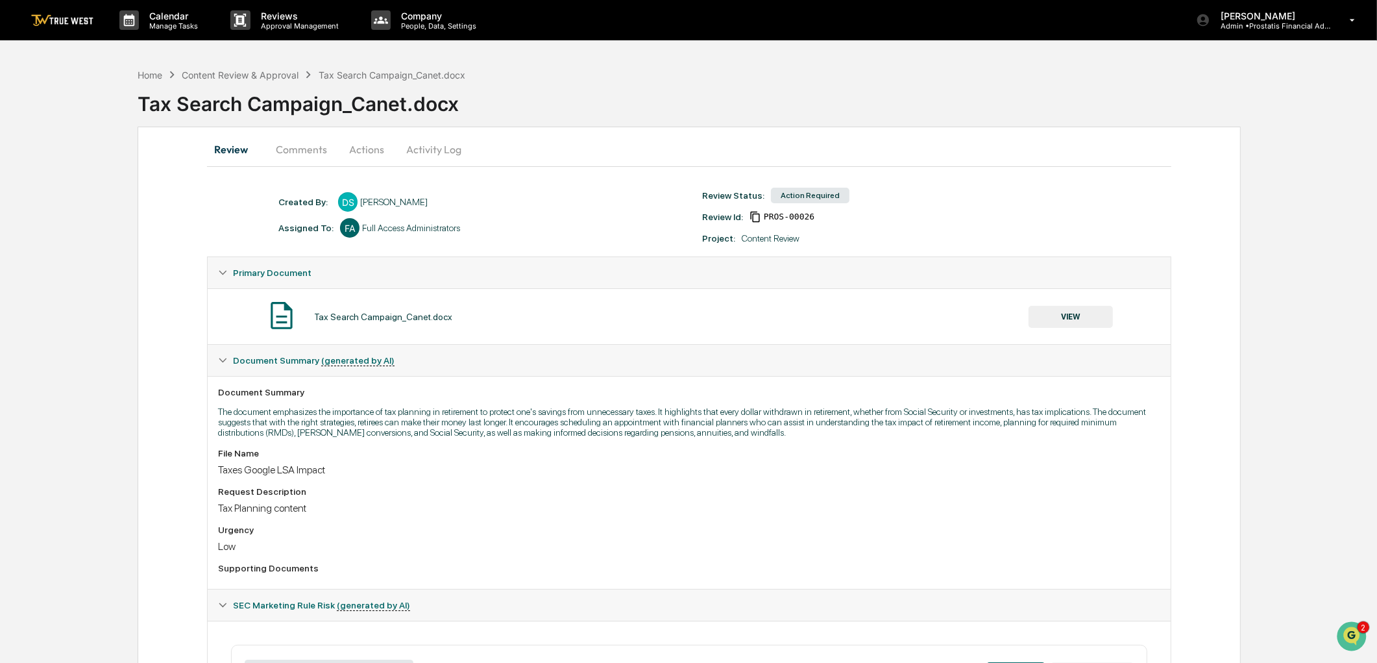
click at [284, 141] on button "Comments" at bounding box center [301, 149] width 72 height 31
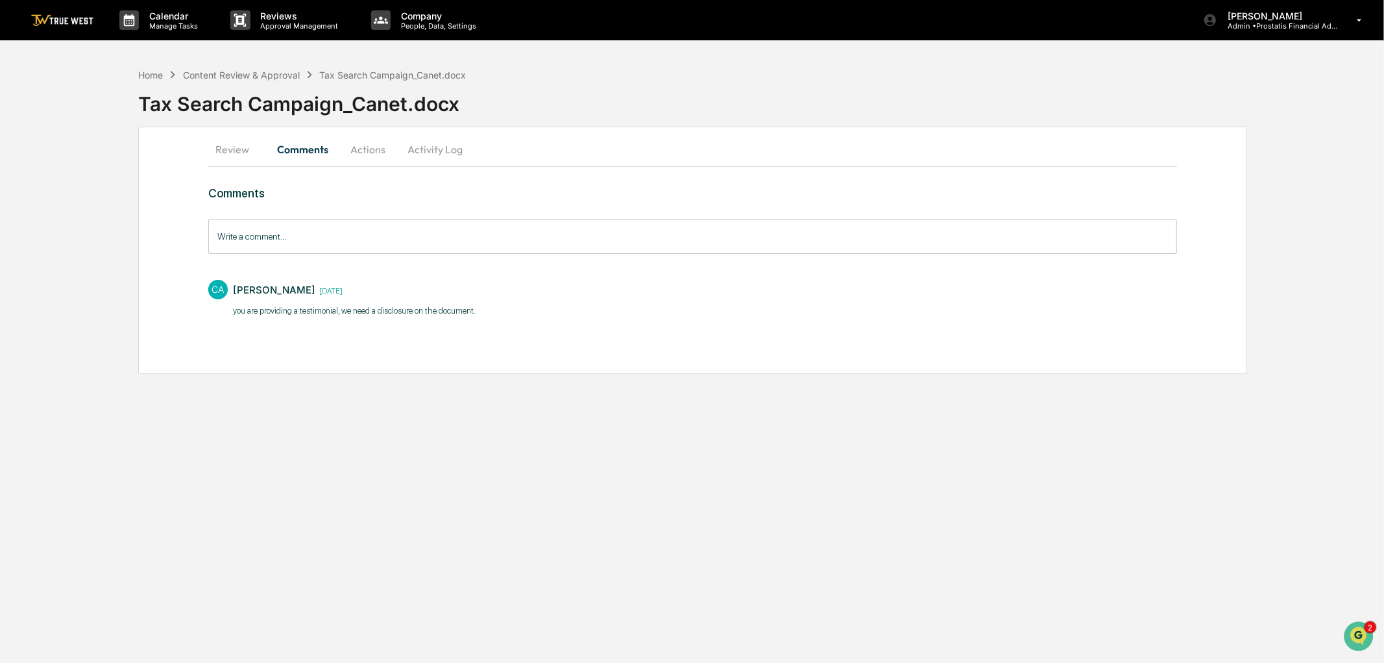
click at [374, 150] on button "Actions" at bounding box center [368, 149] width 58 height 31
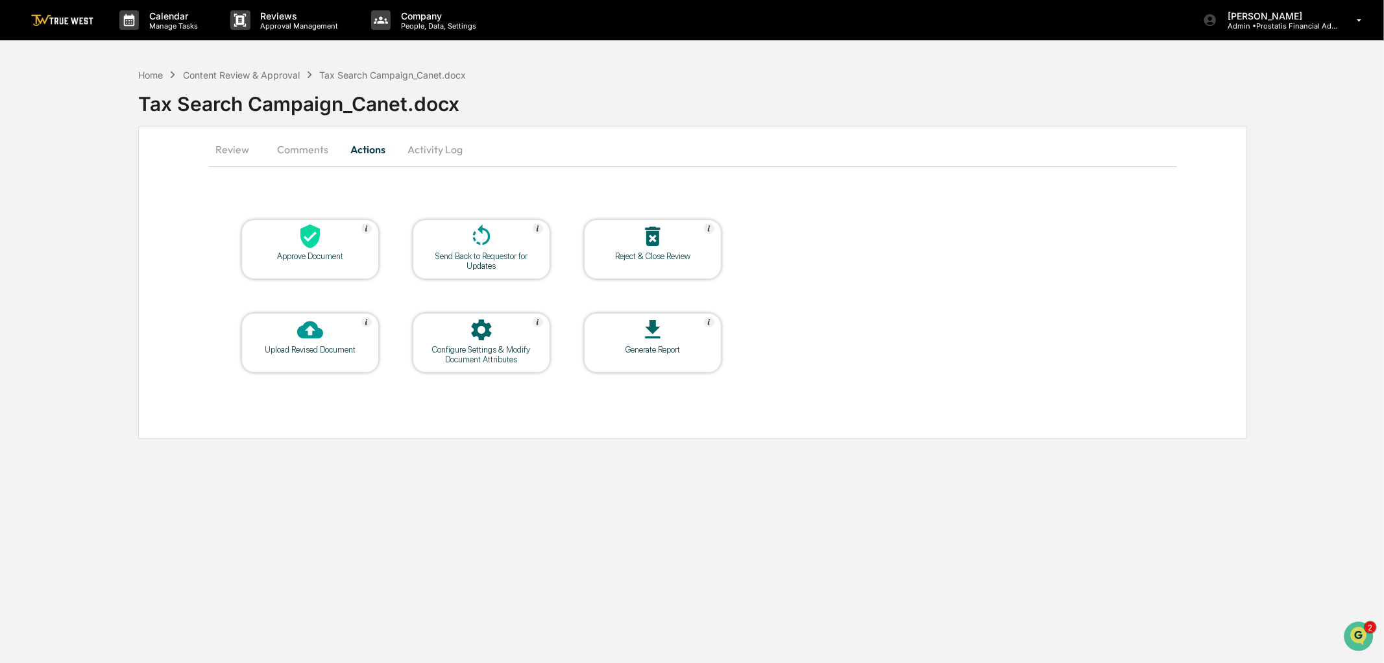
click at [417, 150] on button "Activity Log" at bounding box center [435, 149] width 76 height 31
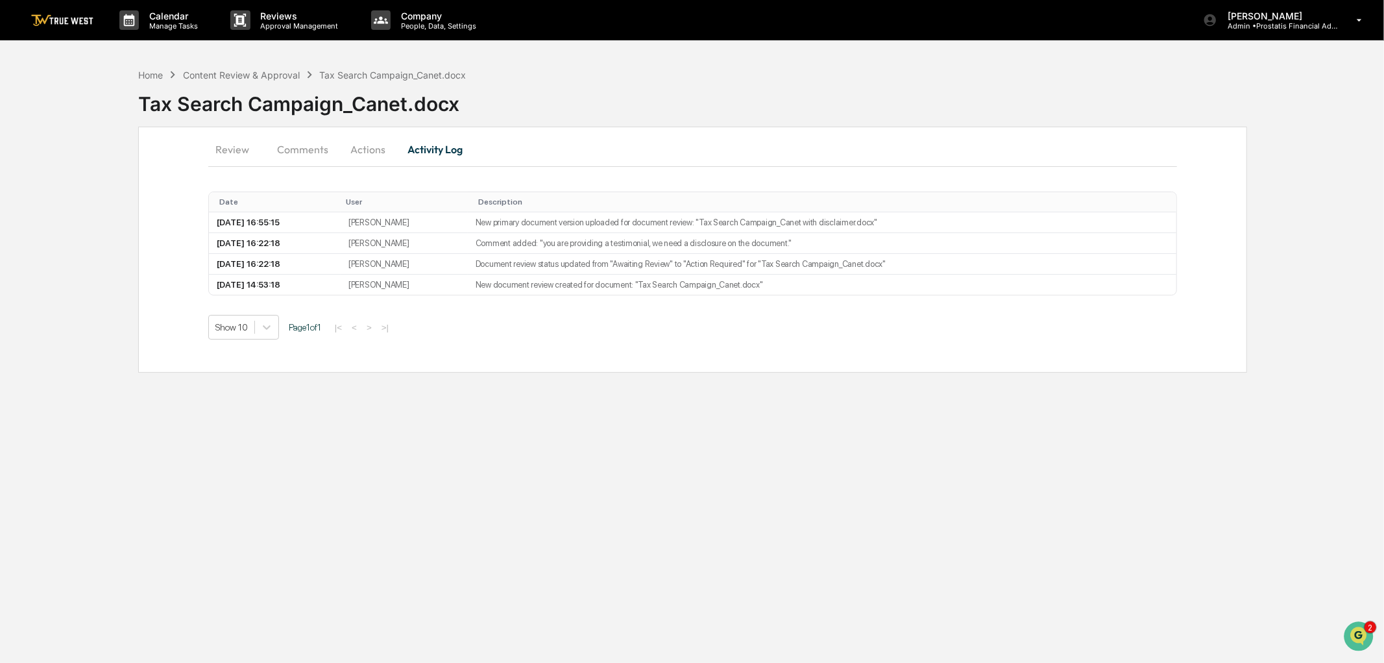
click at [352, 151] on button "Actions" at bounding box center [368, 149] width 58 height 31
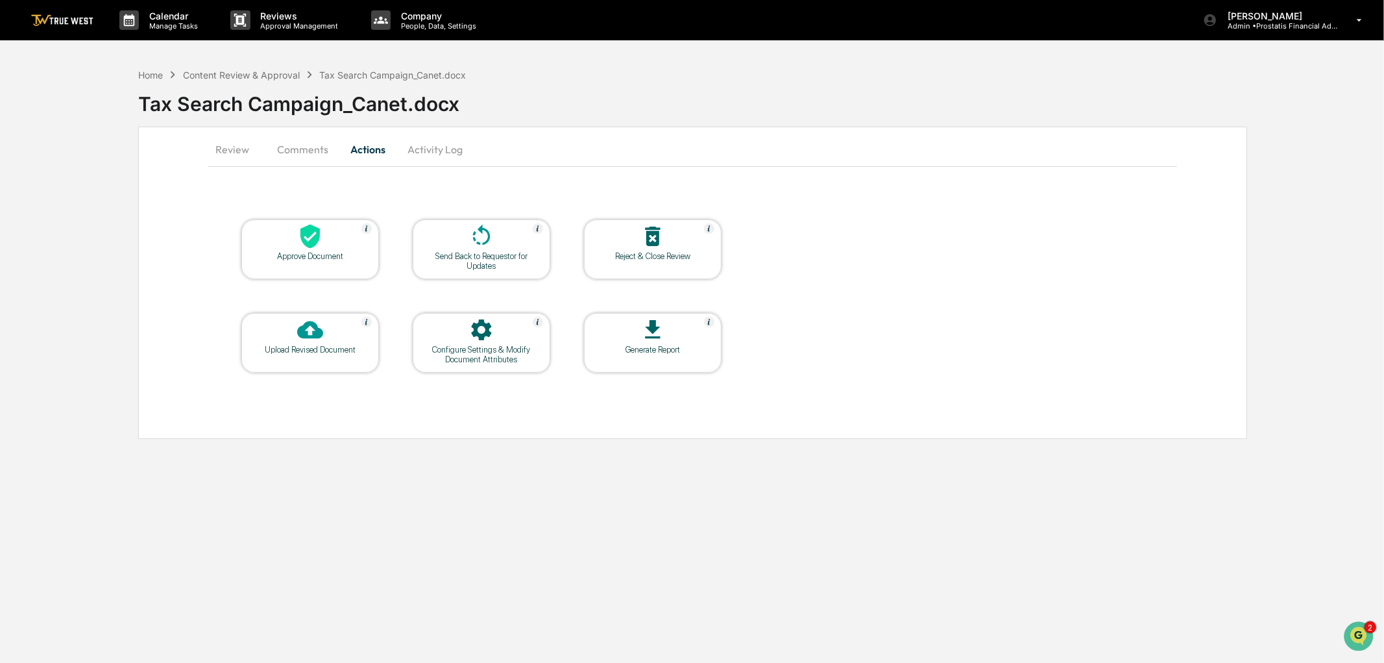
click at [477, 253] on div "Send Back to Requestor for Updates" at bounding box center [481, 260] width 117 height 19
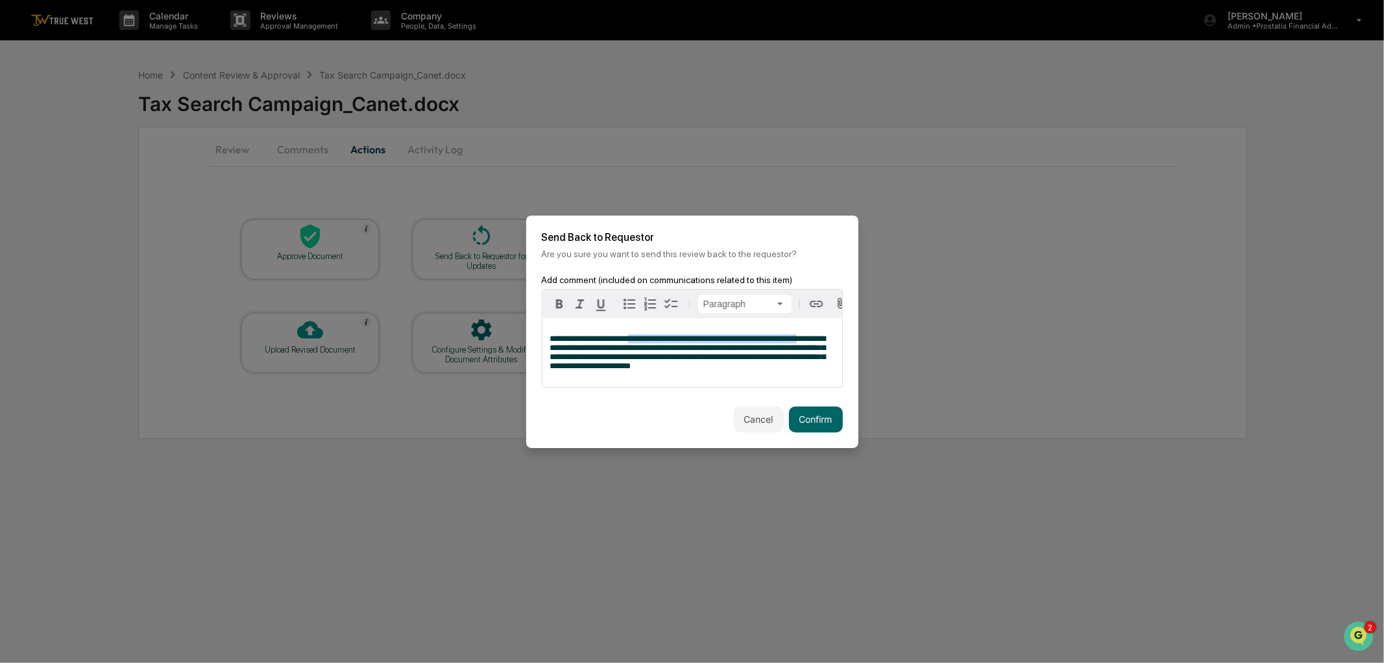
drag, startPoint x: 818, startPoint y: 335, endPoint x: 632, endPoint y: 336, distance: 186.3
click at [629, 338] on p "**********" at bounding box center [692, 352] width 284 height 36
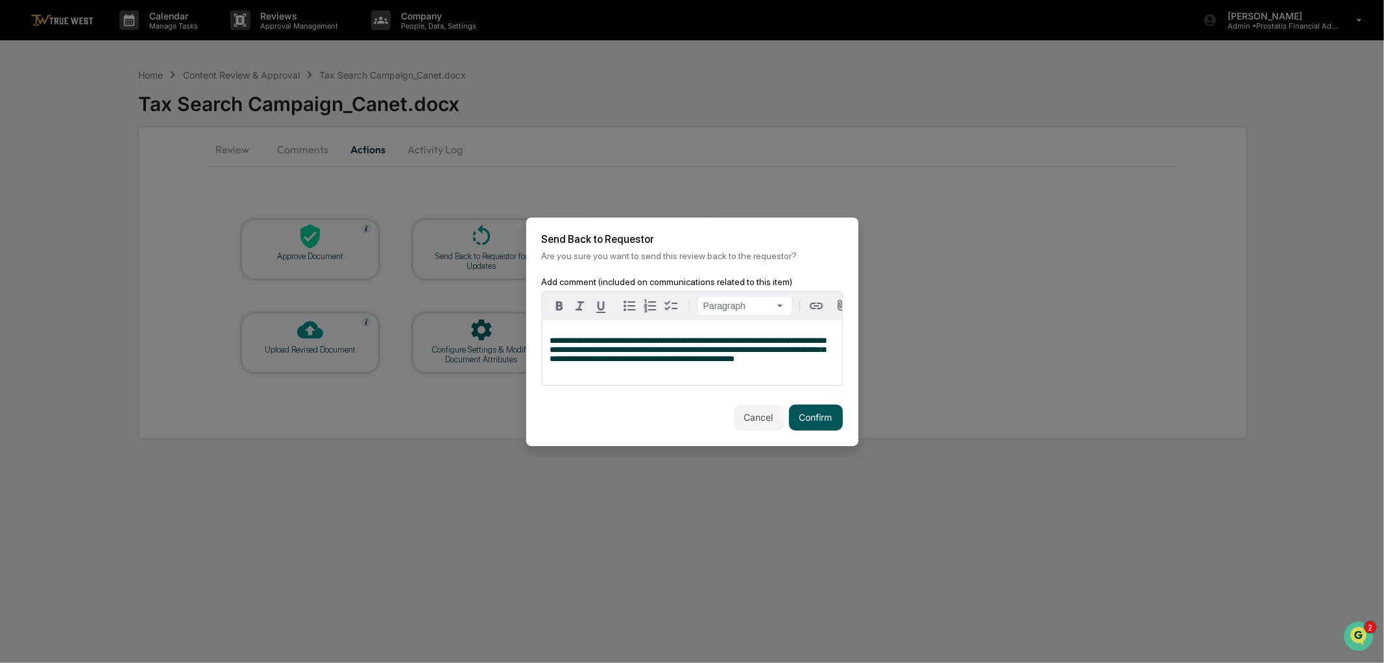
click at [815, 417] on button "Confirm" at bounding box center [816, 417] width 54 height 26
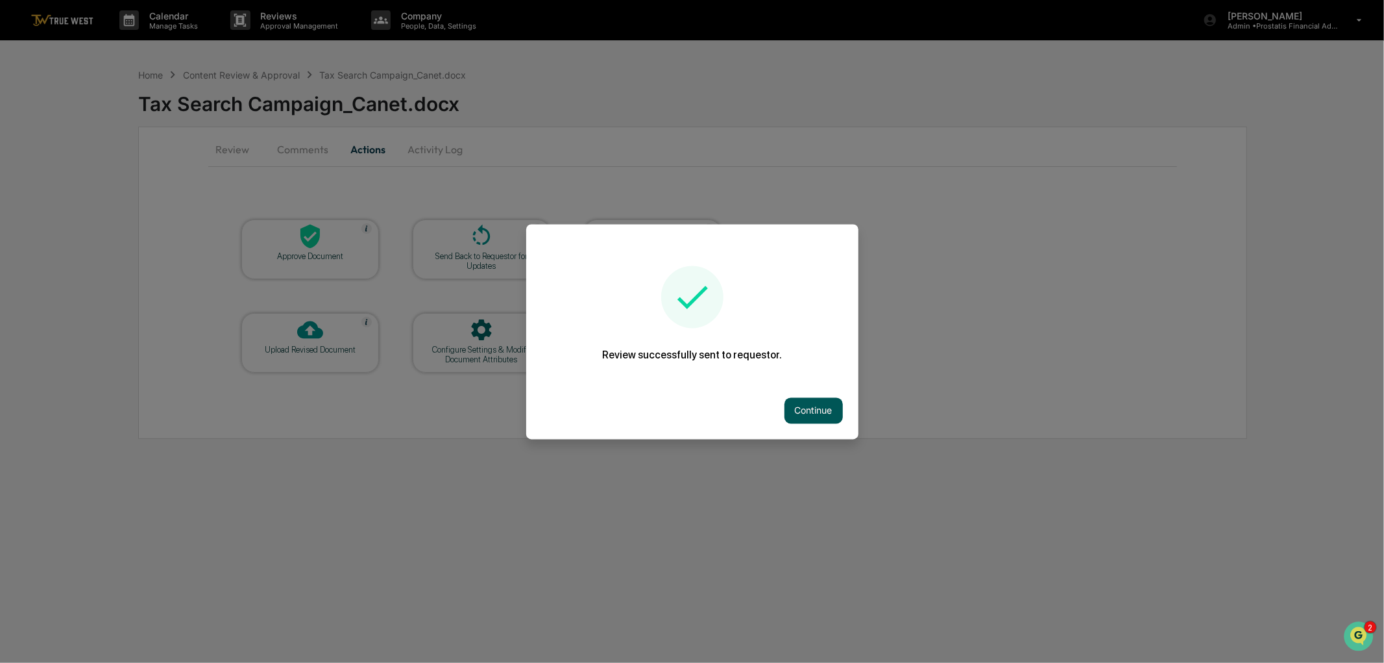
click at [803, 400] on button "Continue" at bounding box center [814, 410] width 58 height 26
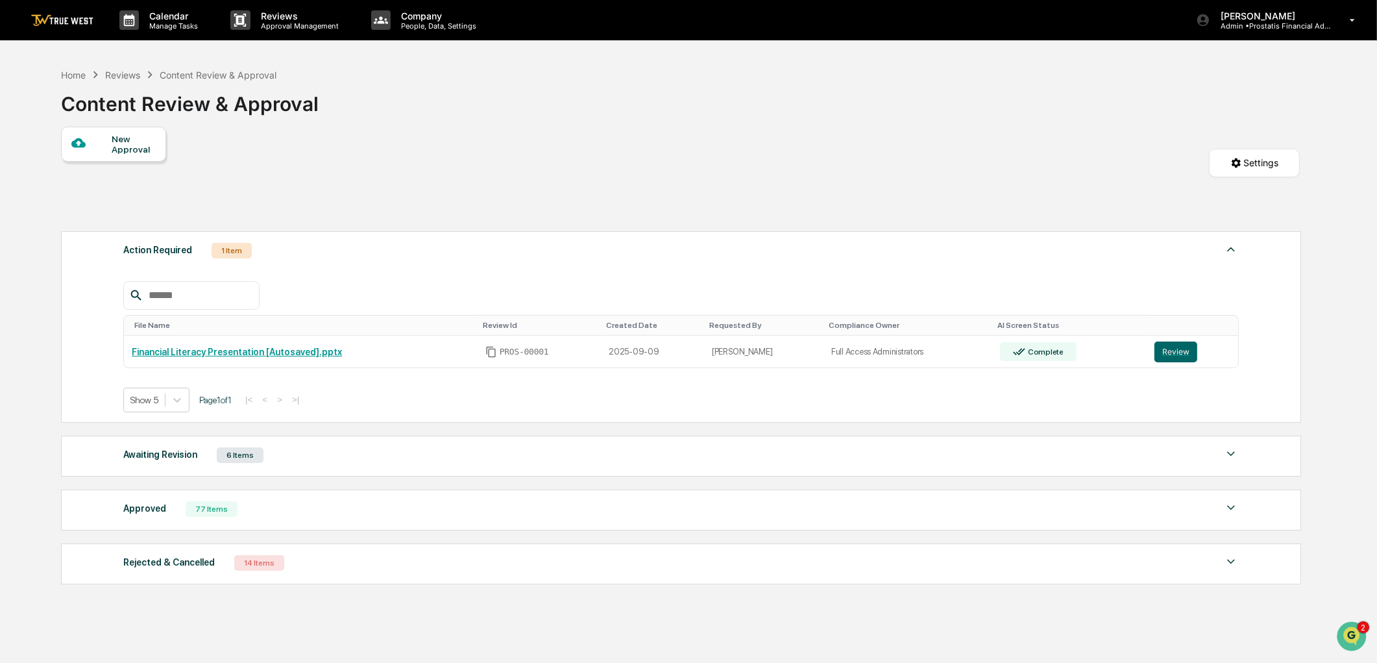
click at [286, 459] on div "Awaiting Revision 6 Items" at bounding box center [681, 455] width 1116 height 18
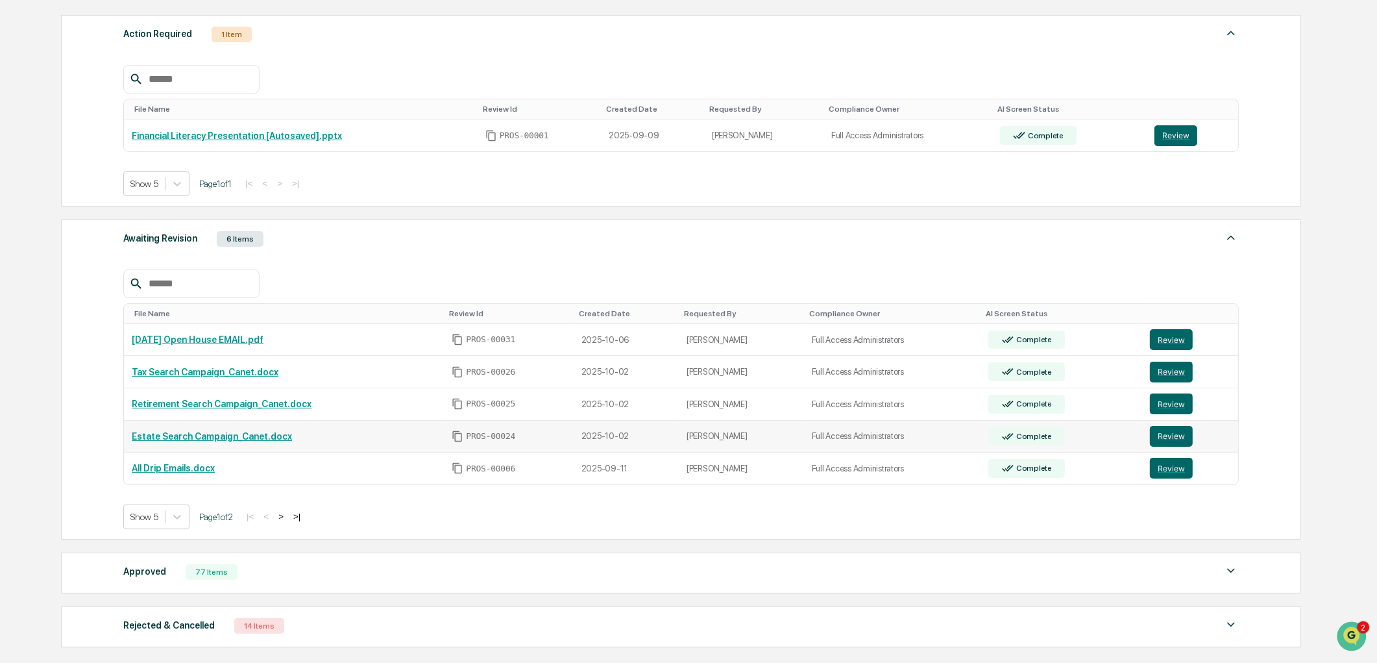
scroll to position [288, 0]
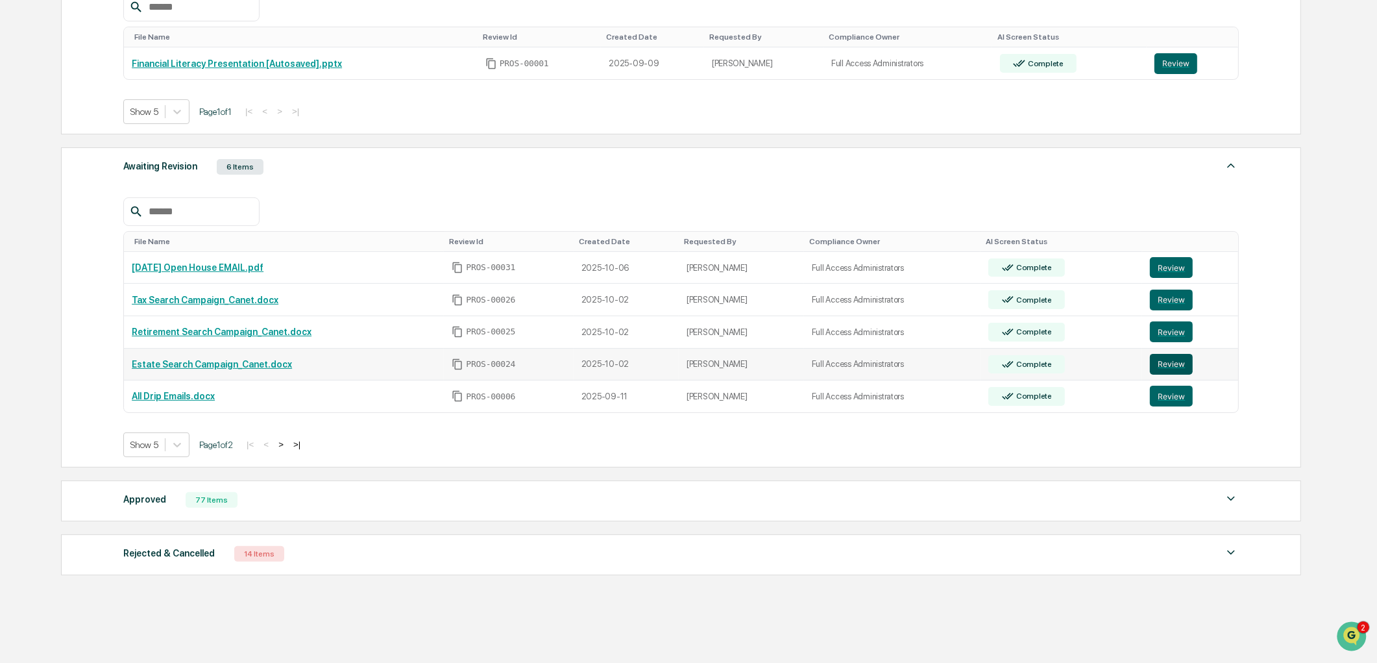
click at [1165, 370] on button "Review" at bounding box center [1171, 364] width 43 height 21
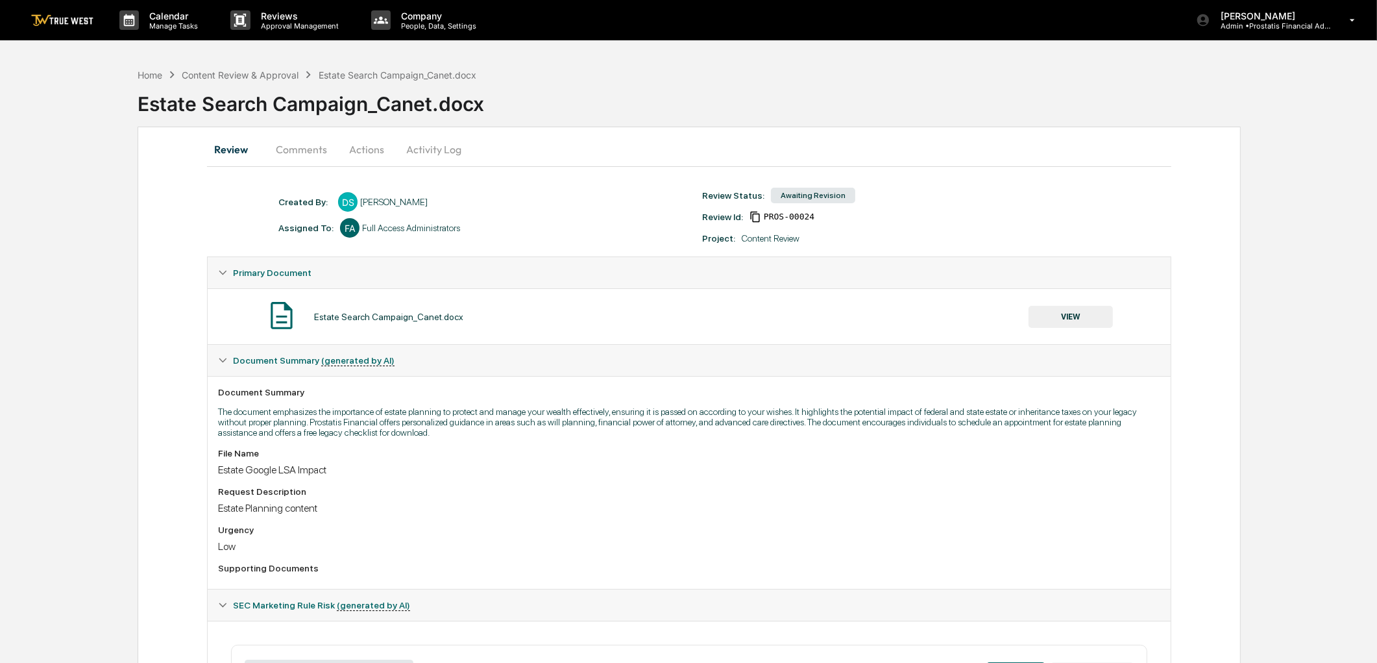
click at [358, 149] on button "Actions" at bounding box center [366, 149] width 58 height 31
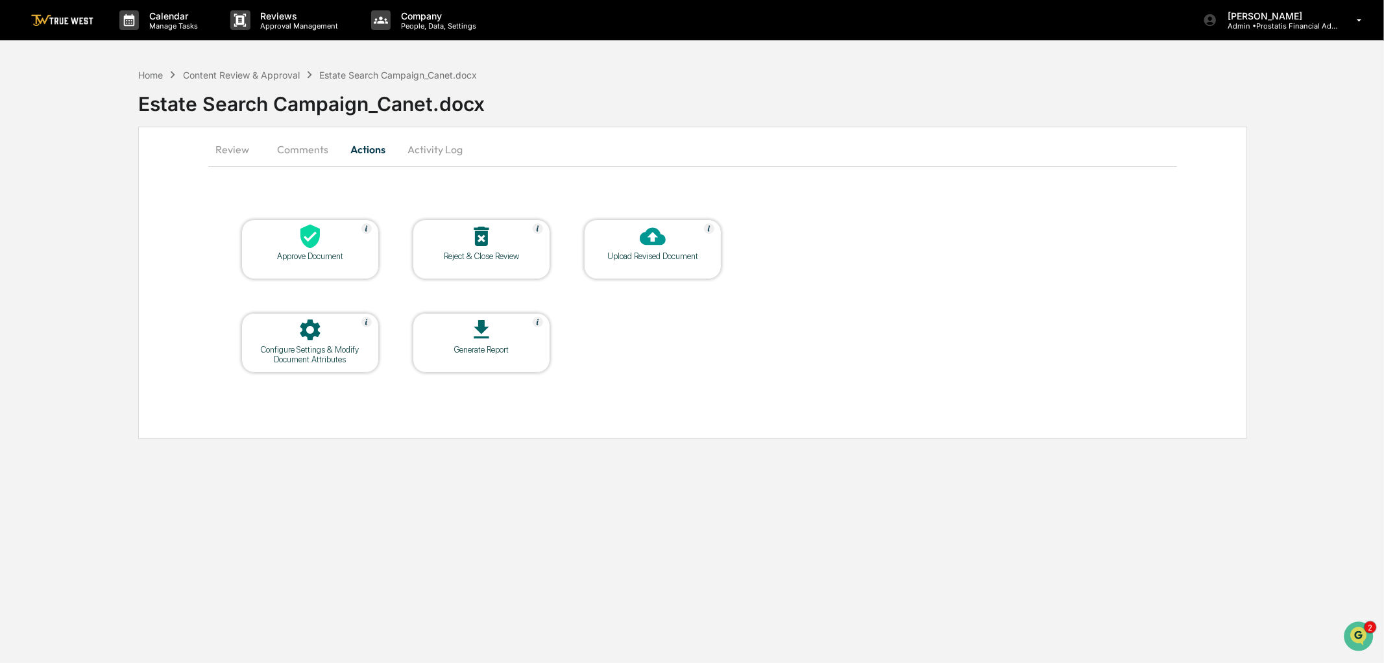
click at [458, 149] on button "Activity Log" at bounding box center [435, 149] width 76 height 31
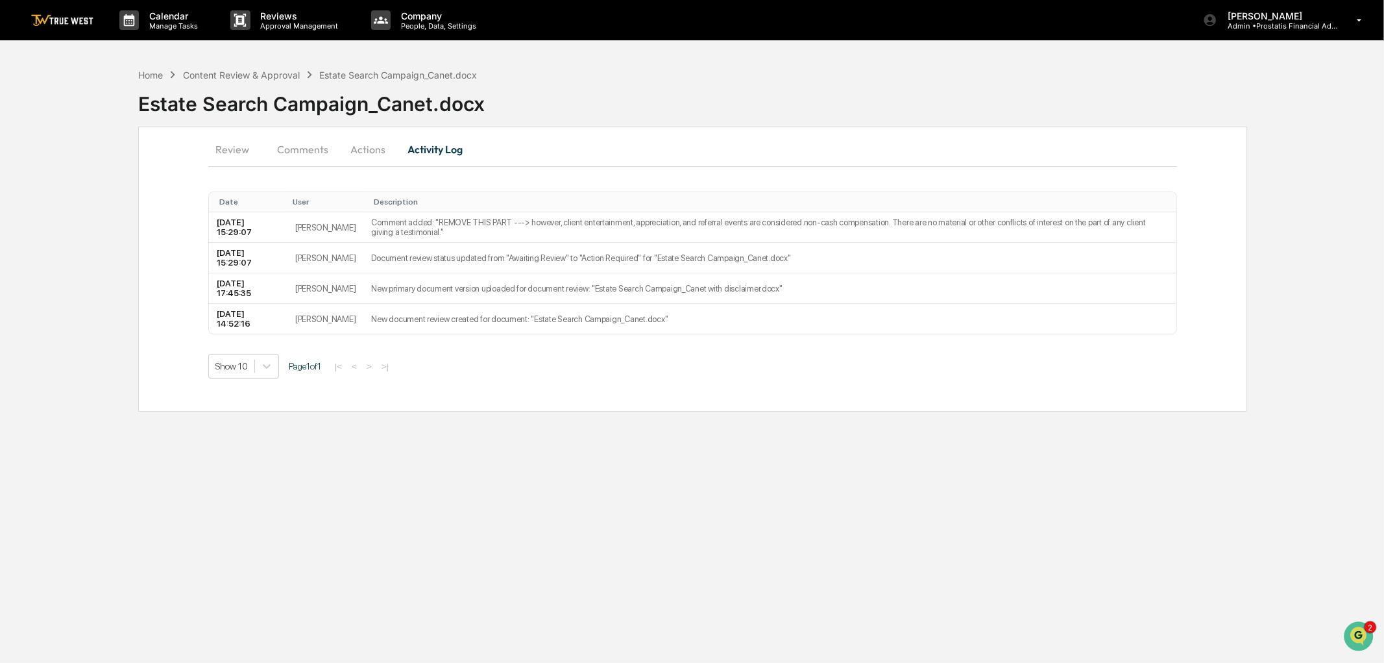
click at [230, 145] on button "Review" at bounding box center [237, 149] width 58 height 31
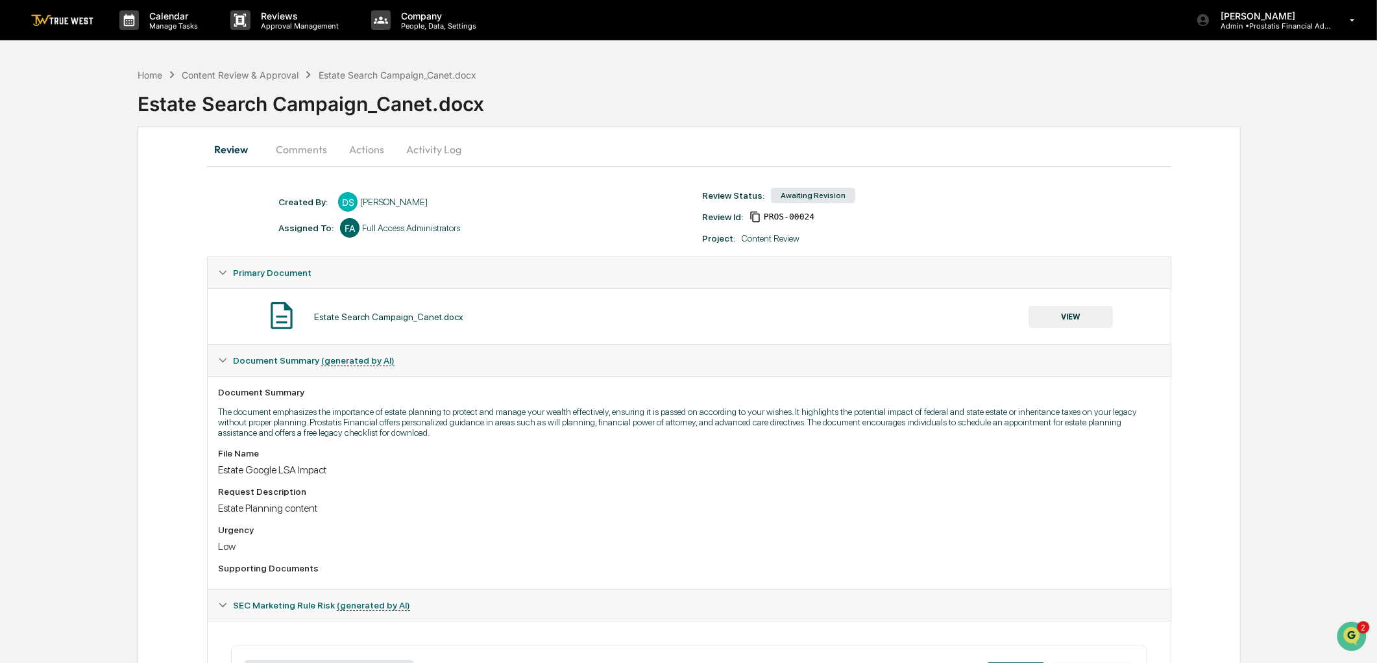
click at [1066, 313] on button "VIEW" at bounding box center [1071, 317] width 84 height 22
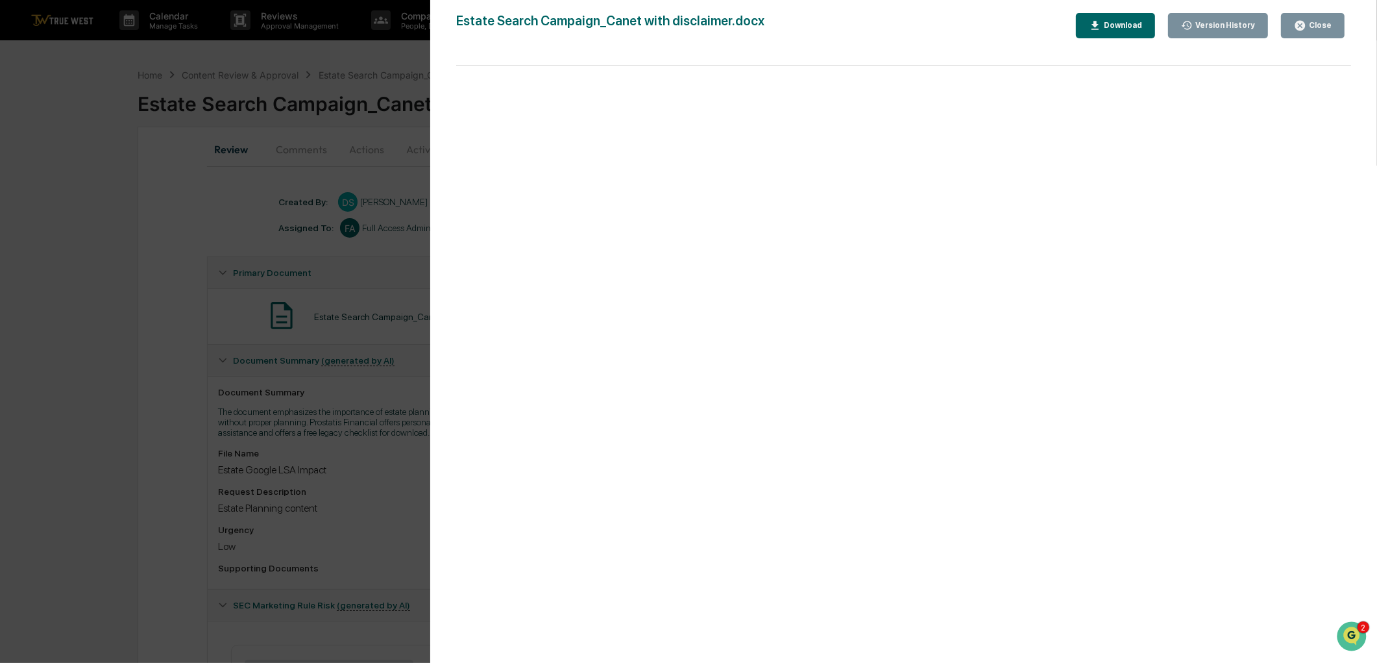
click at [1330, 28] on div "Close" at bounding box center [1318, 25] width 25 height 9
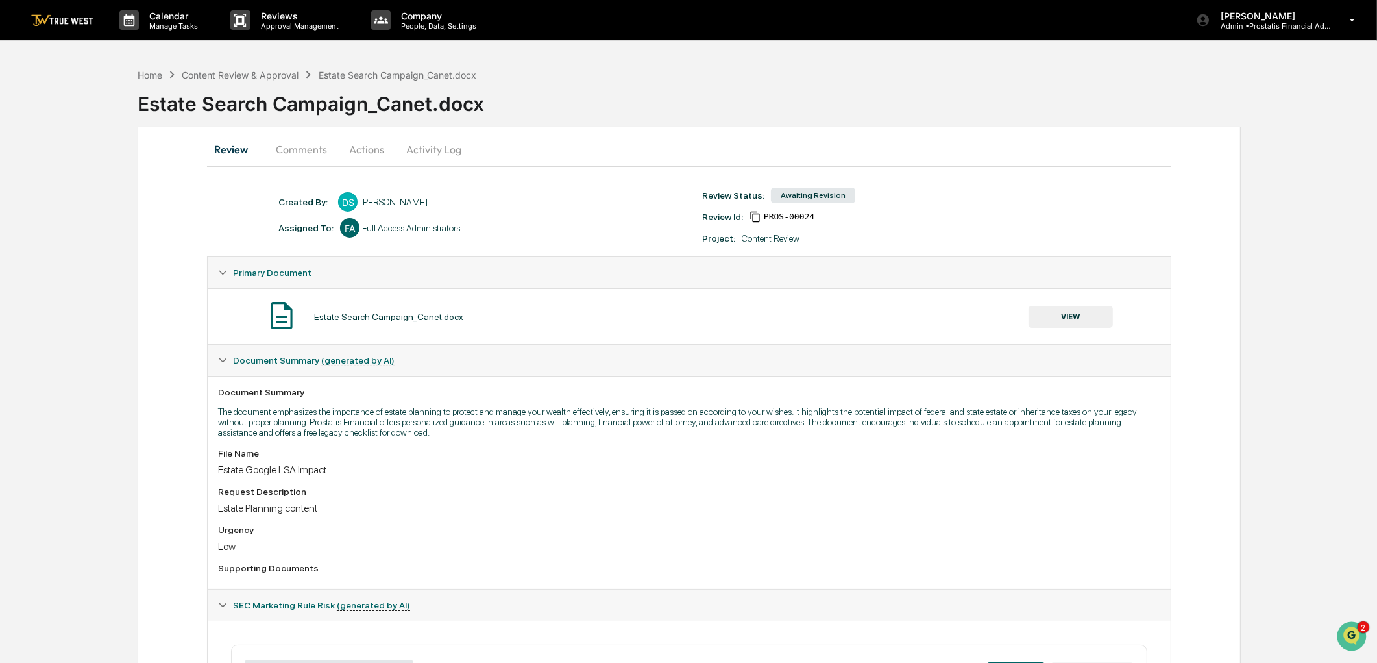
click at [376, 73] on div "Estate Search Campaign_Canet.docx" at bounding box center [398, 74] width 158 height 11
click at [266, 72] on div "Content Review & Approval" at bounding box center [240, 74] width 117 height 11
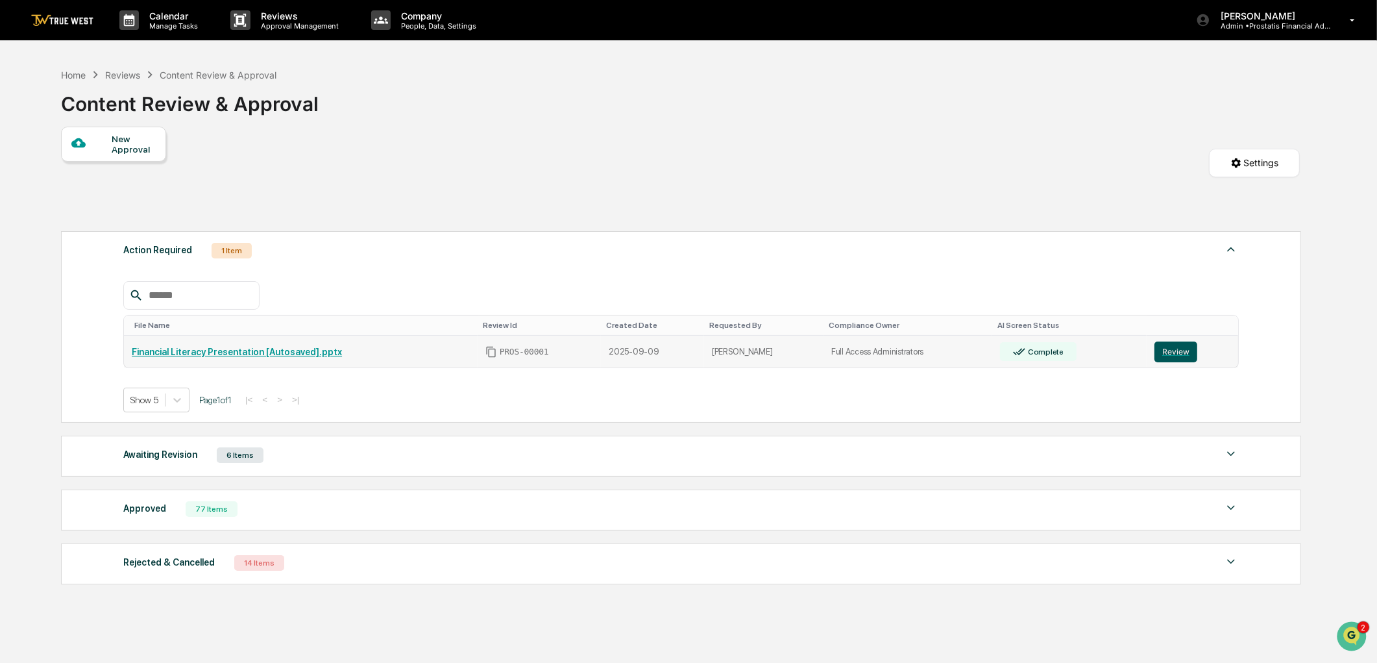
click at [1171, 351] on button "Review" at bounding box center [1175, 351] width 43 height 21
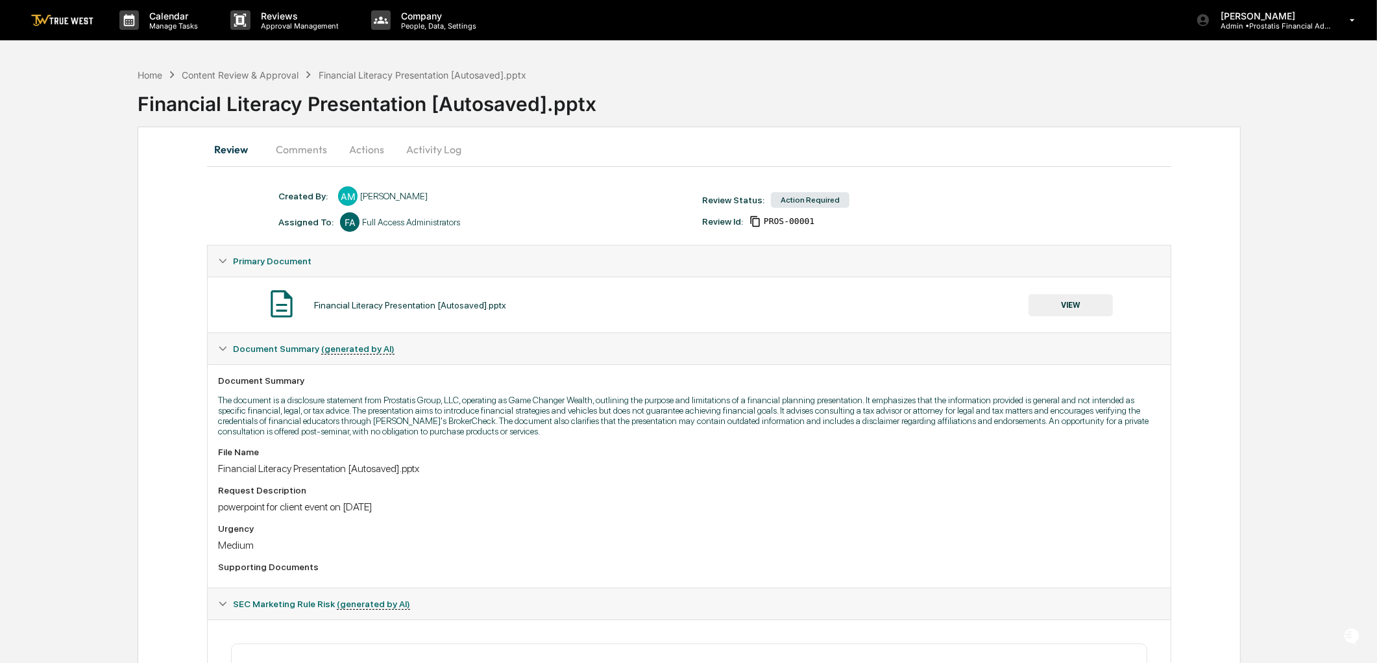
click at [366, 153] on button "Actions" at bounding box center [366, 149] width 58 height 31
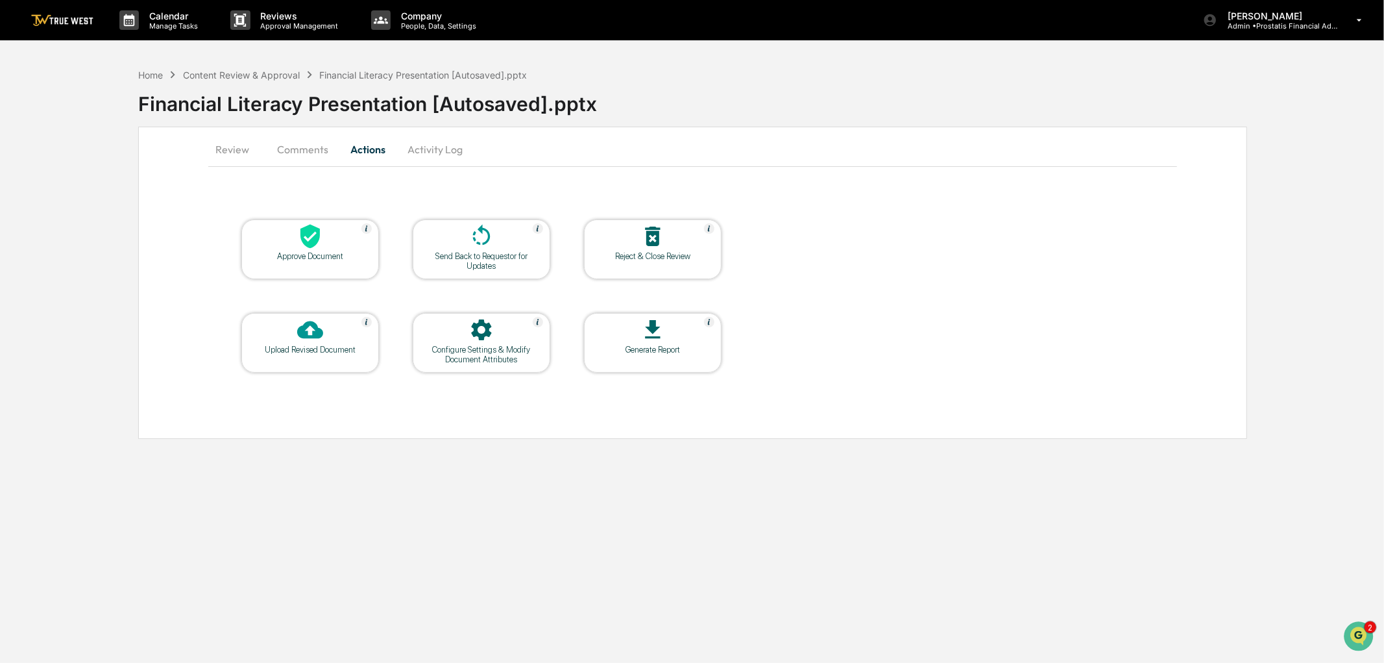
click at [420, 151] on button "Activity Log" at bounding box center [435, 149] width 76 height 31
